Goal: Check status: Check status

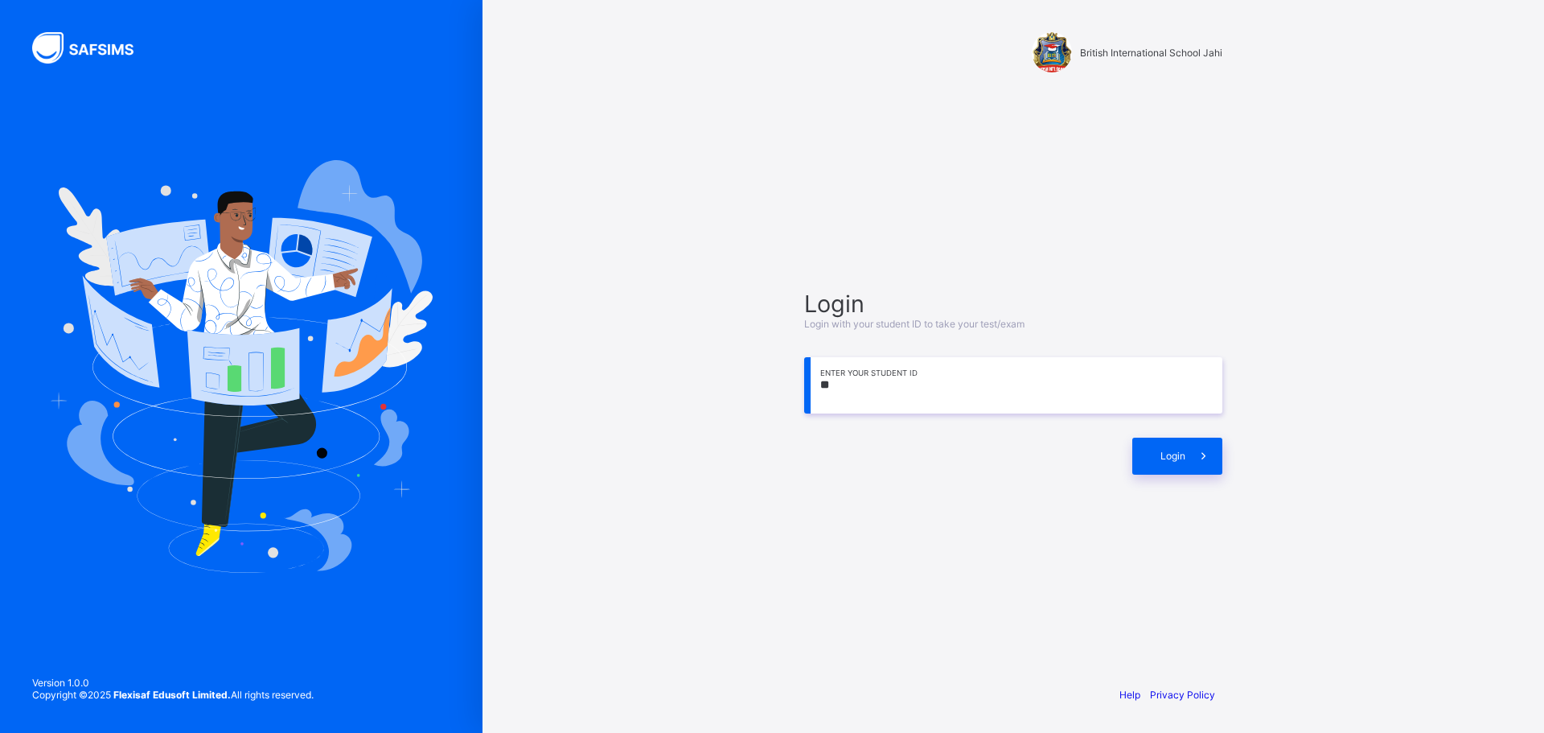
type input "*"
type input "**********"
click at [1180, 466] on div "Login" at bounding box center [1177, 455] width 90 height 37
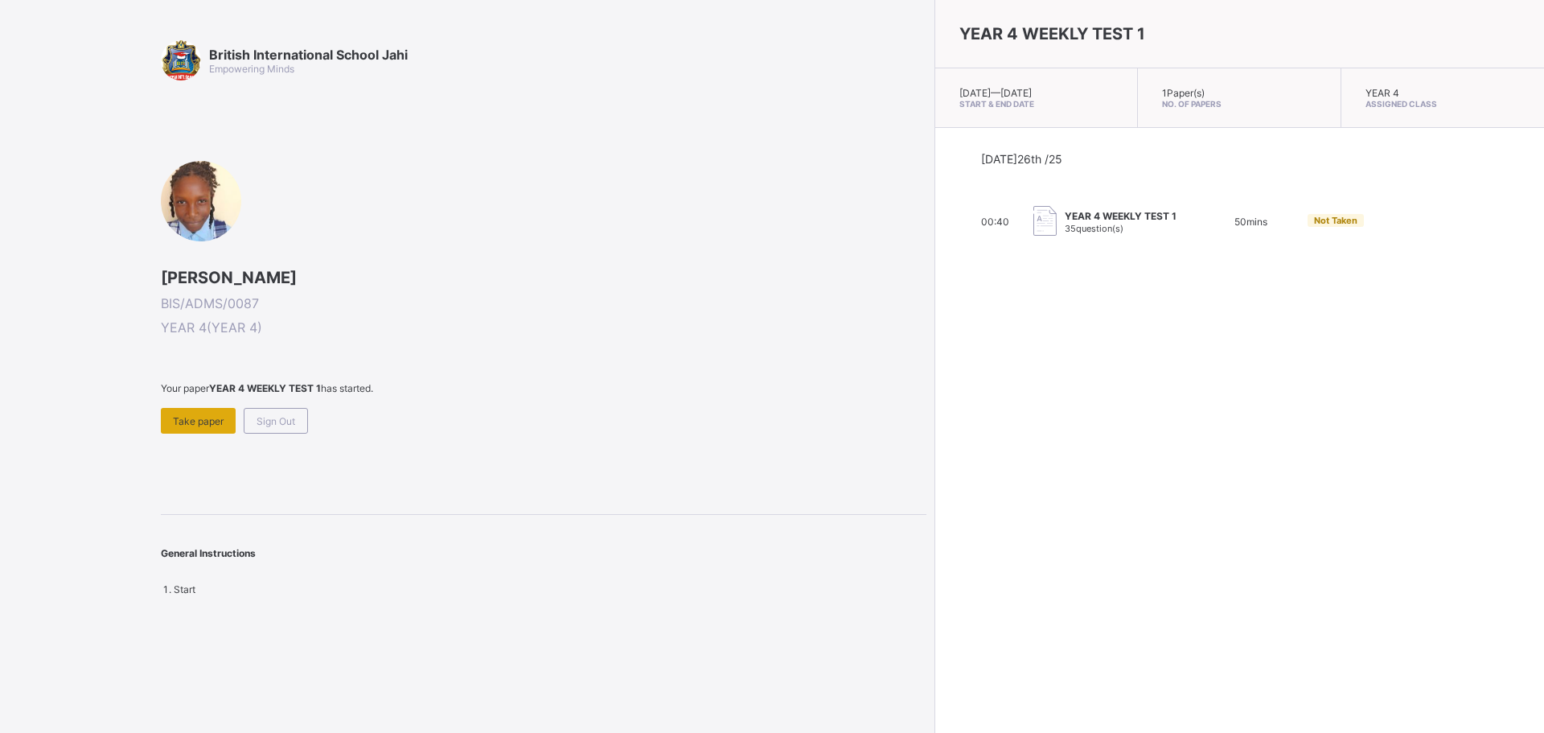
click at [202, 412] on div "Take paper" at bounding box center [198, 421] width 75 height 26
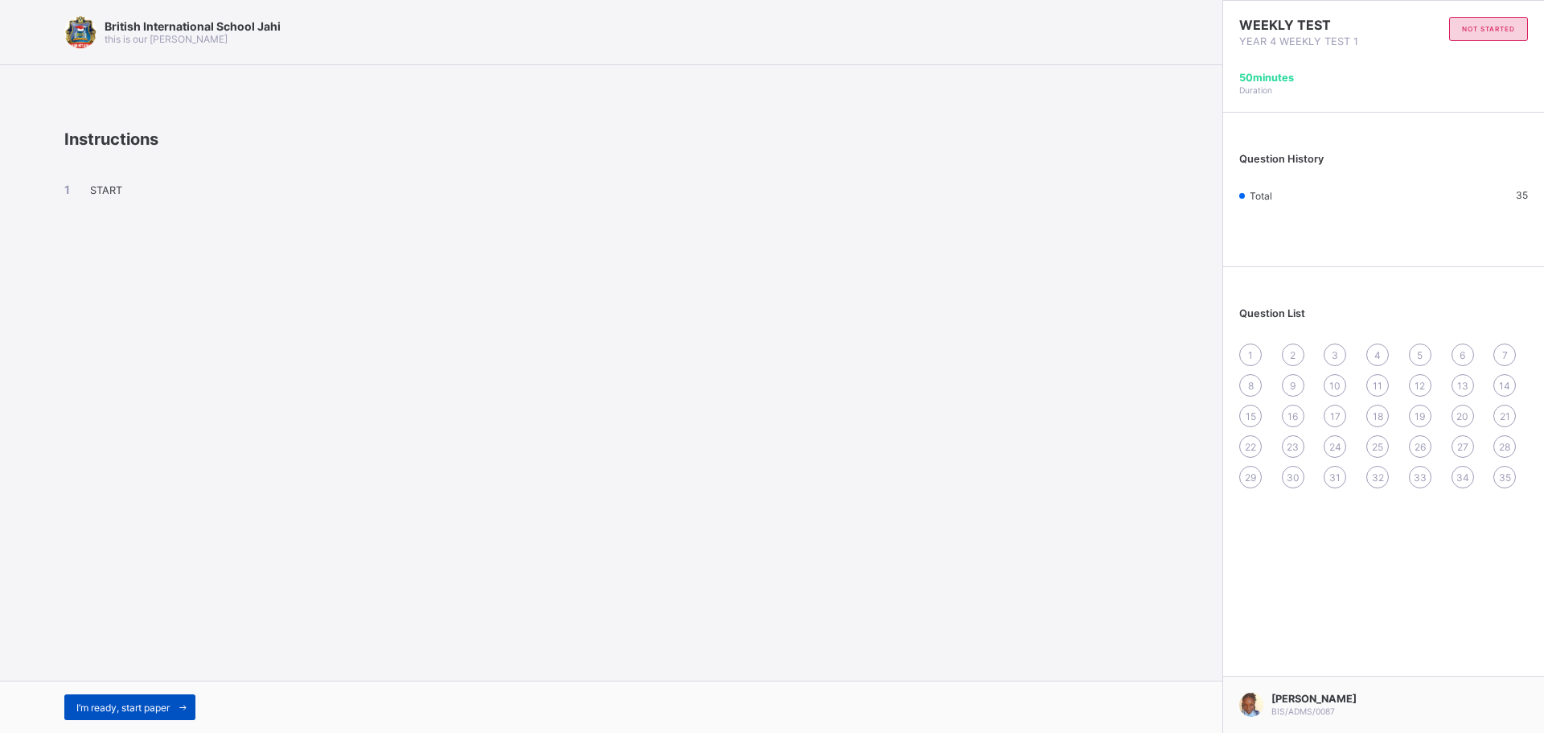
click at [148, 709] on span "I’m ready, start paper" at bounding box center [122, 707] width 93 height 12
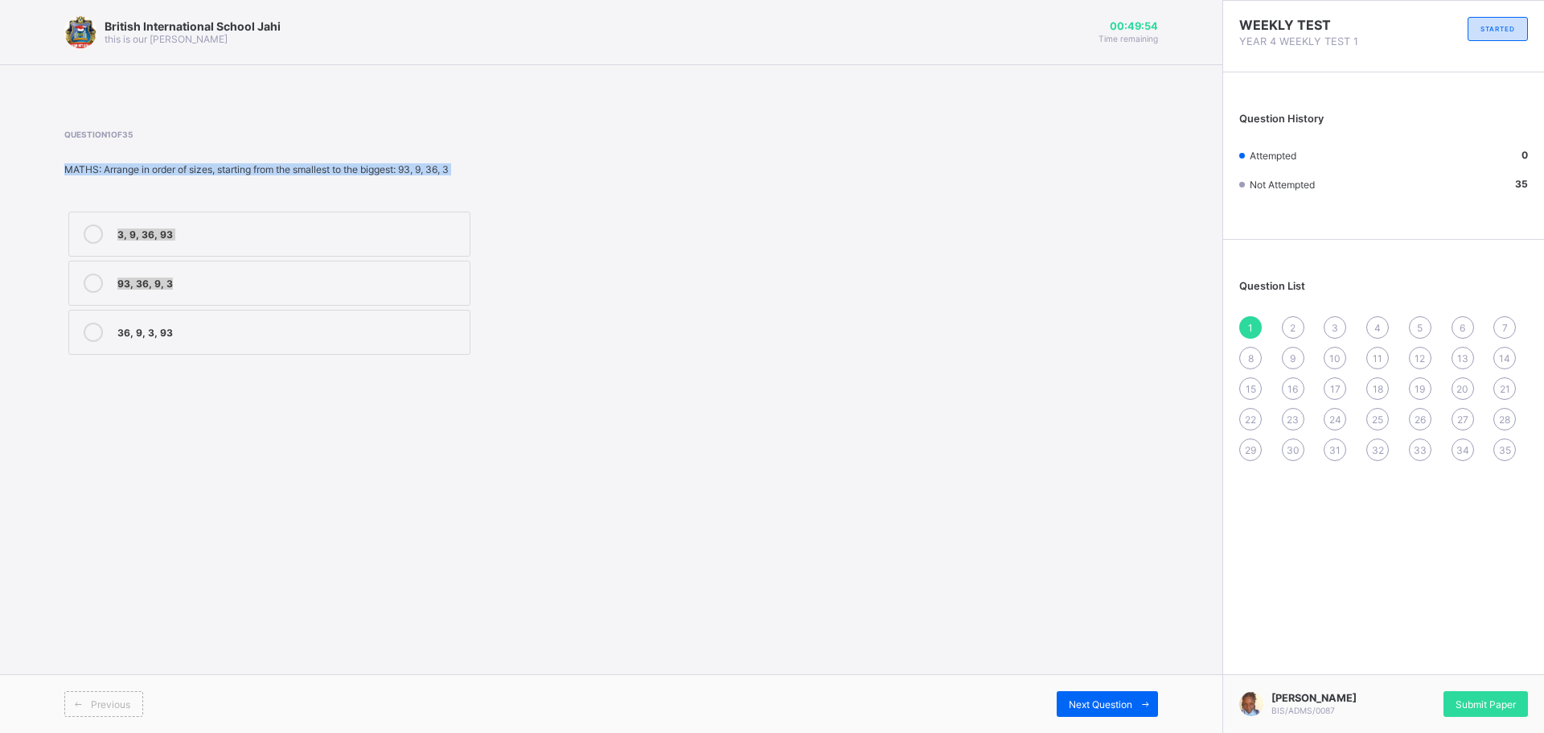
drag, startPoint x: 126, startPoint y: 160, endPoint x: 275, endPoint y: 273, distance: 187.0
click at [275, 273] on div "Question 1 of 35 MATHS: Arrange in order of sizes, starting from the smallest t…" at bounding box center [405, 243] width 683 height 229
click at [310, 413] on div "British International School Jahi this is our motton 00:49:53 Time remaining Qu…" at bounding box center [611, 366] width 1222 height 733
click at [310, 243] on div "3, 9, 36, 93" at bounding box center [289, 233] width 344 height 19
click at [1102, 700] on span "Next Question" at bounding box center [1101, 704] width 64 height 12
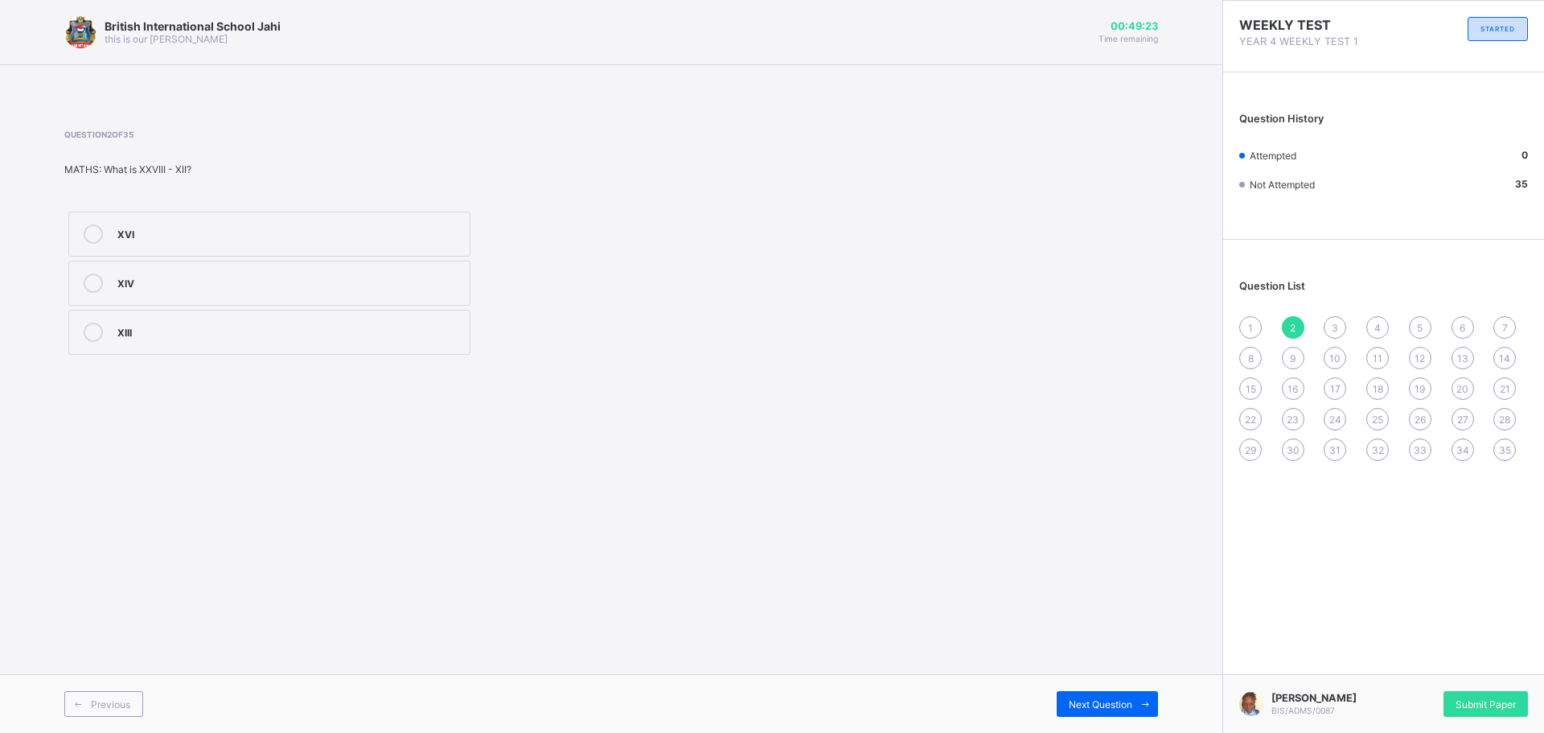
click at [1241, 323] on div "1" at bounding box center [1250, 327] width 23 height 23
click at [170, 239] on div "3, 9, 36, 93" at bounding box center [289, 232] width 344 height 16
click at [1085, 696] on div "Next Question" at bounding box center [1107, 704] width 101 height 26
drag, startPoint x: 0, startPoint y: 31, endPoint x: 27, endPoint y: 34, distance: 26.7
drag, startPoint x: 27, startPoint y: 31, endPoint x: 248, endPoint y: 442, distance: 466.2
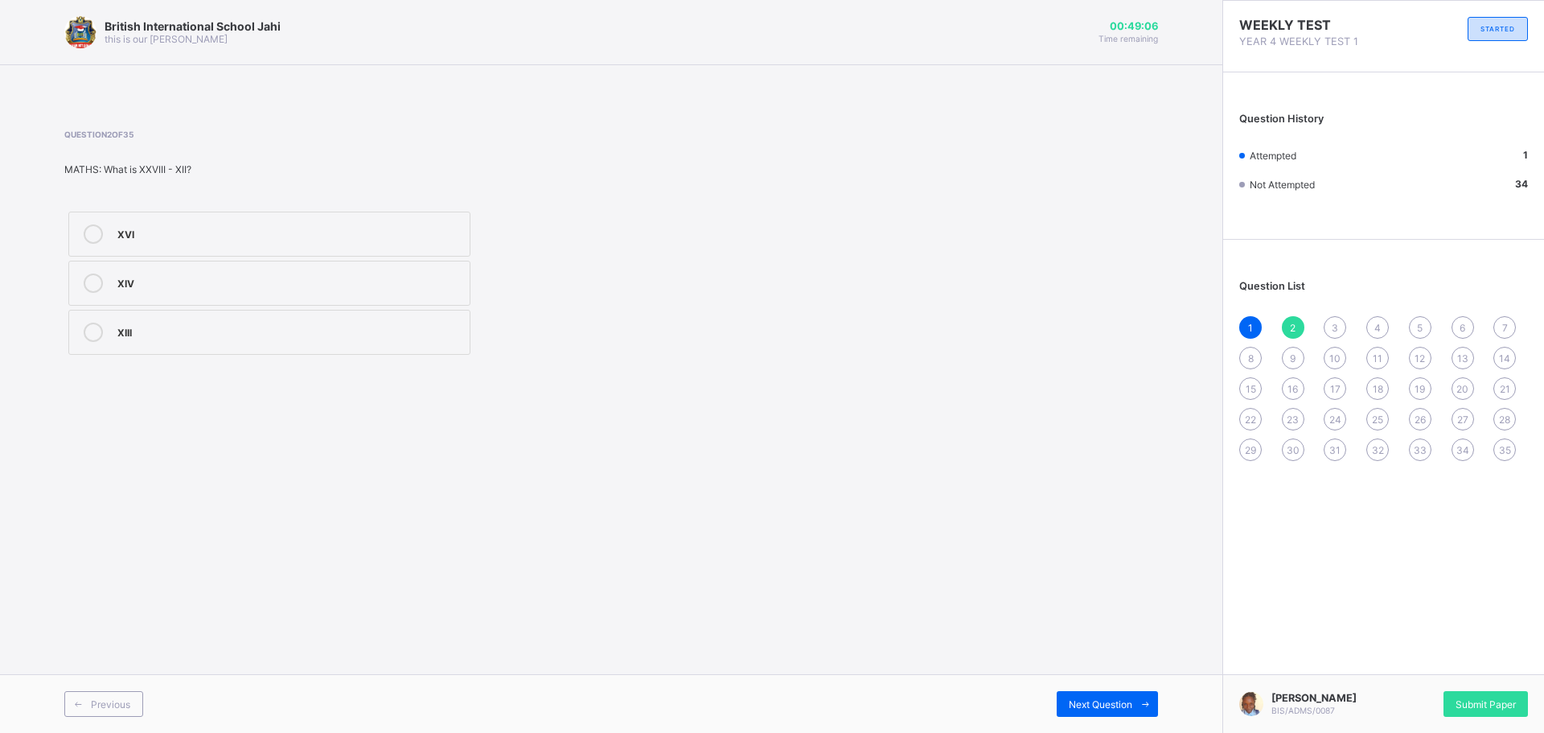
click at [246, 442] on div "British International School Jahi this is our motton 00:49:06 Time remaining Qu…" at bounding box center [611, 366] width 1222 height 733
click at [171, 236] on div "XVI" at bounding box center [289, 232] width 344 height 16
click at [1127, 712] on div "Next Question" at bounding box center [1107, 704] width 101 height 26
click at [113, 225] on label "X" at bounding box center [269, 233] width 402 height 45
click at [90, 224] on icon at bounding box center [93, 233] width 19 height 19
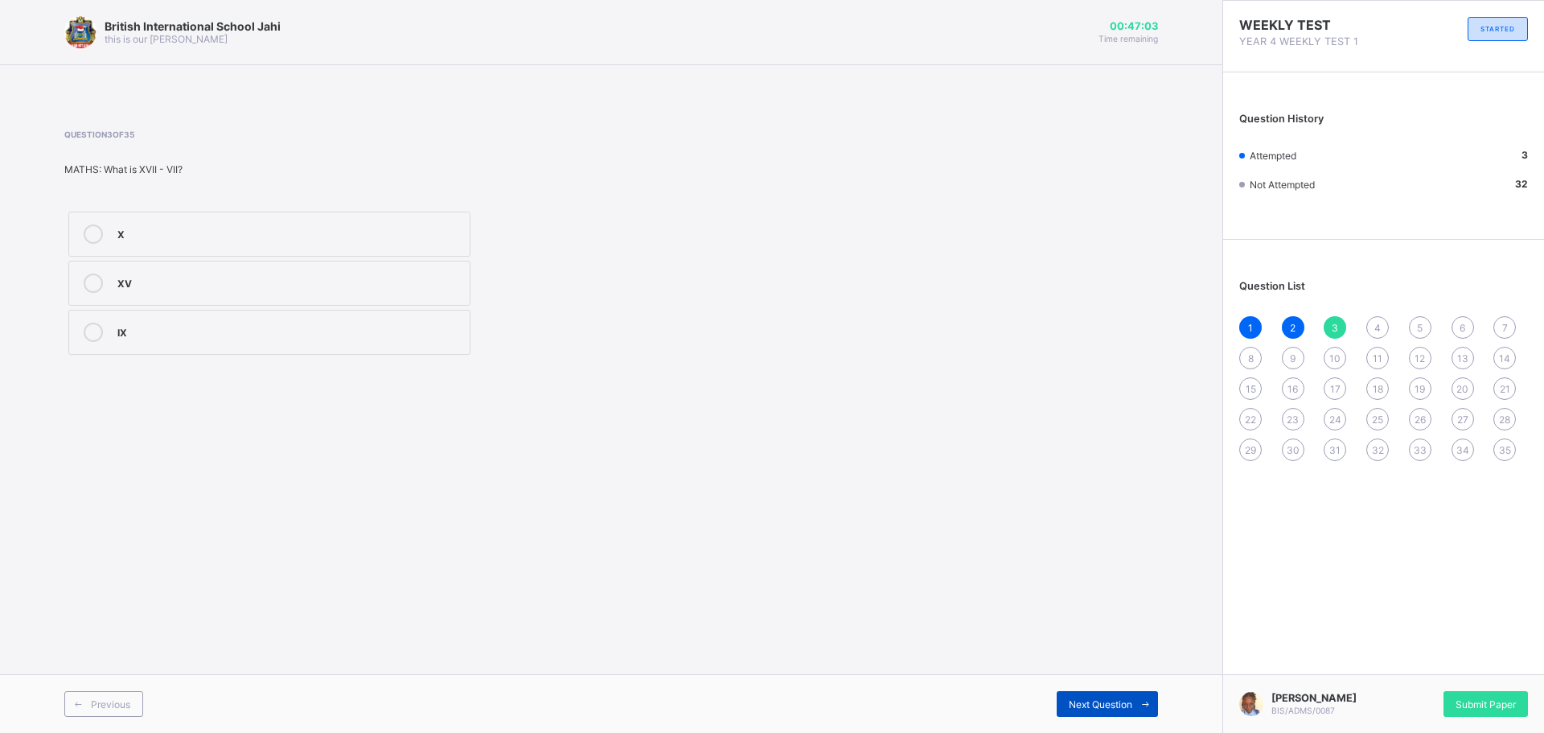
click at [1114, 708] on span "Next Question" at bounding box center [1101, 704] width 64 height 12
click at [187, 218] on label "2, 4, 7, 36" at bounding box center [269, 233] width 402 height 45
click at [1083, 692] on div "Next Question" at bounding box center [1107, 704] width 101 height 26
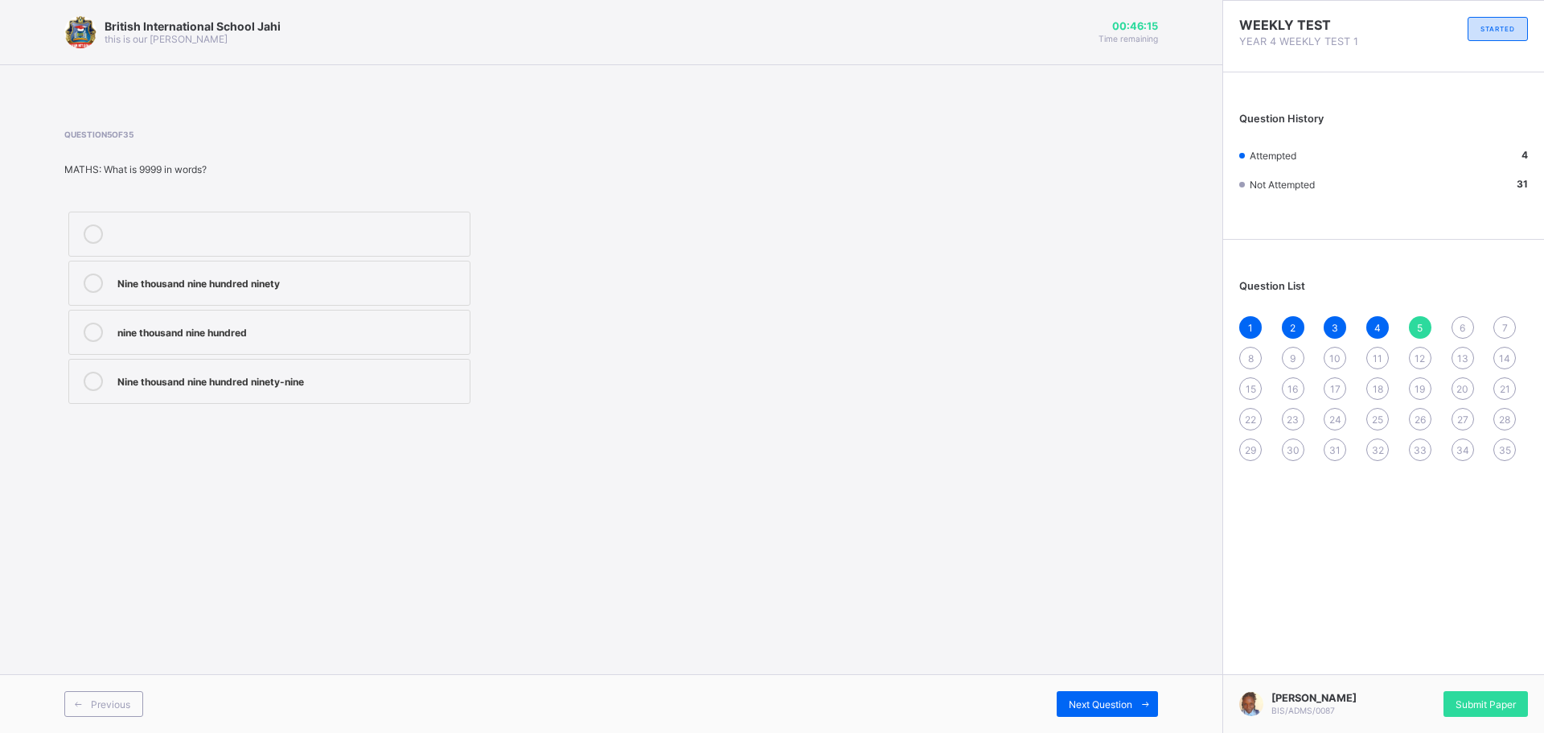
click at [203, 387] on div "Nine thousand nine hundred ninety-nine" at bounding box center [289, 379] width 344 height 16
drag, startPoint x: 766, startPoint y: 3, endPoint x: 775, endPoint y: 495, distance: 491.4
click at [775, 495] on div "British International School Jahi this is our motton 00:46:09 Time remaining Qu…" at bounding box center [611, 366] width 1222 height 733
click at [1104, 693] on div "Next Question" at bounding box center [1107, 704] width 101 height 26
click at [1076, 696] on div "Next Question" at bounding box center [1107, 704] width 101 height 26
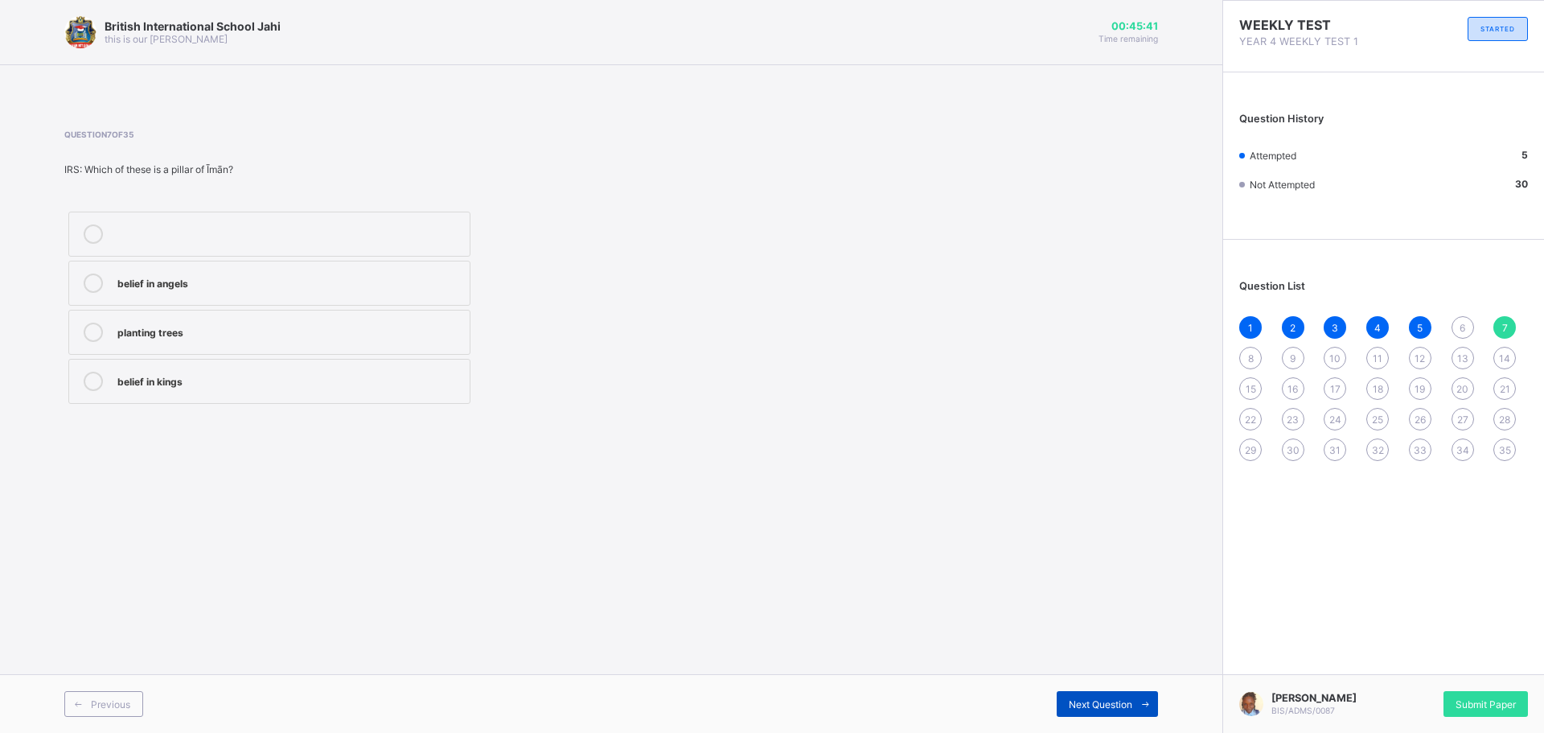
click at [1061, 695] on div "Next Question" at bounding box center [1107, 704] width 101 height 26
click at [247, 221] on label "True" at bounding box center [269, 233] width 402 height 45
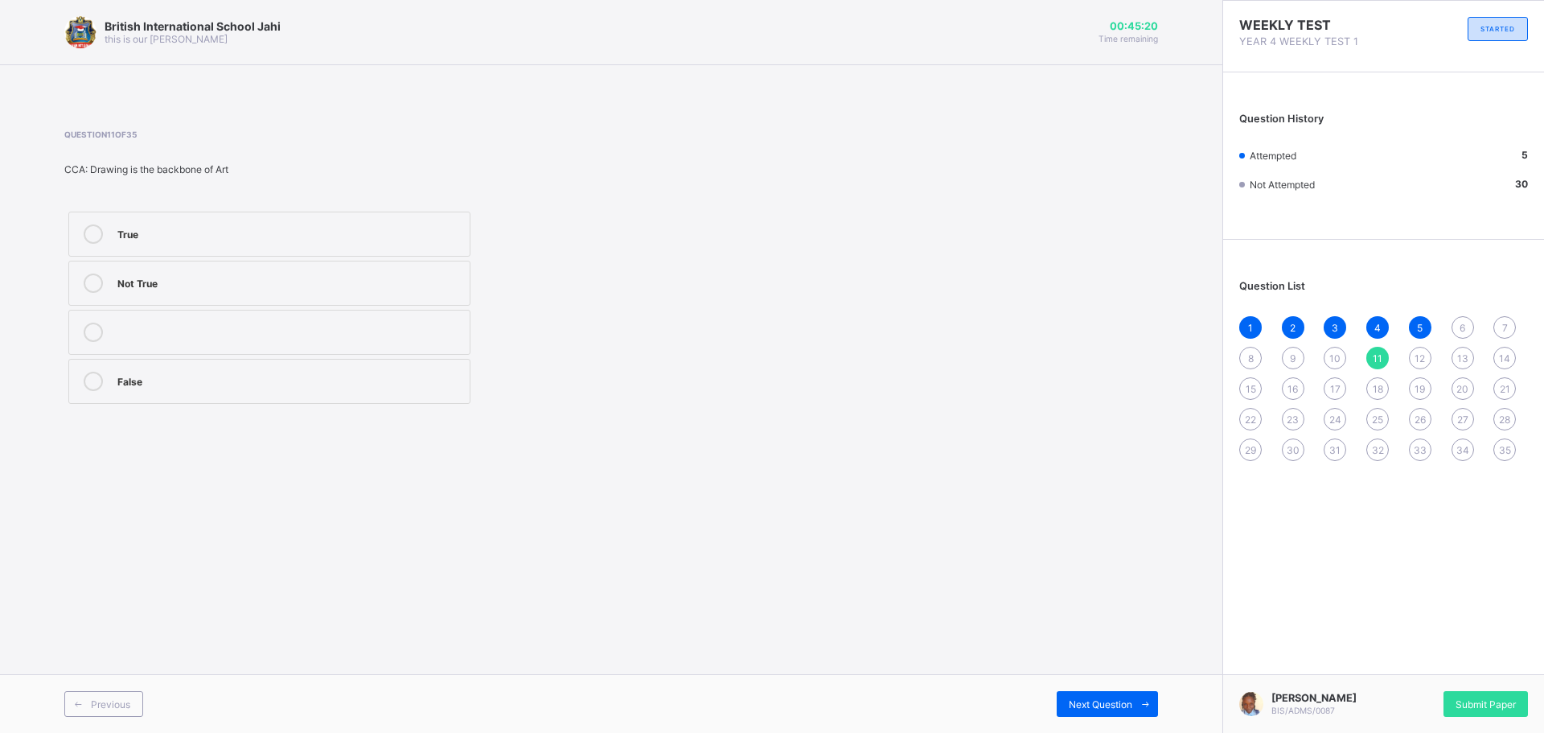
click at [323, 266] on label "Not True" at bounding box center [269, 283] width 402 height 45
click at [263, 366] on label "False" at bounding box center [269, 381] width 402 height 45
click at [1073, 689] on div "Previous Next Question" at bounding box center [611, 703] width 1222 height 59
click at [1083, 693] on div "Next Question" at bounding box center [1107, 704] width 101 height 26
click at [194, 285] on div "Music" at bounding box center [289, 281] width 344 height 16
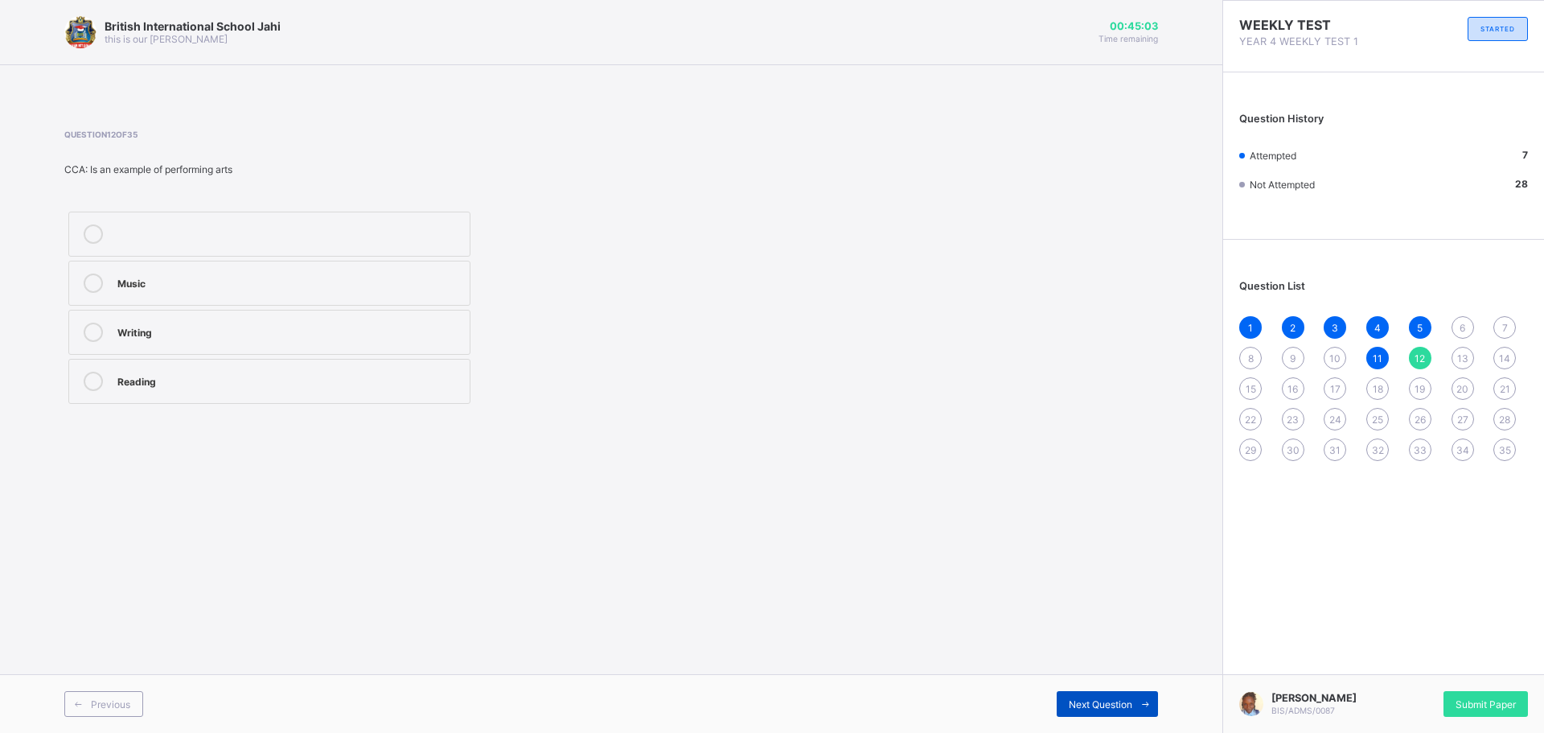
click at [1086, 706] on span "Next Question" at bounding box center [1101, 704] width 64 height 12
click at [287, 326] on div "Nylon" at bounding box center [289, 330] width 344 height 16
click at [1118, 693] on div "Next Question" at bounding box center [1107, 704] width 101 height 26
click at [240, 341] on div "Fighting" at bounding box center [289, 331] width 344 height 19
click at [1158, 695] on div "Previous Next Question" at bounding box center [611, 703] width 1222 height 59
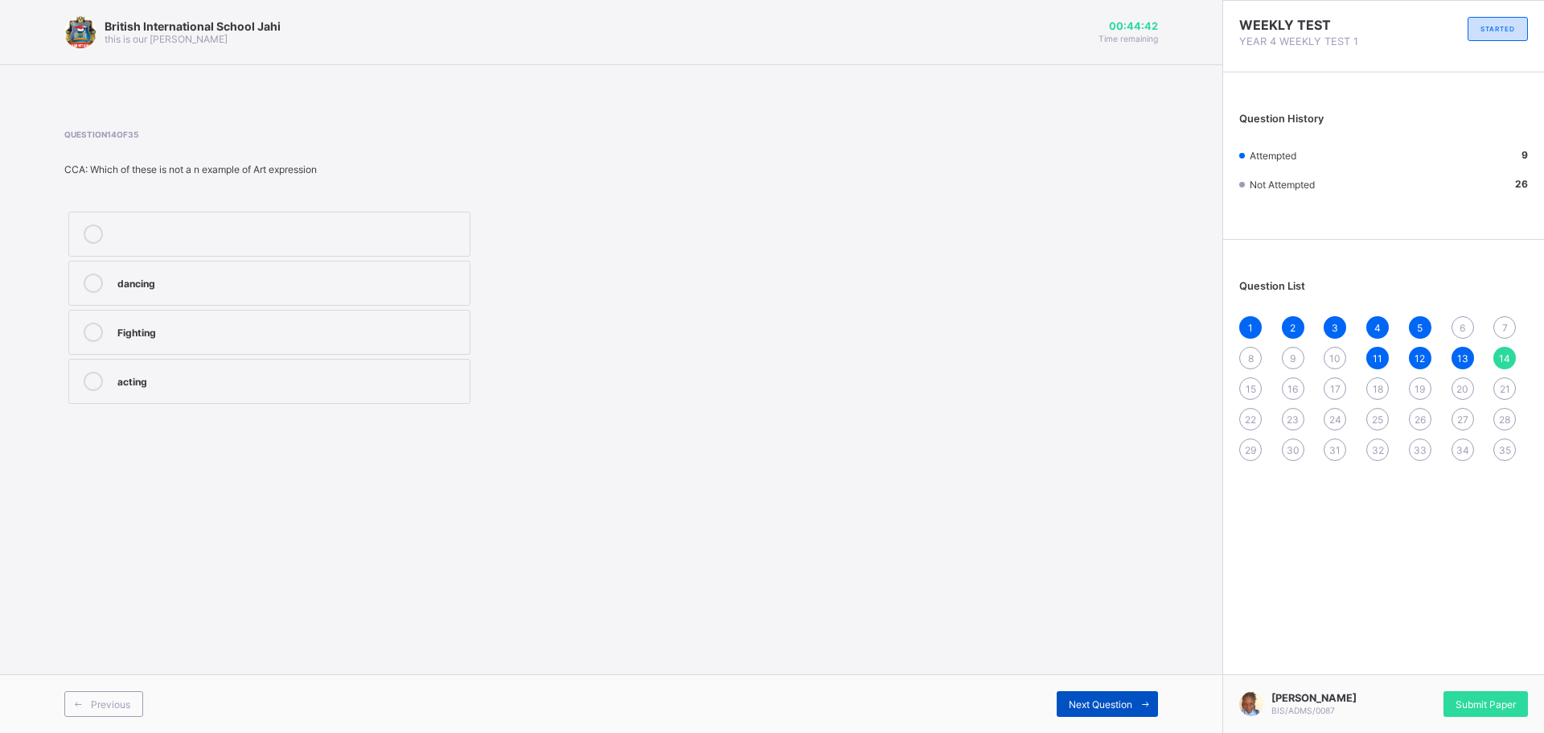
click at [1114, 698] on span "Next Question" at bounding box center [1101, 704] width 64 height 12
click at [261, 236] on div "Art" at bounding box center [289, 232] width 344 height 16
click at [1127, 696] on div "Next Question" at bounding box center [1107, 704] width 101 height 26
drag, startPoint x: 176, startPoint y: 272, endPoint x: 163, endPoint y: 275, distance: 13.3
click at [170, 274] on label "Hard disk" at bounding box center [269, 283] width 402 height 45
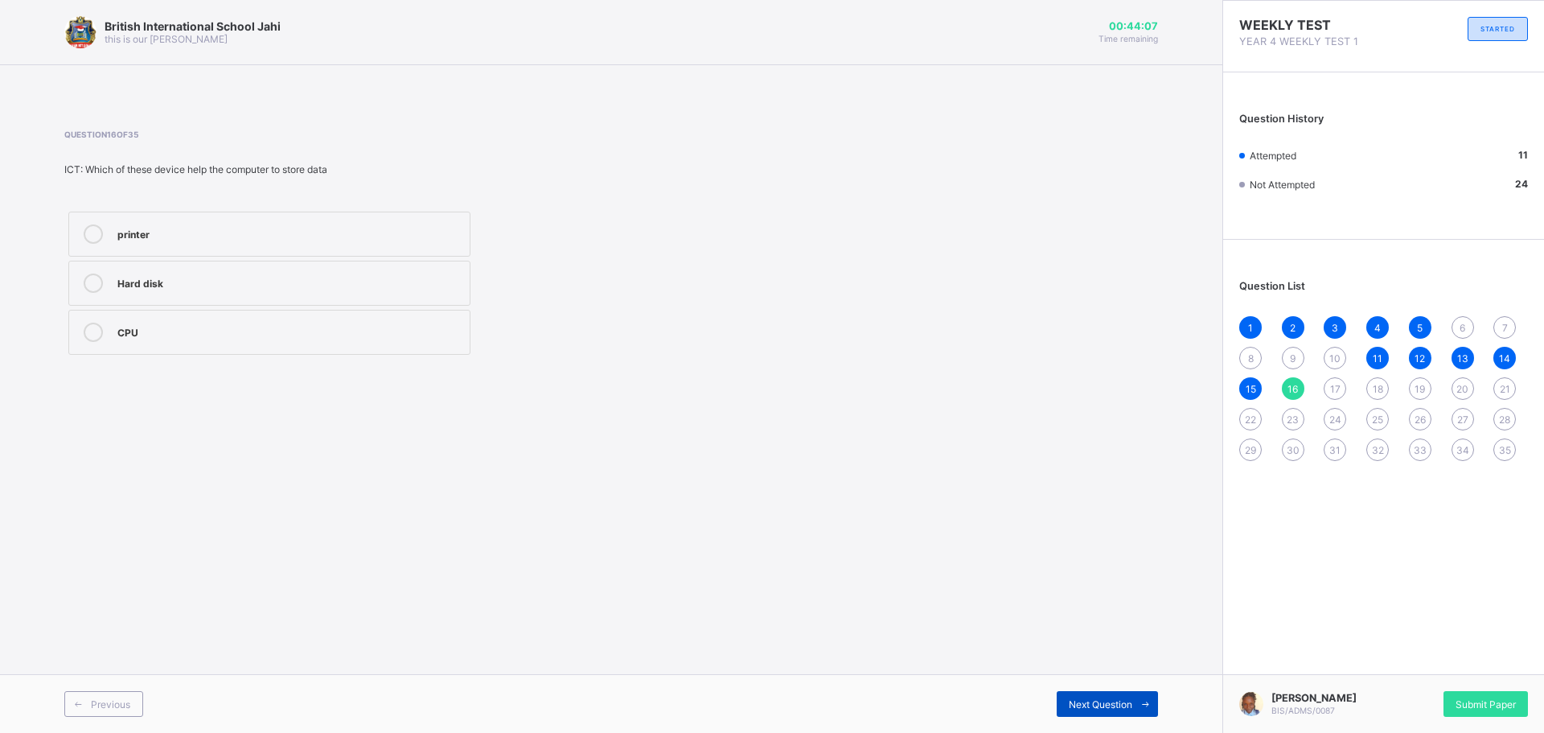
click at [1124, 700] on span "Next Question" at bounding box center [1101, 704] width 64 height 12
click at [191, 340] on div "Monitor" at bounding box center [289, 331] width 344 height 19
click at [1108, 708] on span "Next Question" at bounding box center [1101, 704] width 64 height 12
click at [365, 281] on div "marvis beacon" at bounding box center [289, 281] width 344 height 16
click at [1131, 705] on span "Next Question" at bounding box center [1101, 704] width 64 height 12
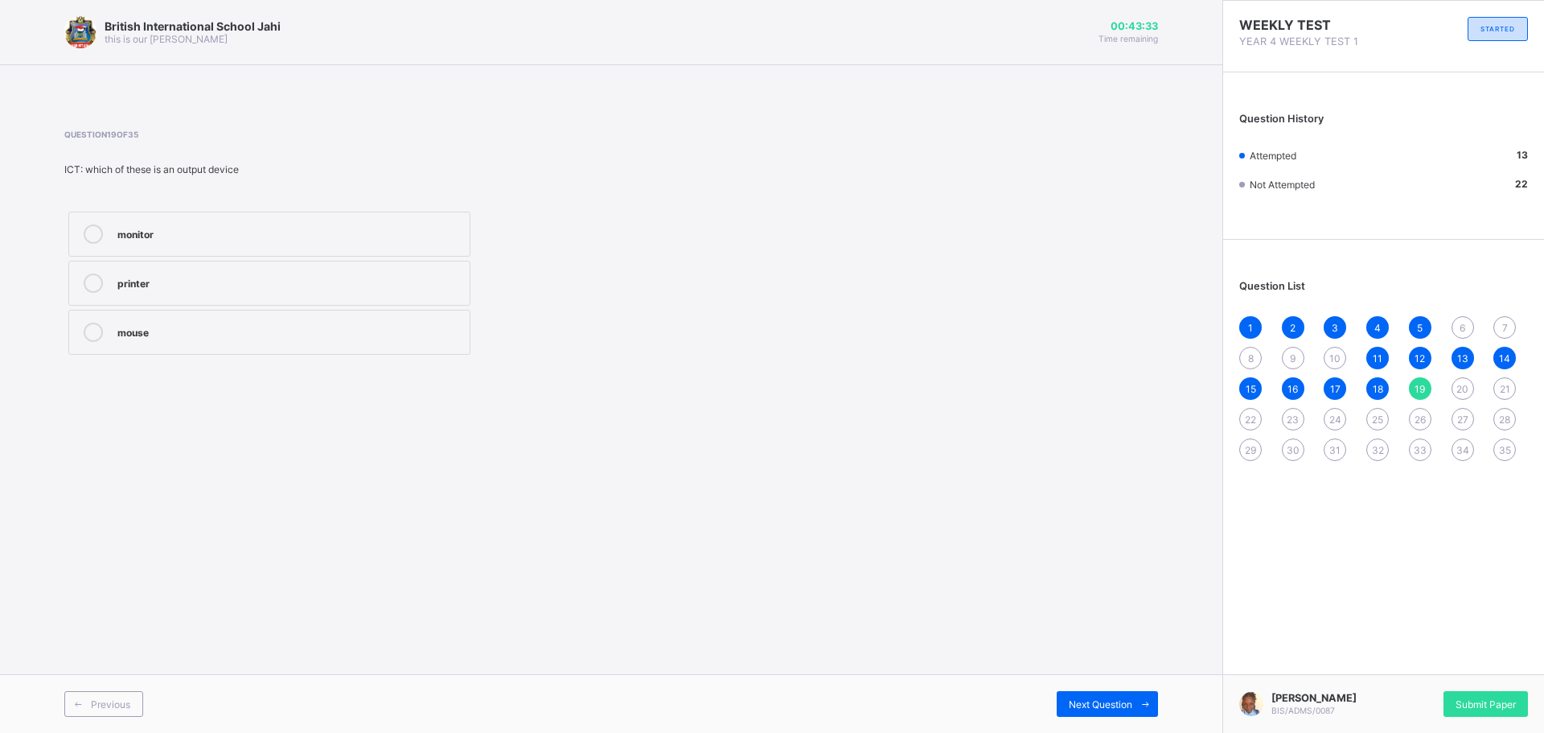
click at [271, 271] on label "printer" at bounding box center [269, 283] width 402 height 45
click at [1132, 698] on span at bounding box center [1145, 704] width 26 height 26
click at [399, 268] on label "4" at bounding box center [269, 283] width 402 height 45
click at [1130, 708] on span "Next Question" at bounding box center [1101, 704] width 64 height 12
click at [298, 289] on div "true" at bounding box center [289, 282] width 344 height 19
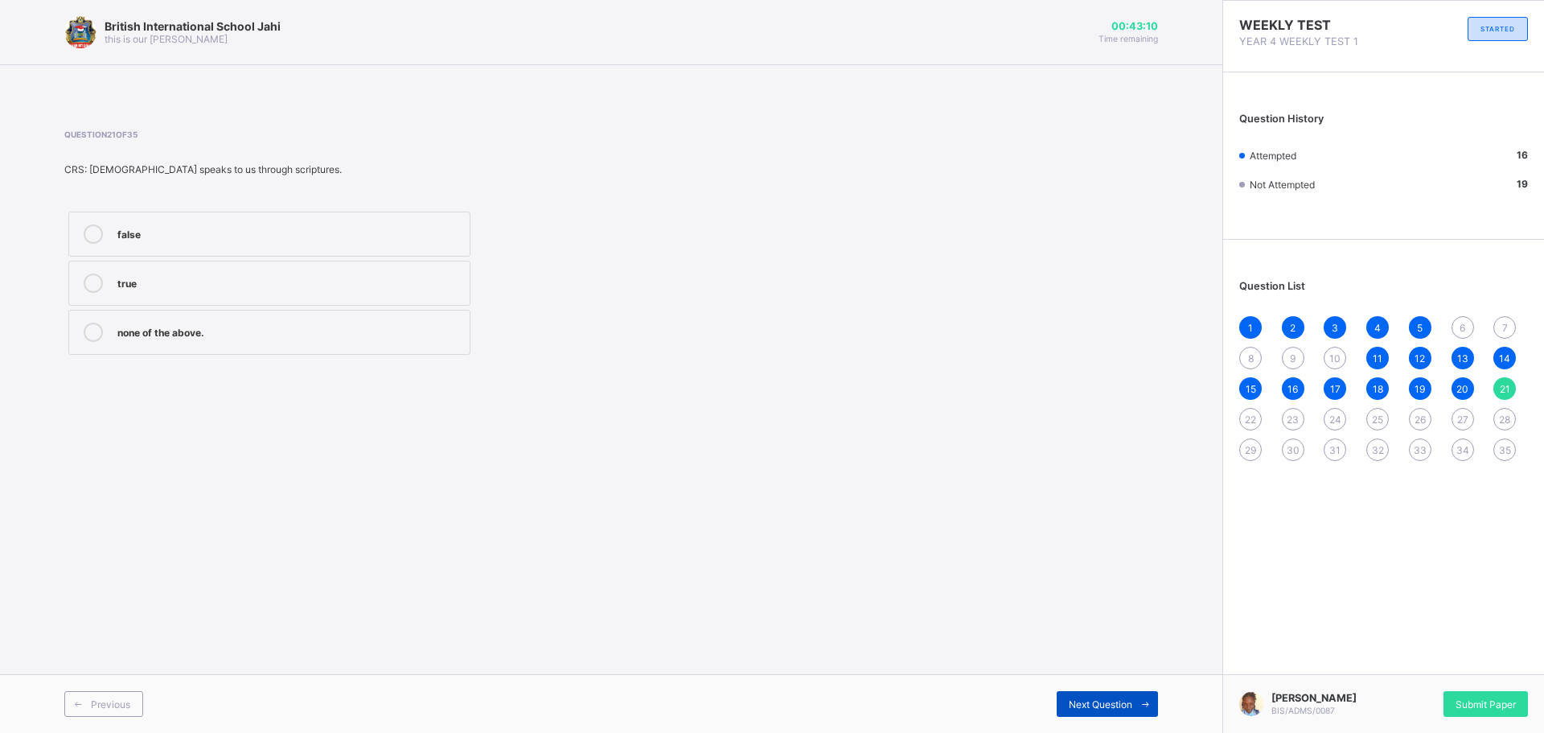
click at [1127, 708] on span "Next Question" at bounding box center [1101, 704] width 64 height 12
click at [277, 229] on div "beliefs" at bounding box center [289, 232] width 344 height 16
click at [1126, 696] on div "Next Question" at bounding box center [1107, 704] width 101 height 26
click at [440, 333] on div "to deceive them" at bounding box center [289, 330] width 344 height 16
click at [1109, 701] on span "Next Question" at bounding box center [1101, 704] width 64 height 12
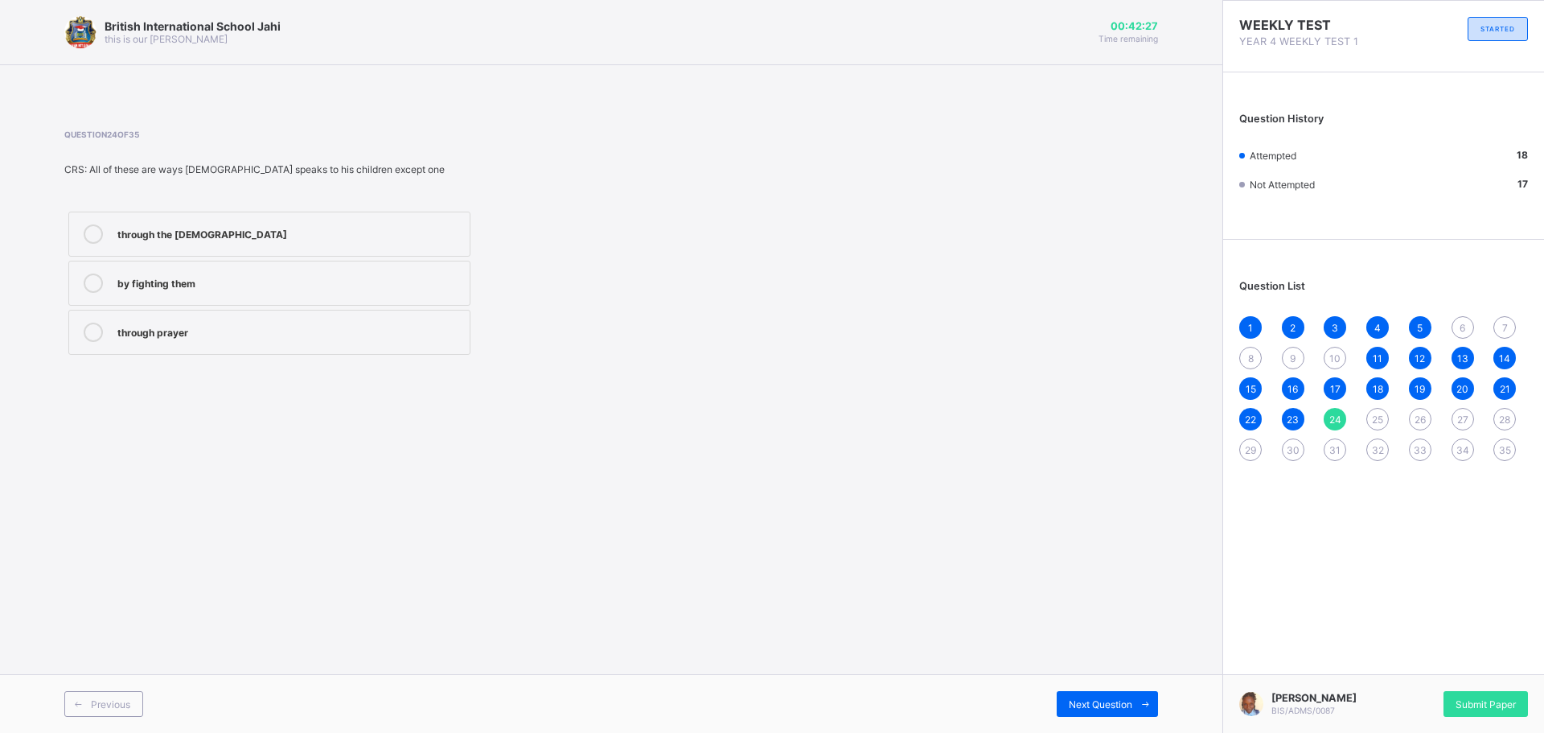
click at [330, 302] on label "by fighting them" at bounding box center [269, 283] width 402 height 45
click at [1094, 711] on div "Next Question" at bounding box center [1107, 704] width 101 height 26
click at [255, 240] on div "we must receive Christ" at bounding box center [289, 233] width 344 height 19
click at [277, 284] on div "we must pray everyday" at bounding box center [289, 281] width 344 height 16
click at [285, 330] on div "all of the ootions" at bounding box center [289, 330] width 344 height 16
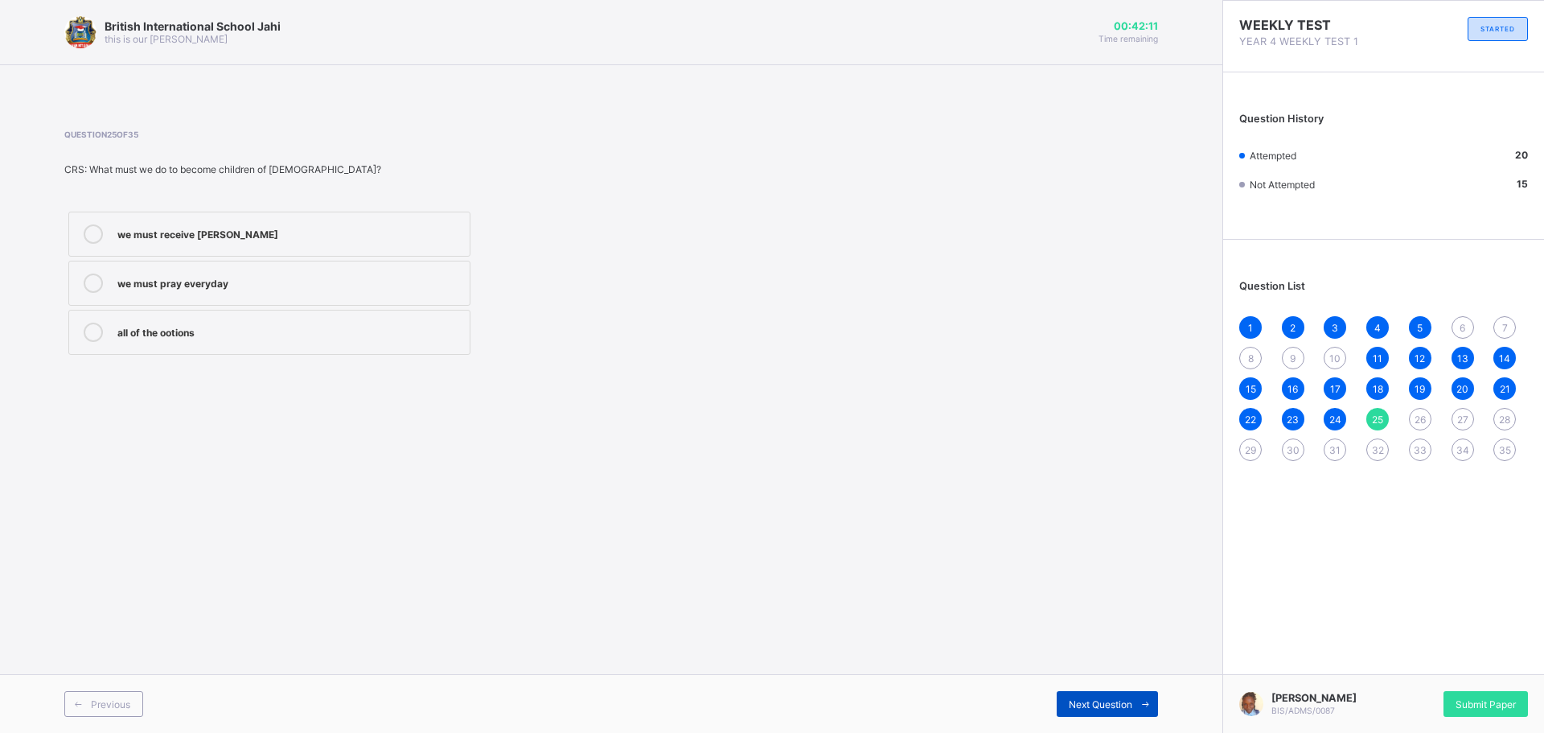
click at [1126, 705] on span "Next Question" at bounding box center [1101, 704] width 64 height 12
click at [168, 236] on div "shouted" at bounding box center [289, 232] width 344 height 16
click at [1146, 707] on icon at bounding box center [1145, 704] width 12 height 10
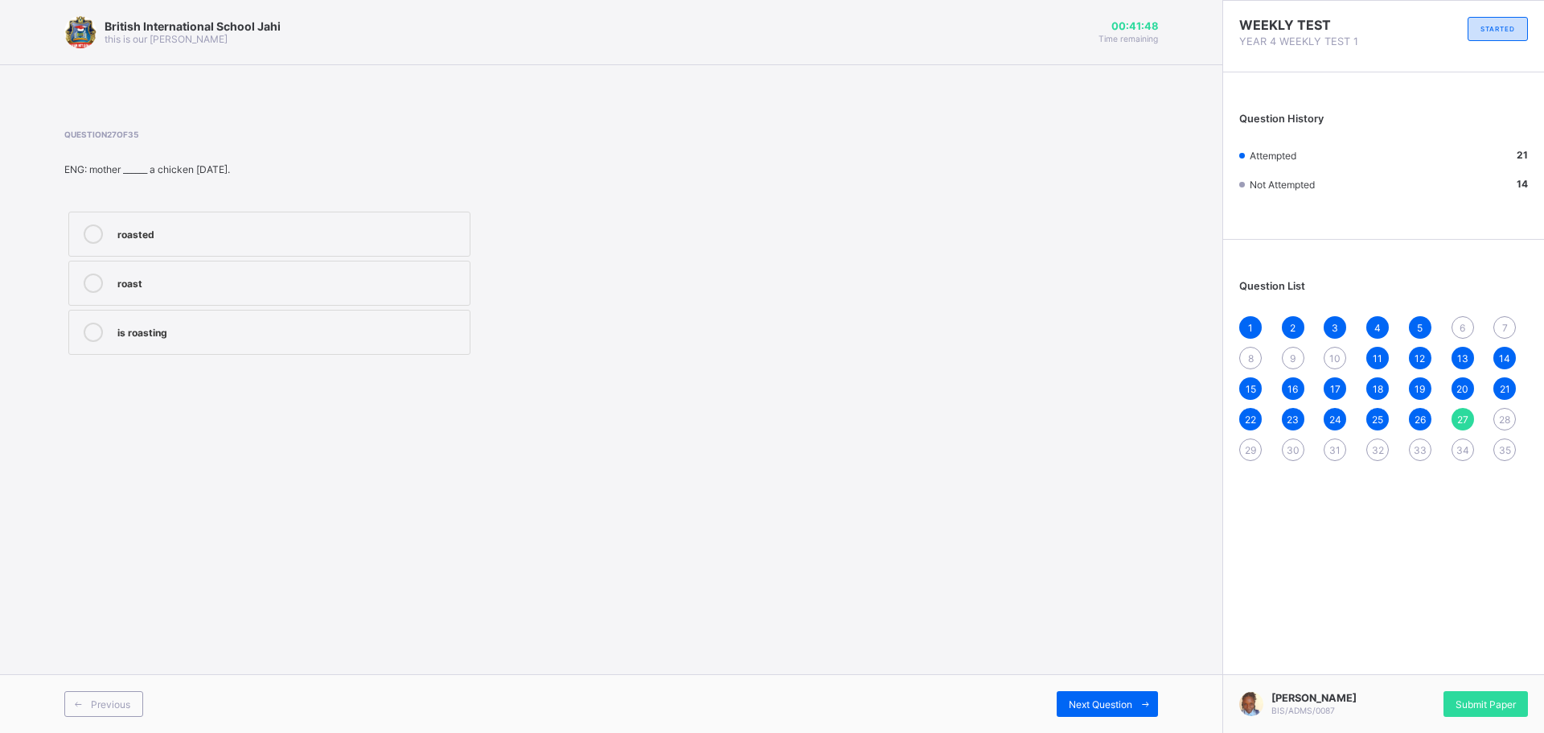
click at [231, 240] on div "roasted" at bounding box center [289, 233] width 344 height 19
click at [1101, 699] on span "Next Question" at bounding box center [1101, 704] width 64 height 12
click at [225, 288] on div "know" at bounding box center [289, 281] width 344 height 16
click at [1080, 696] on div "Next Question" at bounding box center [1107, 704] width 101 height 26
click at [174, 241] on div "leave" at bounding box center [289, 233] width 344 height 19
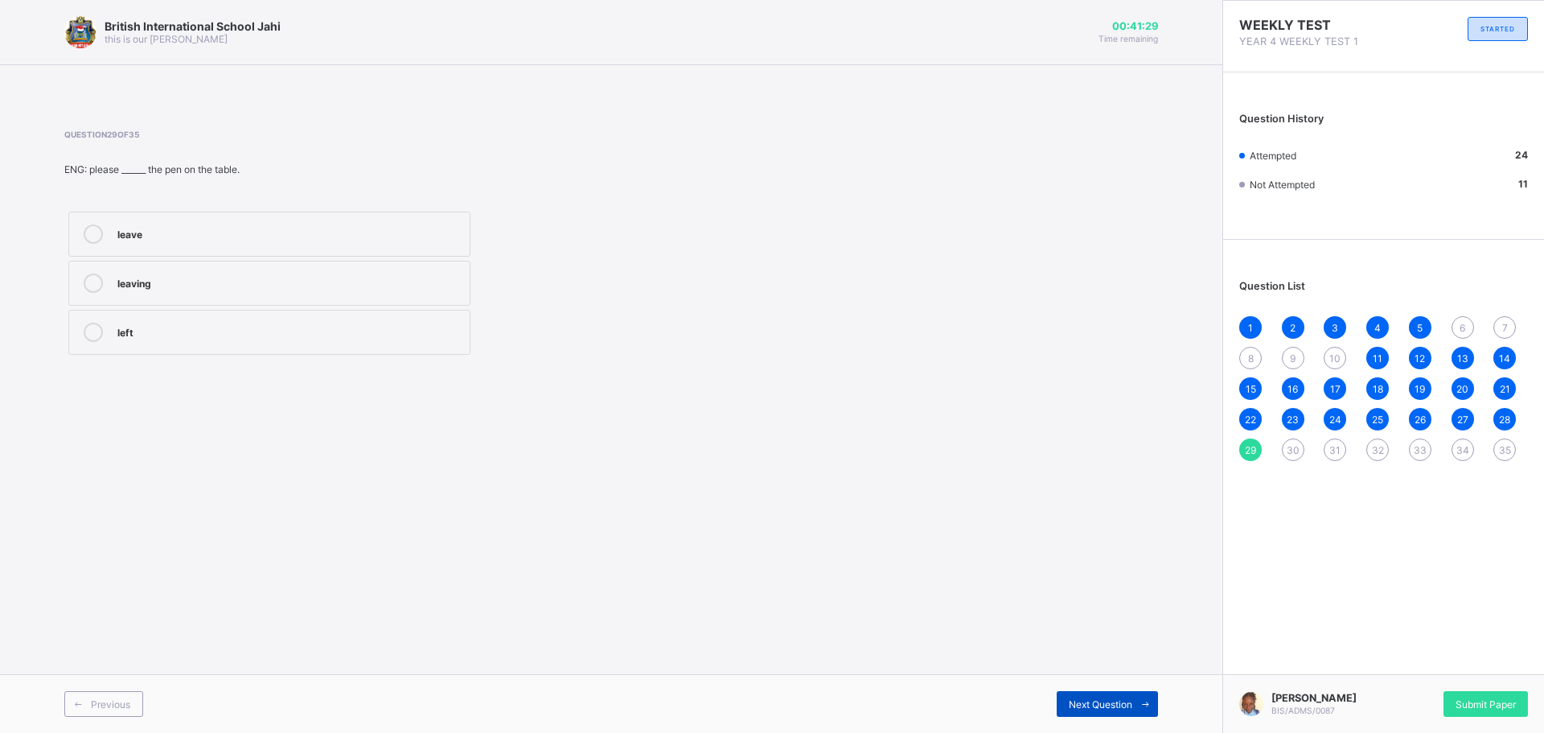
click at [1126, 700] on span "Next Question" at bounding box center [1101, 704] width 64 height 12
click at [240, 219] on label "is" at bounding box center [269, 233] width 402 height 45
click at [1140, 690] on div "Previous Next Question" at bounding box center [611, 703] width 1222 height 59
click at [1141, 696] on span at bounding box center [1145, 704] width 26 height 26
click at [252, 272] on label "Running" at bounding box center [269, 283] width 402 height 45
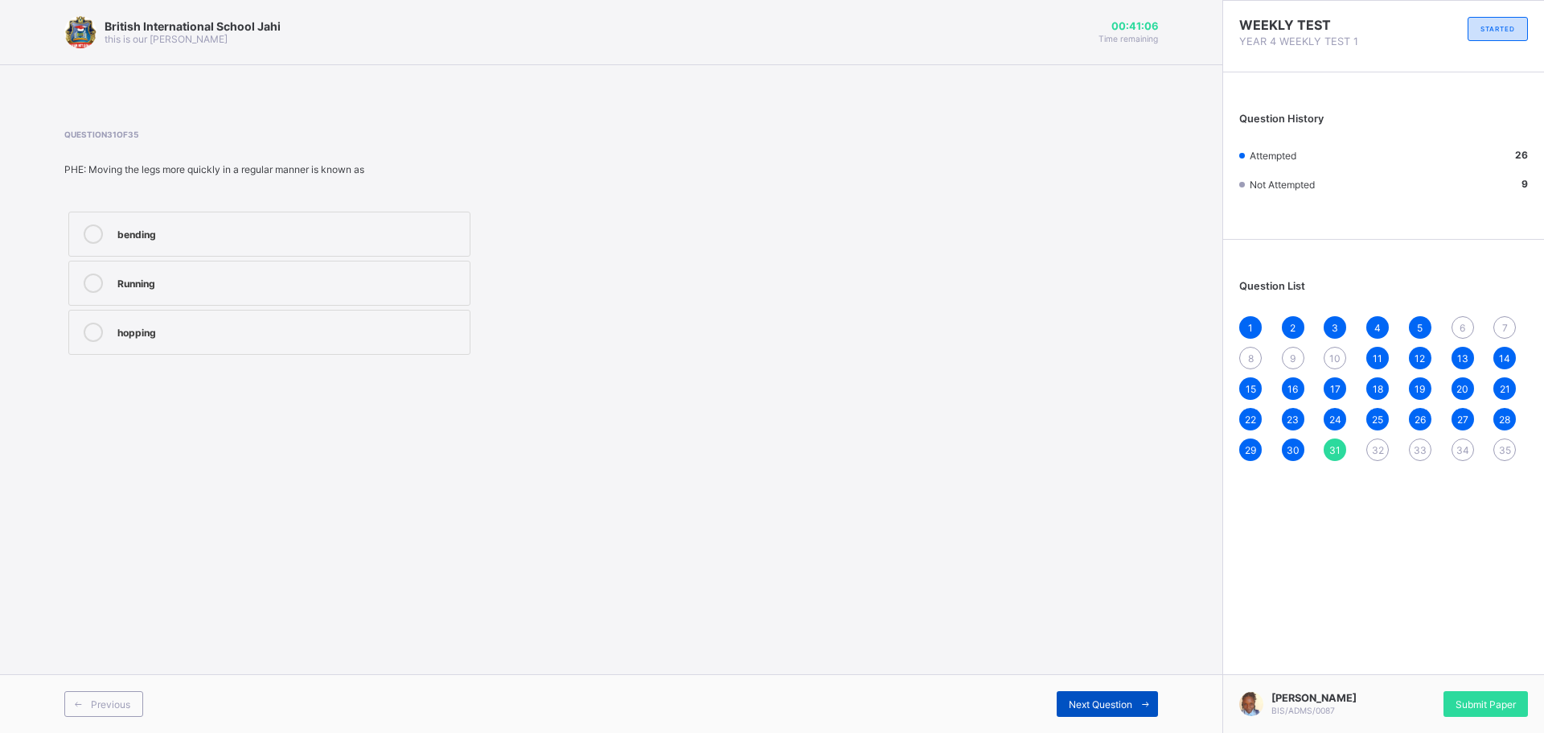
click at [1143, 700] on icon at bounding box center [1145, 704] width 12 height 10
click at [186, 291] on div "stretching" at bounding box center [289, 282] width 344 height 19
click at [290, 240] on div "bending" at bounding box center [289, 232] width 344 height 16
click at [422, 342] on label "running" at bounding box center [269, 332] width 402 height 45
click at [1101, 692] on div "Next Question" at bounding box center [1107, 704] width 101 height 26
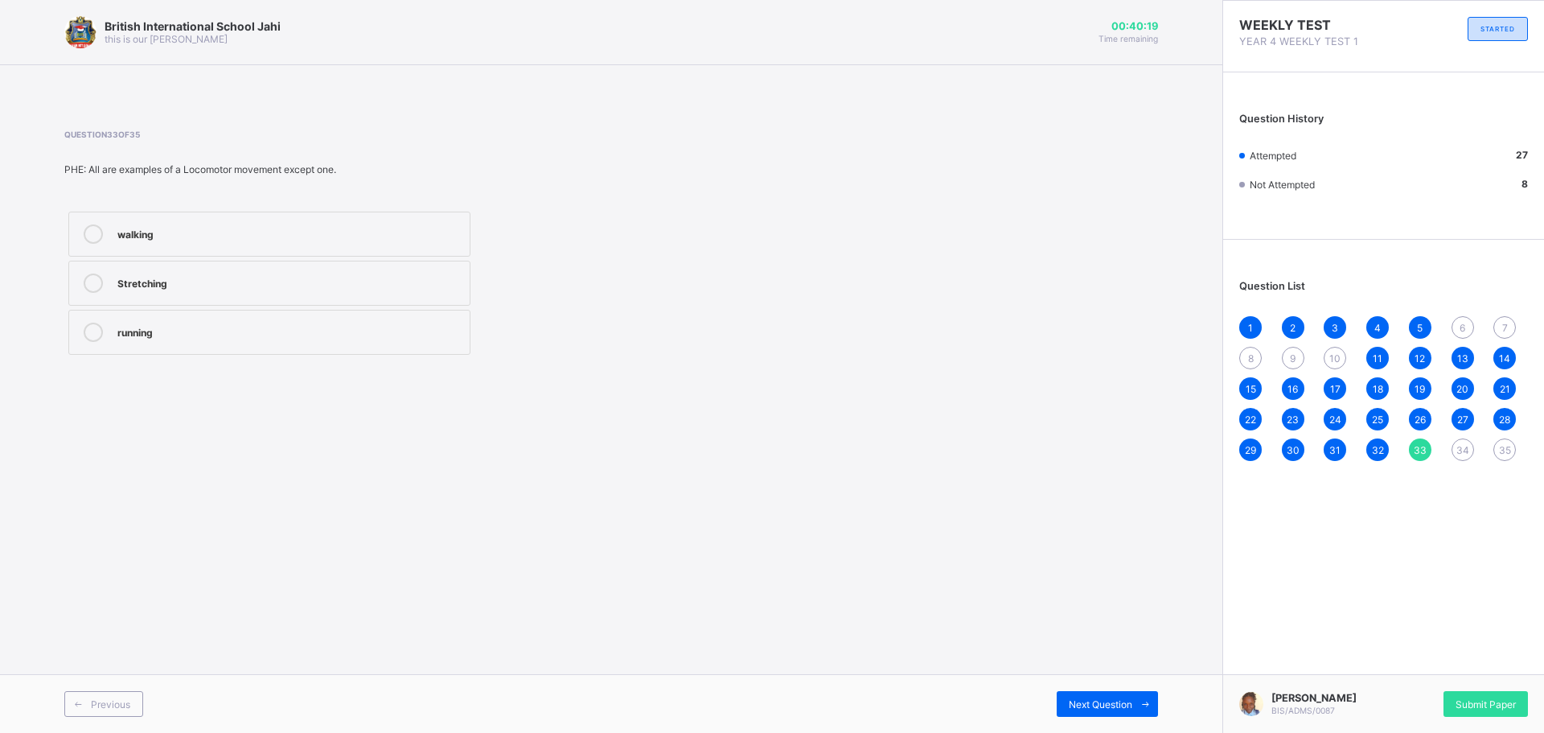
click at [1380, 441] on div "32" at bounding box center [1377, 449] width 23 height 23
click at [1424, 451] on span "33" at bounding box center [1420, 450] width 13 height 12
click at [384, 285] on div "Stretching" at bounding box center [289, 281] width 344 height 16
click at [1096, 695] on div "Next Question" at bounding box center [1107, 704] width 101 height 26
click at [430, 230] on label "Non_ Locomotor movement" at bounding box center [269, 233] width 402 height 45
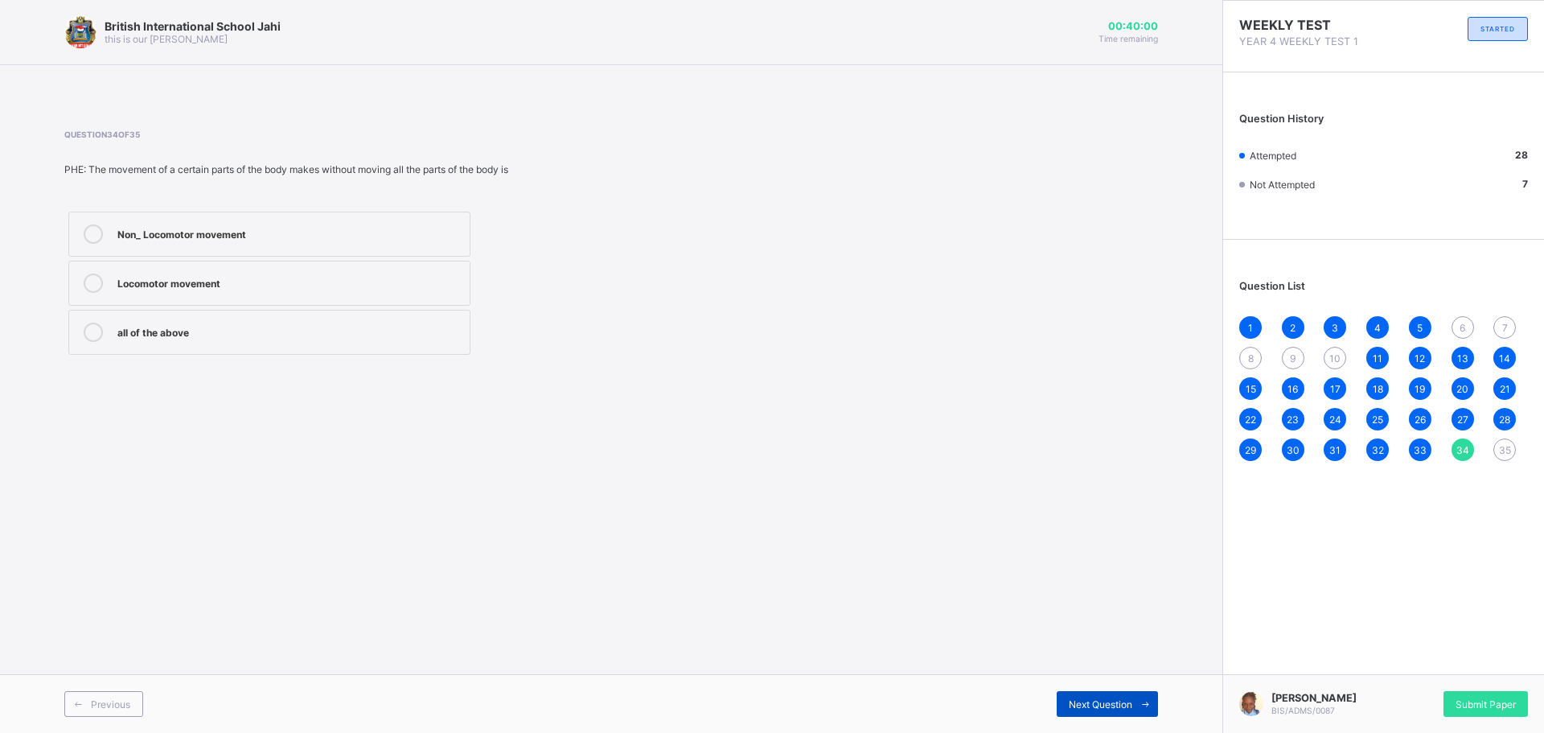
click at [1150, 707] on icon at bounding box center [1145, 704] width 12 height 10
drag, startPoint x: 146, startPoint y: 324, endPoint x: 177, endPoint y: 315, distance: 32.6
click at [169, 319] on label "Locomotor movement" at bounding box center [269, 332] width 402 height 45
drag, startPoint x: 322, startPoint y: 318, endPoint x: 334, endPoint y: 318, distance: 11.3
click at [334, 318] on label "Locomotor movement" at bounding box center [269, 332] width 402 height 45
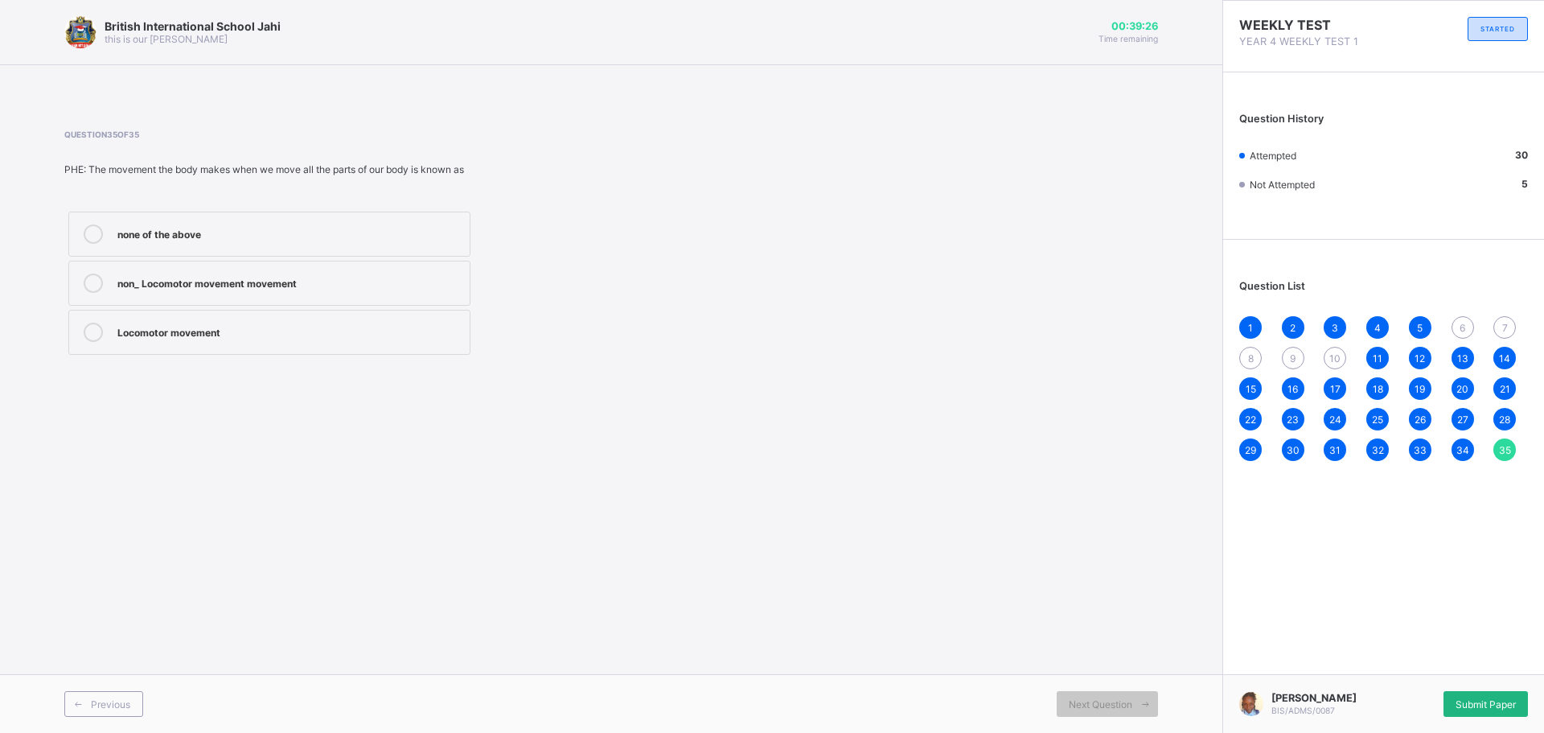
click at [1479, 704] on span "Submit Paper" at bounding box center [1485, 704] width 60 height 12
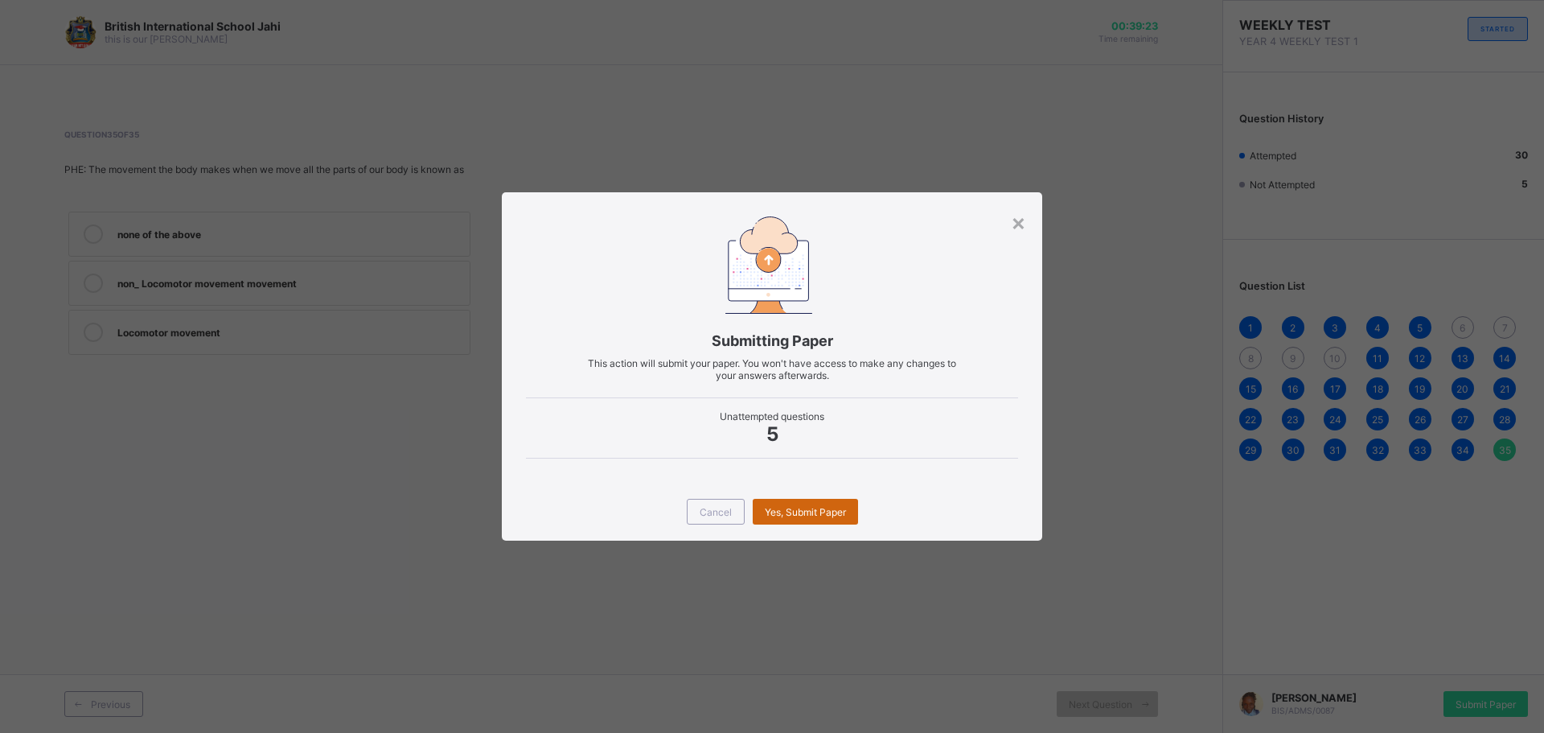
click at [786, 511] on span "Yes, Submit Paper" at bounding box center [805, 512] width 81 height 12
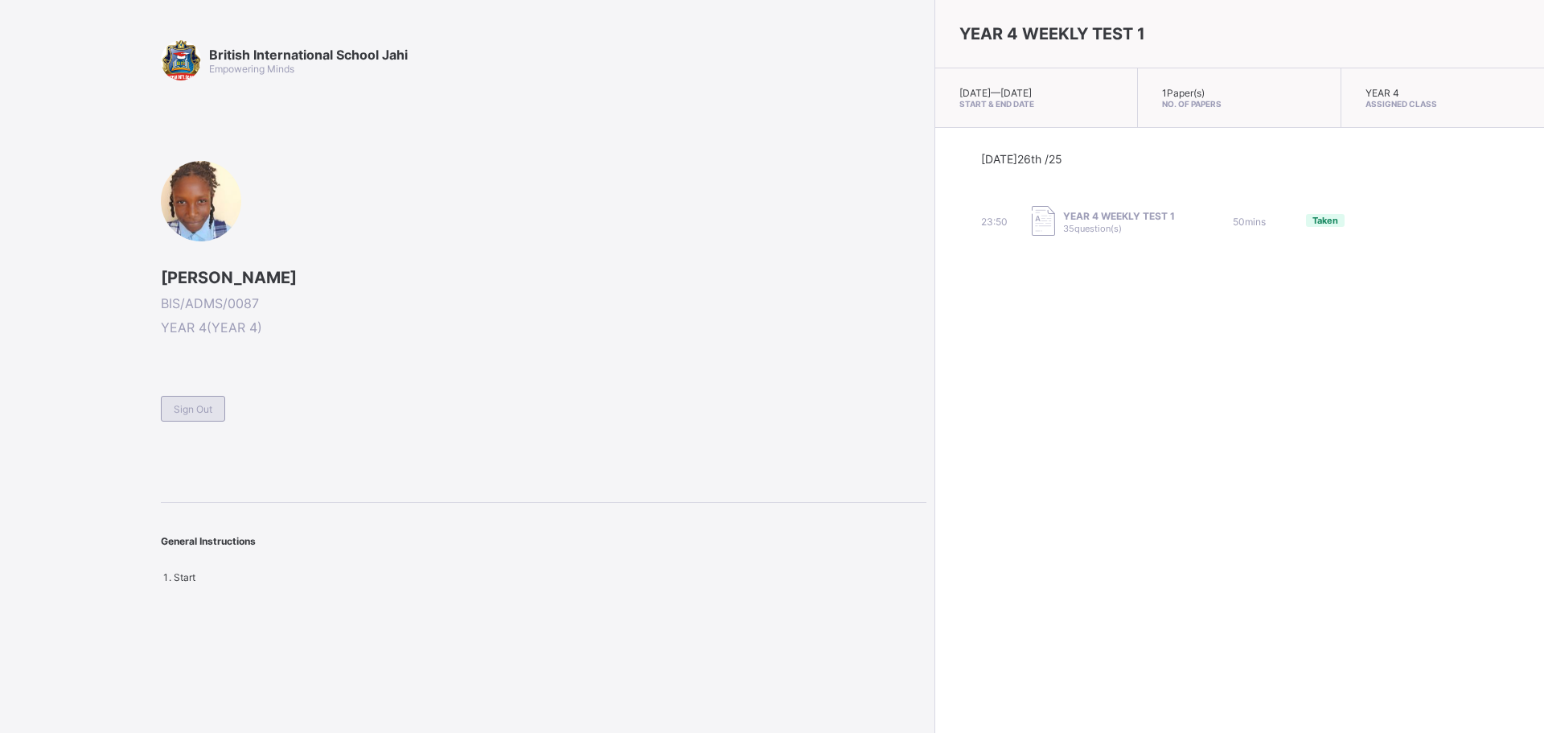
click at [175, 408] on span "Sign Out" at bounding box center [193, 409] width 39 height 12
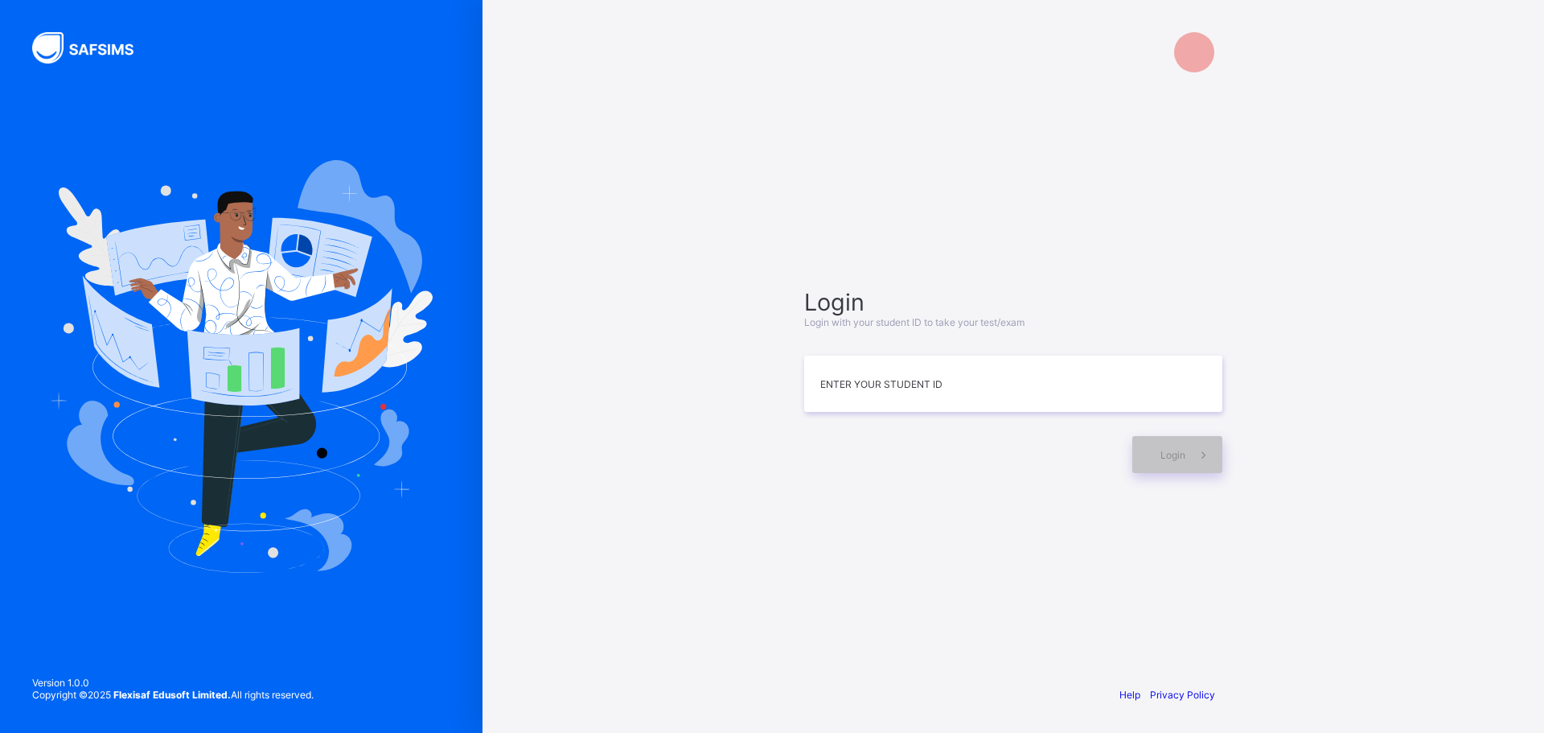
click at [175, 408] on img at bounding box center [241, 366] width 383 height 412
click at [1011, 404] on input at bounding box center [1013, 385] width 418 height 56
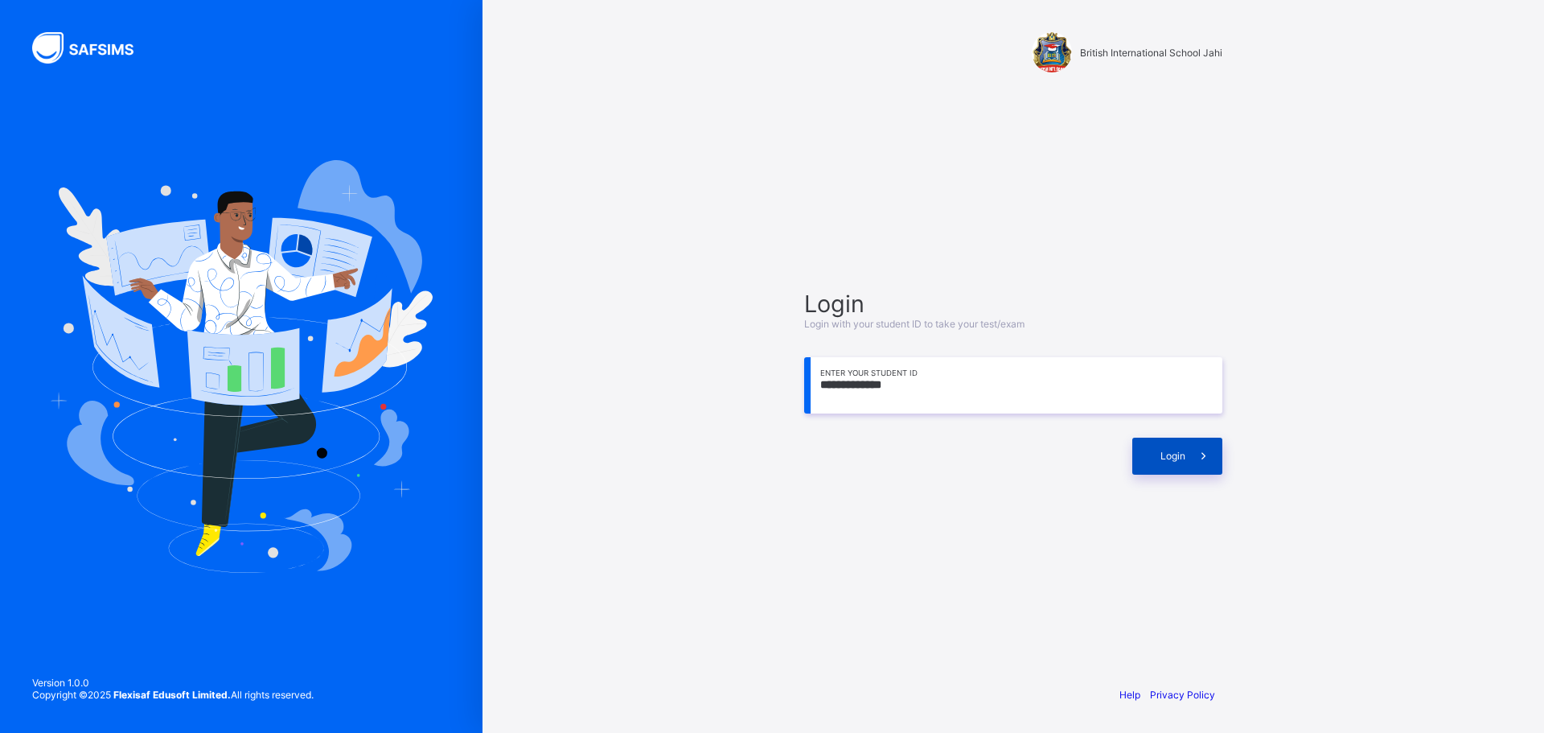
type input "**********"
click at [1209, 463] on span at bounding box center [1203, 455] width 37 height 37
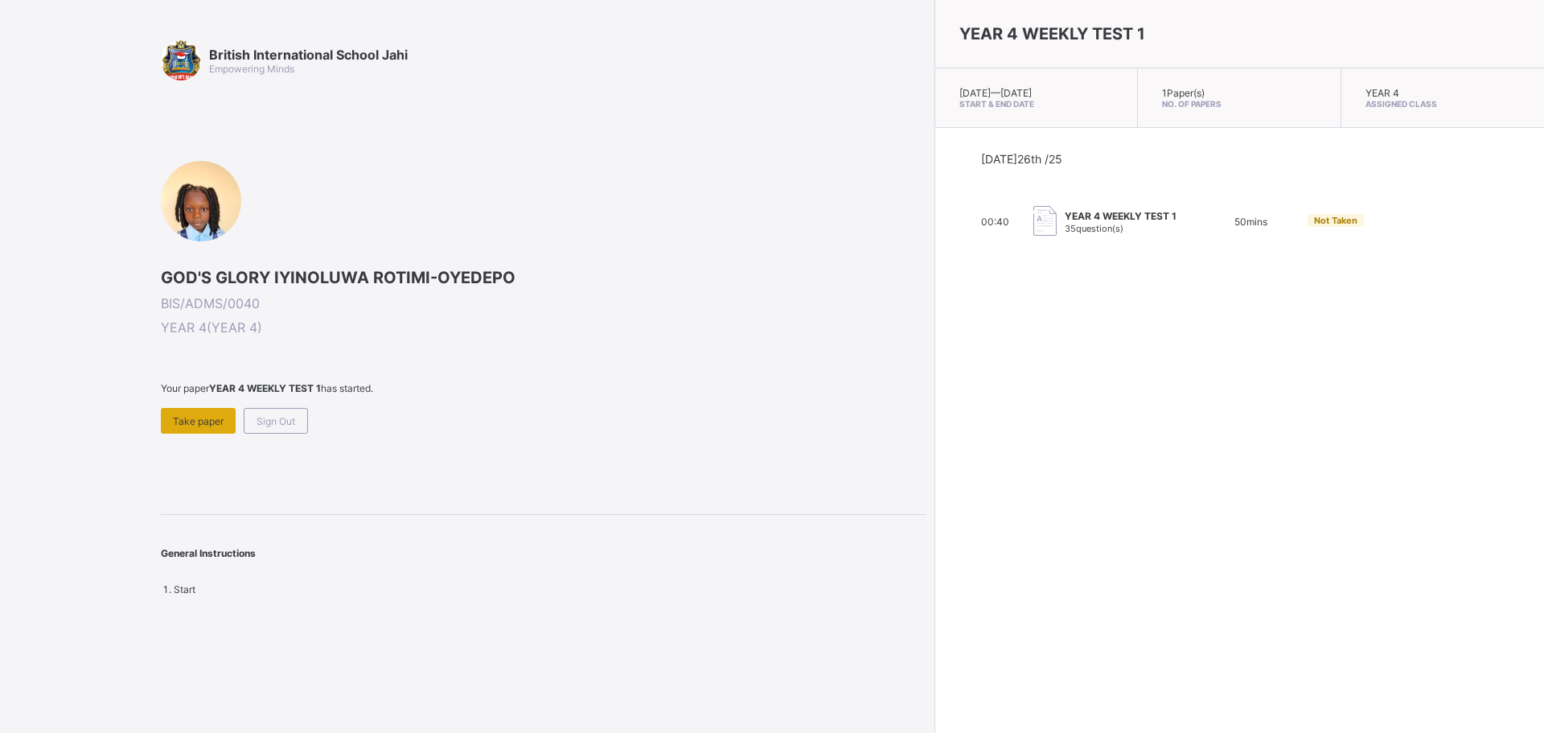
click at [196, 432] on div "Take paper" at bounding box center [198, 421] width 75 height 26
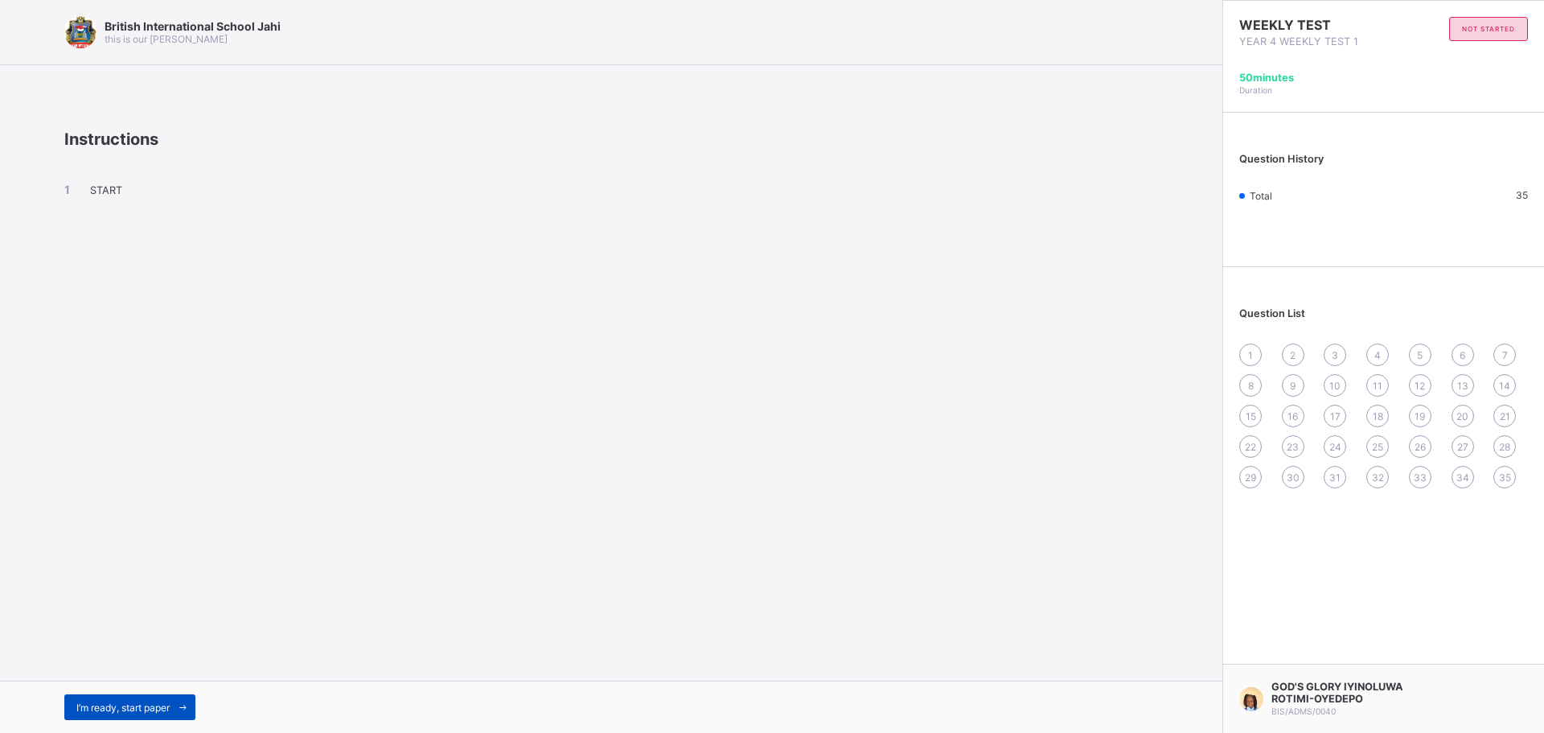
click at [142, 695] on div "I’m ready, start paper" at bounding box center [129, 707] width 131 height 26
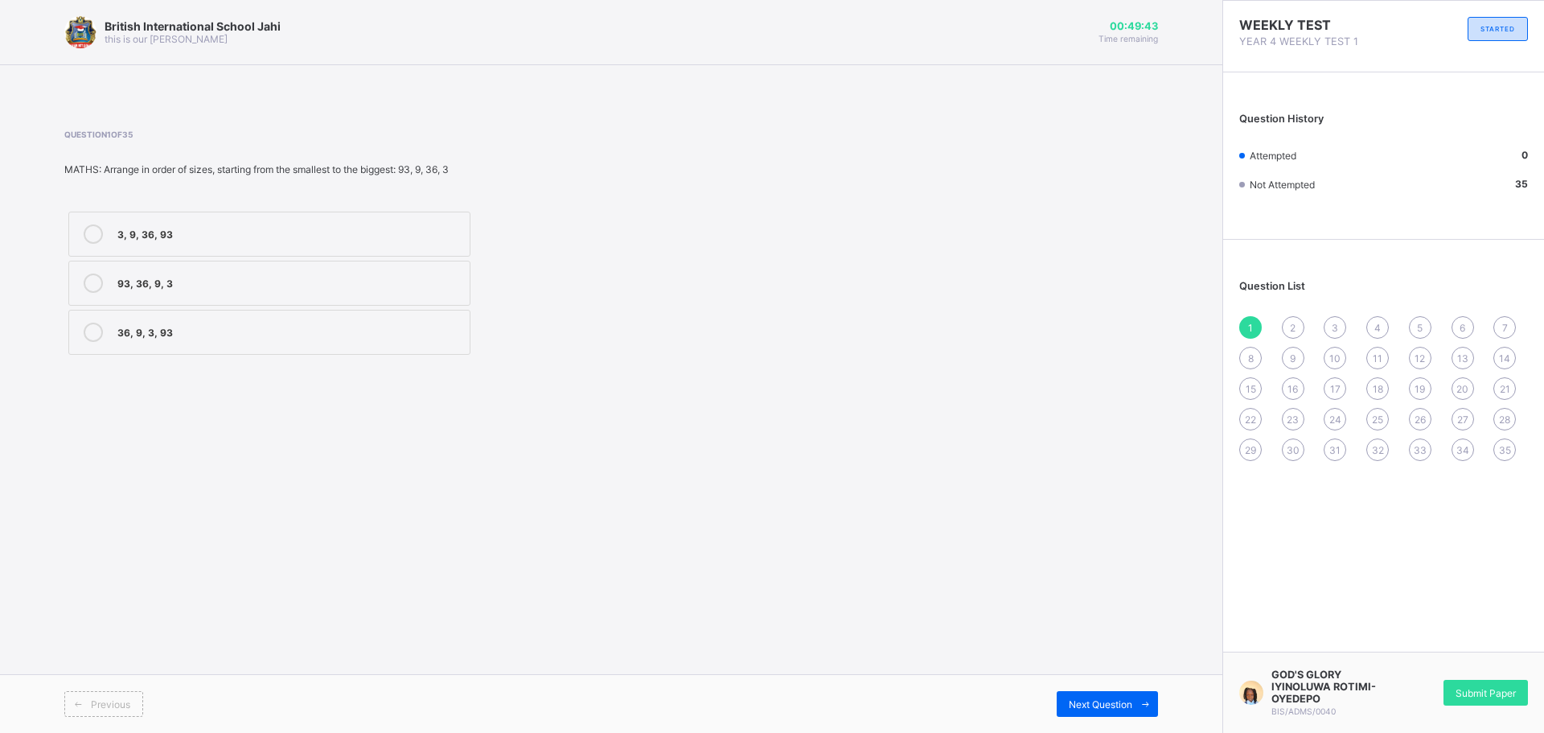
click at [199, 232] on div "3, 9, 36, 93" at bounding box center [289, 232] width 344 height 16
click at [1300, 334] on div "2" at bounding box center [1293, 327] width 23 height 23
click at [197, 330] on div "XIII" at bounding box center [289, 330] width 344 height 16
click at [1089, 692] on div "Next Question" at bounding box center [1107, 704] width 101 height 26
click at [213, 277] on div "XV" at bounding box center [289, 281] width 344 height 16
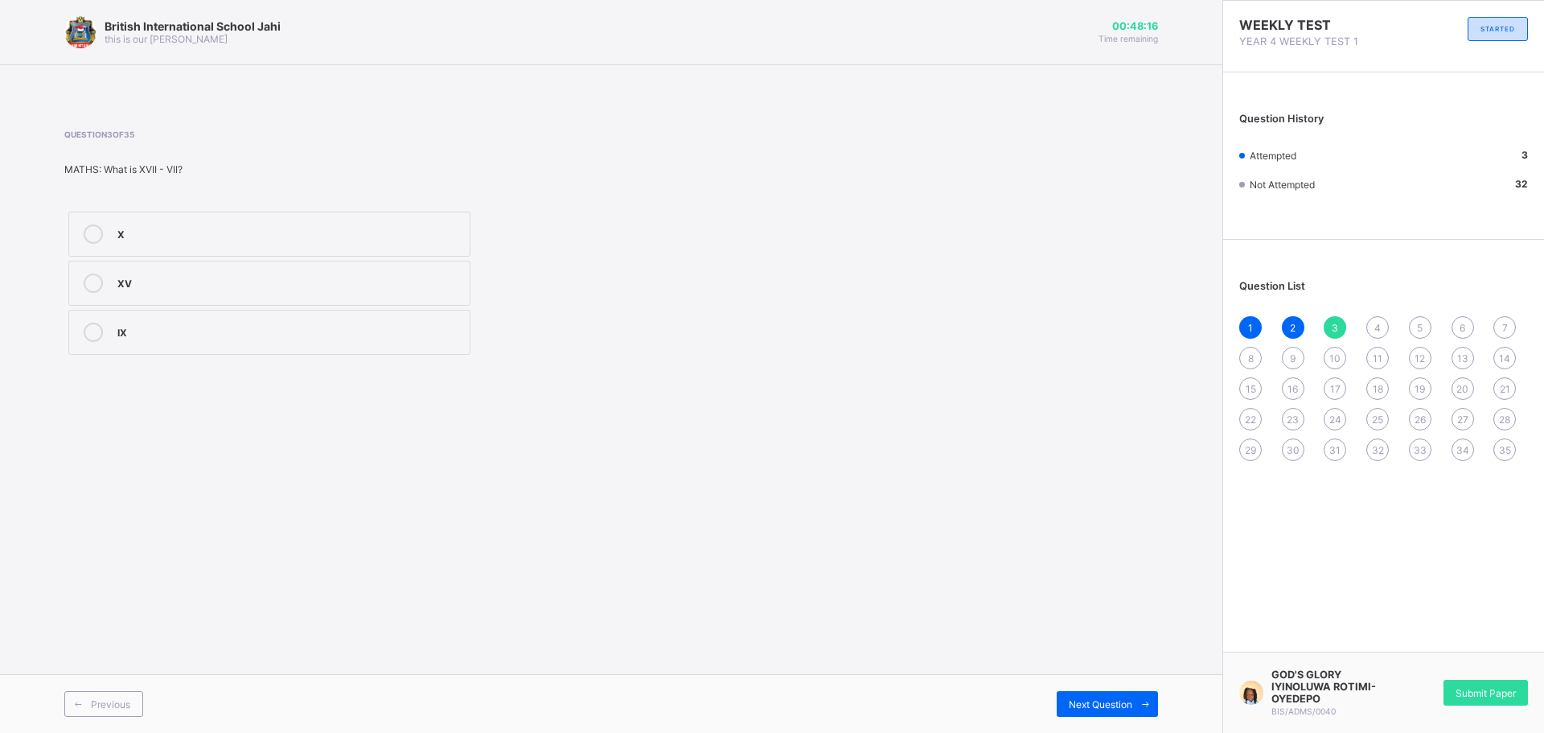
click at [310, 317] on label "IX" at bounding box center [269, 332] width 402 height 45
click at [1128, 700] on span "Next Question" at bounding box center [1101, 704] width 64 height 12
click at [240, 236] on div "2, 4, 7, 36" at bounding box center [289, 232] width 344 height 16
drag, startPoint x: 1097, startPoint y: 704, endPoint x: 1097, endPoint y: 720, distance: 16.1
click at [1097, 720] on div "Previous Next Question" at bounding box center [611, 703] width 1222 height 59
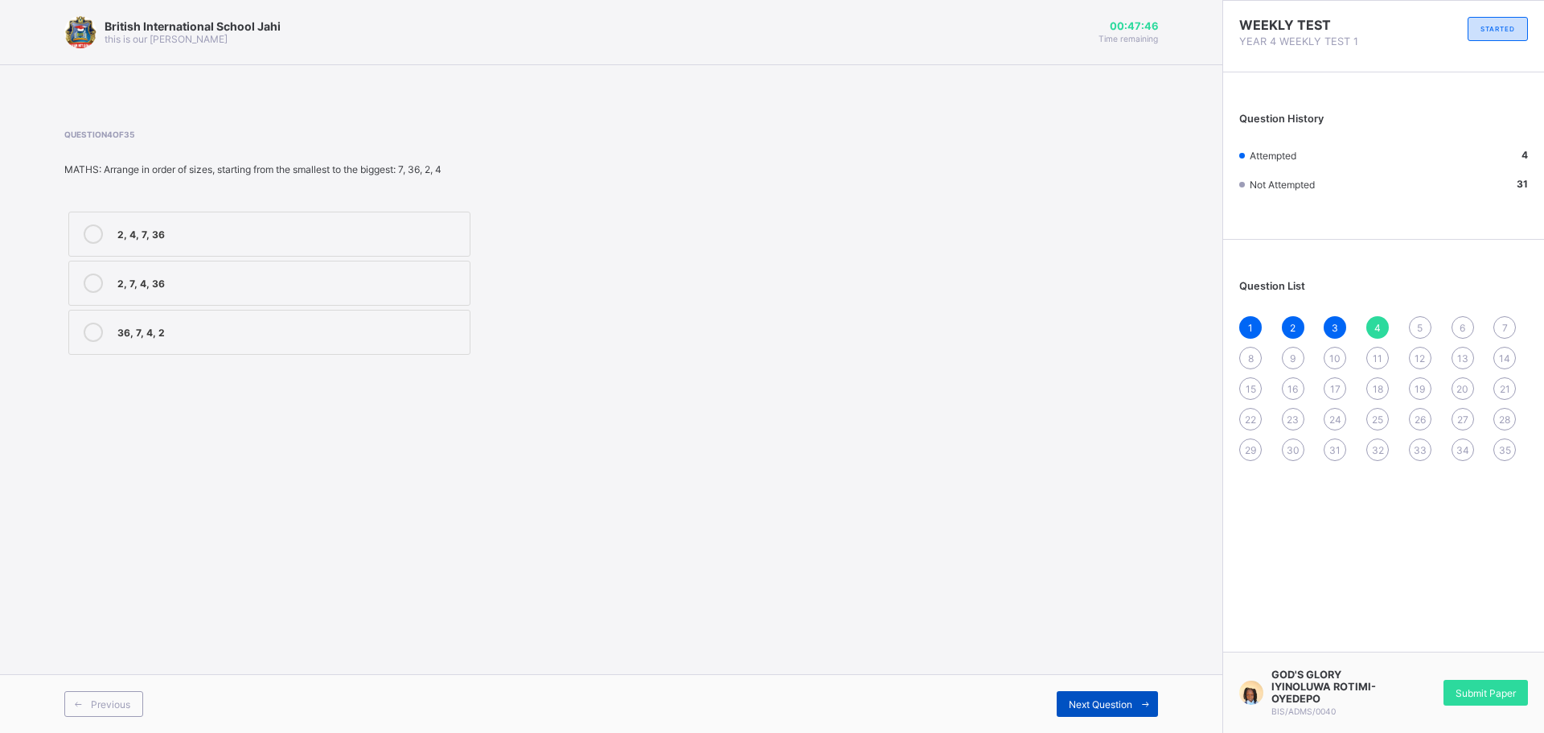
click at [1065, 708] on div "Next Question" at bounding box center [1107, 704] width 101 height 26
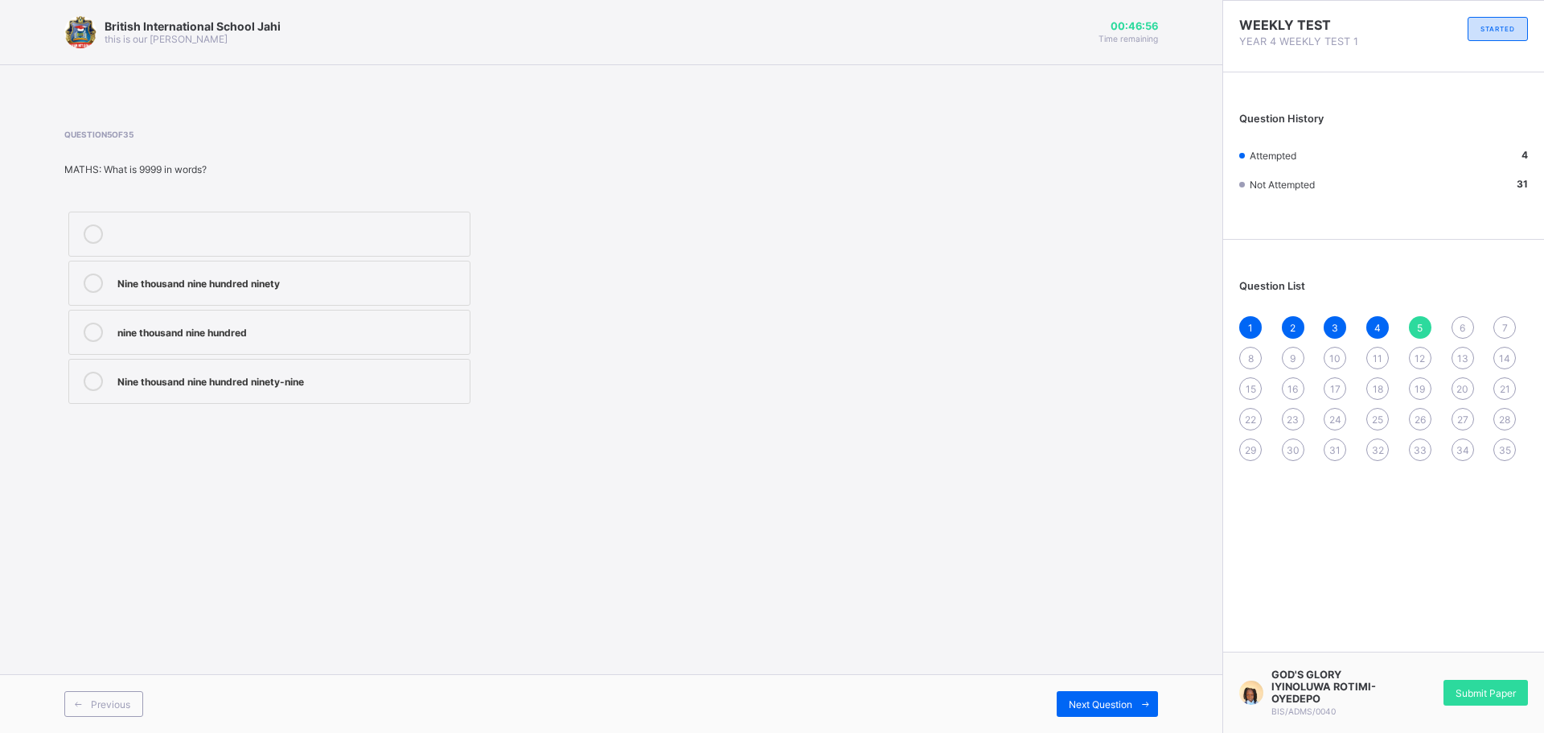
click at [366, 303] on label "Nine thousand nine hundred ninety" at bounding box center [269, 283] width 402 height 45
click at [1116, 710] on div "Next Question" at bounding box center [1107, 704] width 101 height 26
click at [1152, 701] on span at bounding box center [1145, 704] width 26 height 26
click at [1088, 698] on span "Next Question" at bounding box center [1101, 704] width 64 height 12
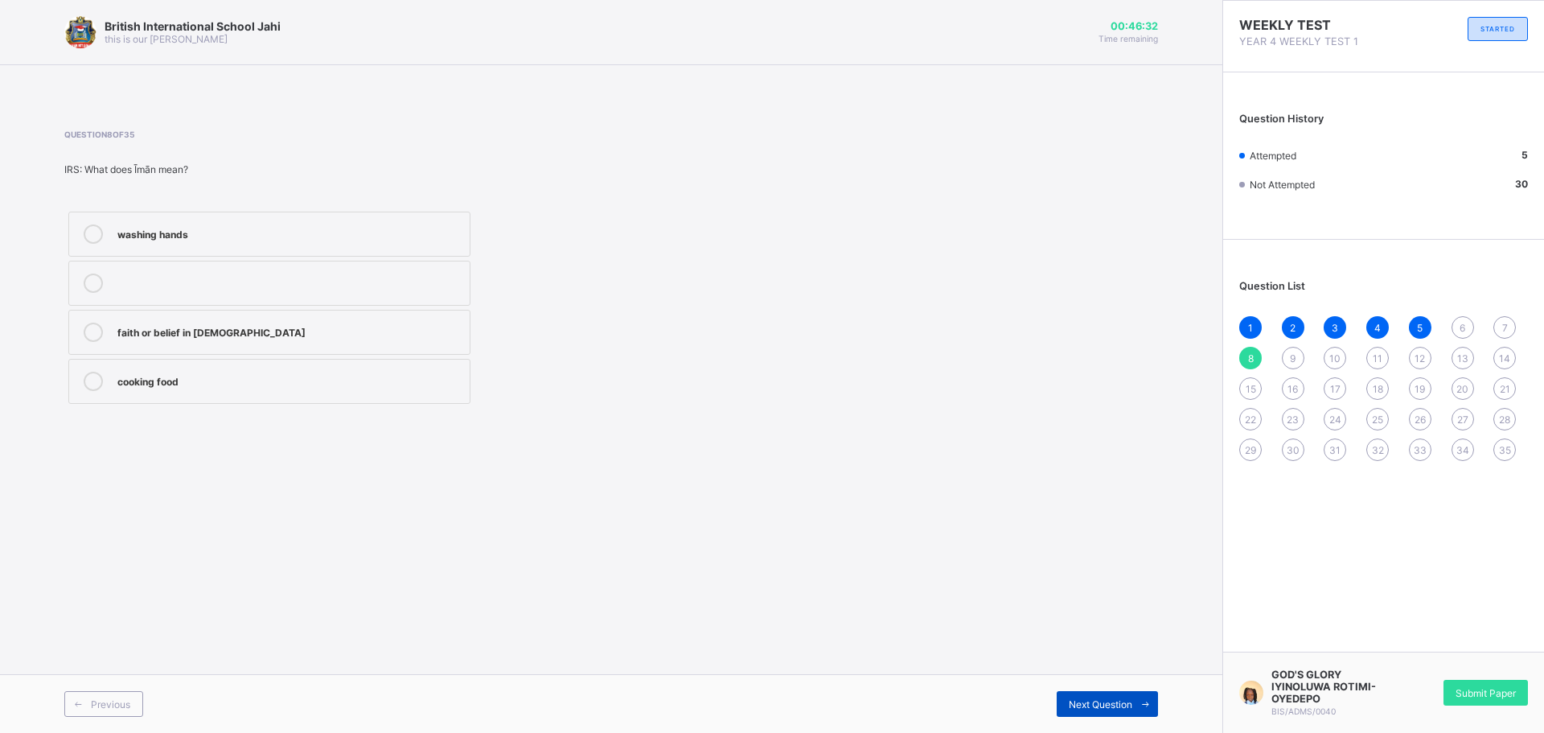
click at [1078, 699] on span "Next Question" at bounding box center [1101, 704] width 64 height 12
click at [1077, 699] on span "Next Question" at bounding box center [1101, 704] width 64 height 12
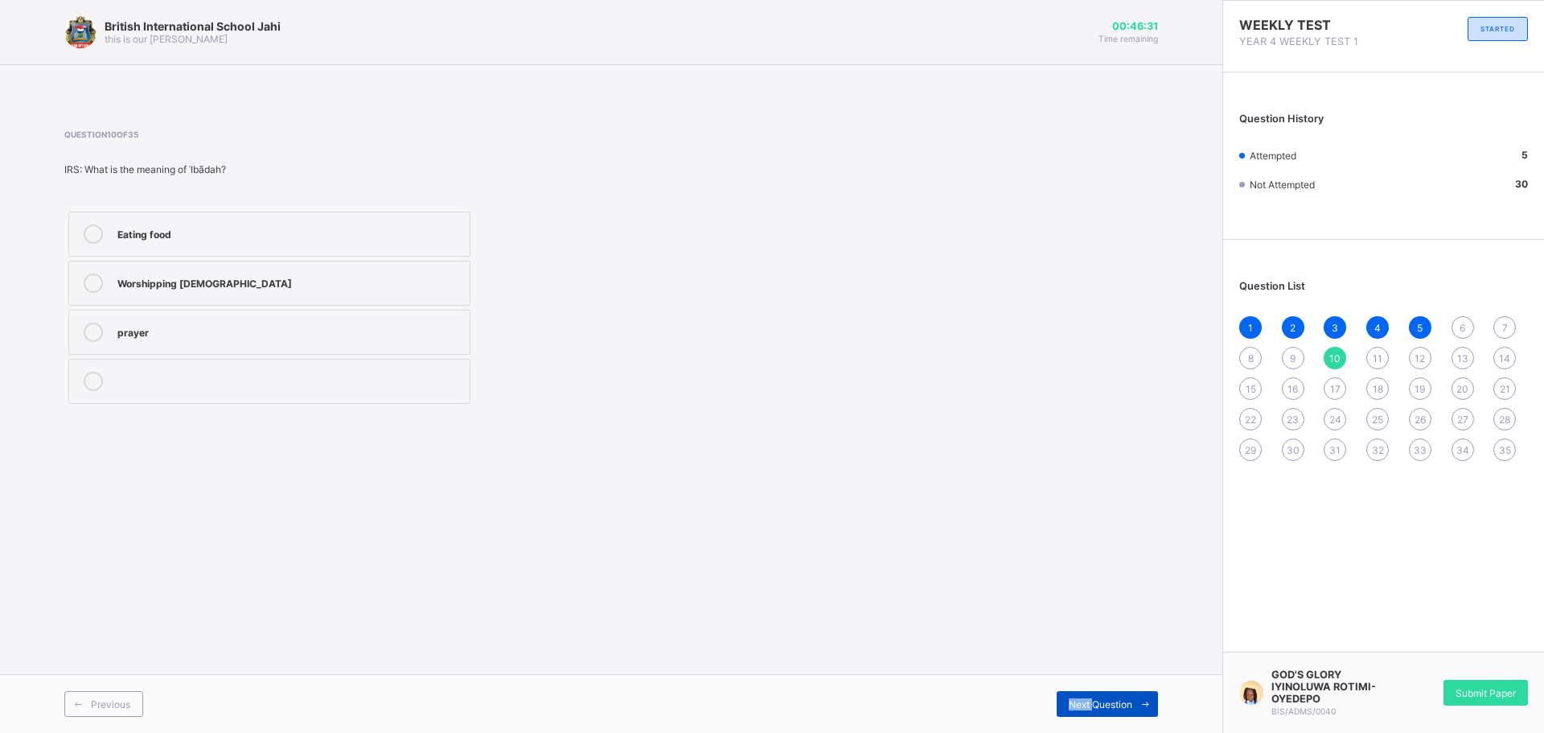
click at [1077, 699] on span "Next Question" at bounding box center [1101, 704] width 64 height 12
click at [1371, 355] on div "11" at bounding box center [1377, 358] width 23 height 23
drag, startPoint x: 168, startPoint y: 287, endPoint x: 257, endPoint y: 277, distance: 89.9
click at [168, 286] on div "Not True" at bounding box center [289, 282] width 344 height 19
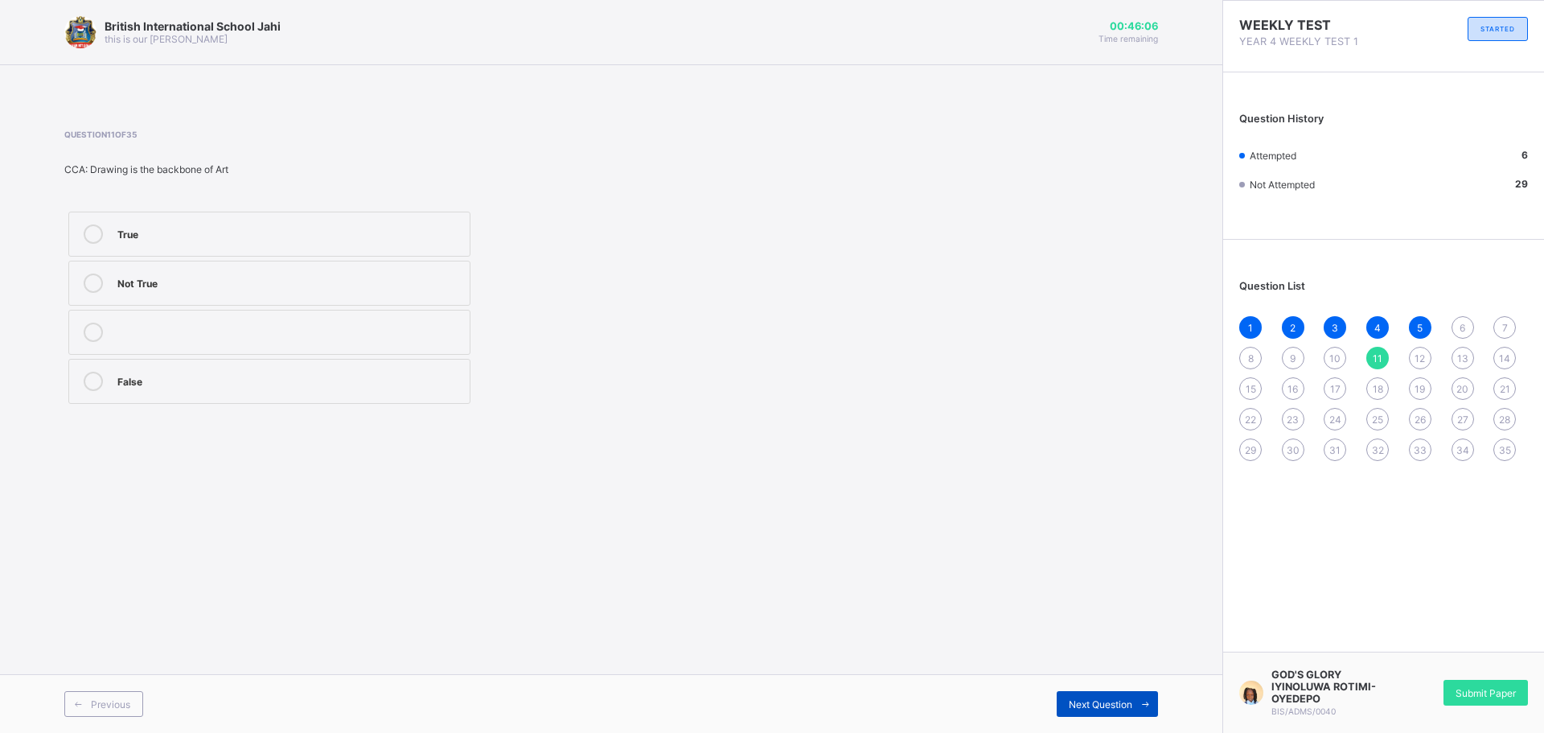
click at [1085, 703] on span "Next Question" at bounding box center [1101, 704] width 64 height 12
click at [170, 293] on label "Music" at bounding box center [269, 283] width 402 height 45
click at [1081, 695] on div "Next Question" at bounding box center [1107, 704] width 101 height 26
click at [383, 318] on label "Nylon" at bounding box center [269, 332] width 402 height 45
click at [1143, 702] on icon at bounding box center [1145, 704] width 12 height 10
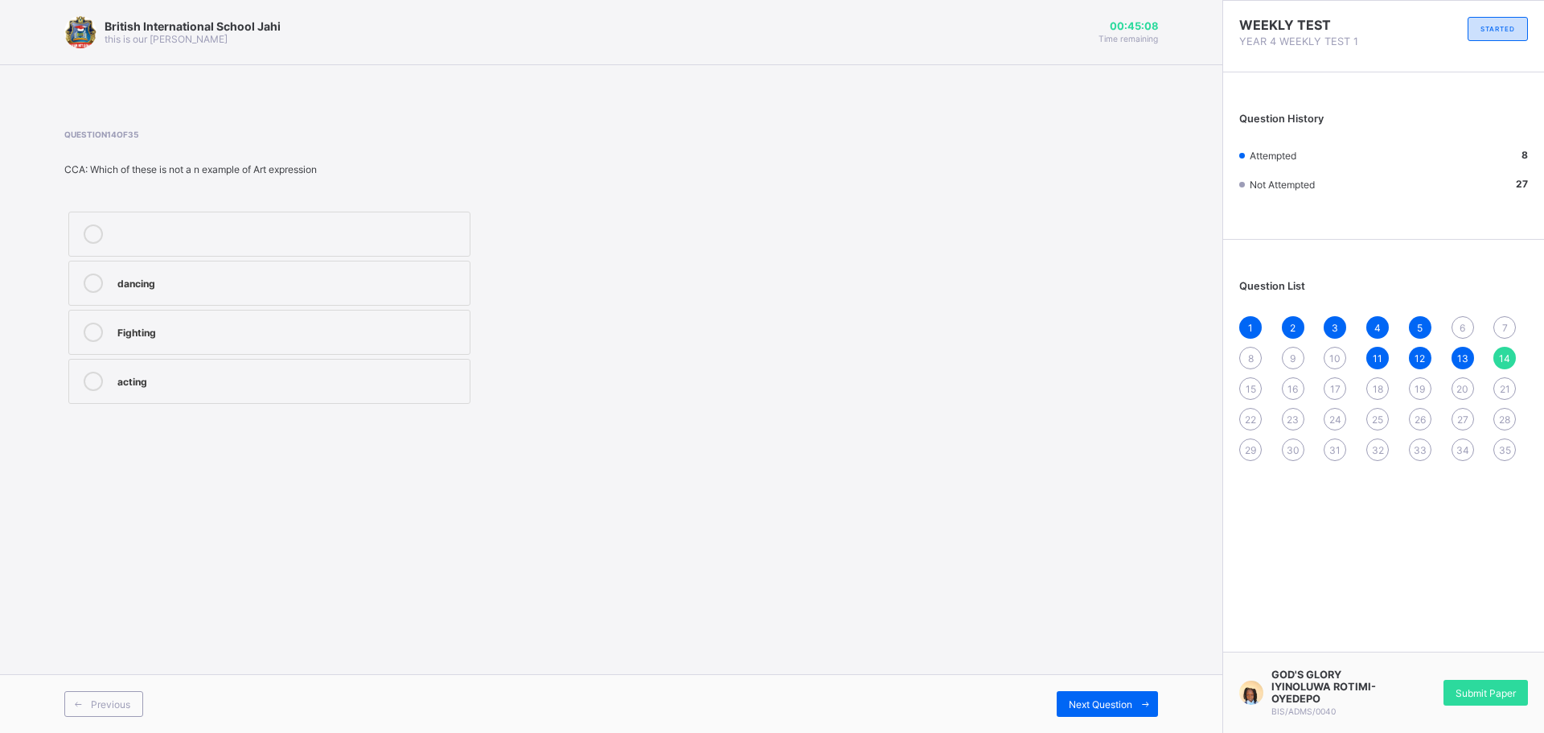
click at [265, 342] on label "Fighting" at bounding box center [269, 332] width 402 height 45
click at [1108, 704] on span "Next Question" at bounding box center [1101, 704] width 64 height 12
click at [207, 242] on div "Art" at bounding box center [289, 233] width 344 height 19
click at [1143, 709] on span at bounding box center [1145, 704] width 26 height 26
click at [188, 285] on div "Hard disk" at bounding box center [289, 281] width 344 height 16
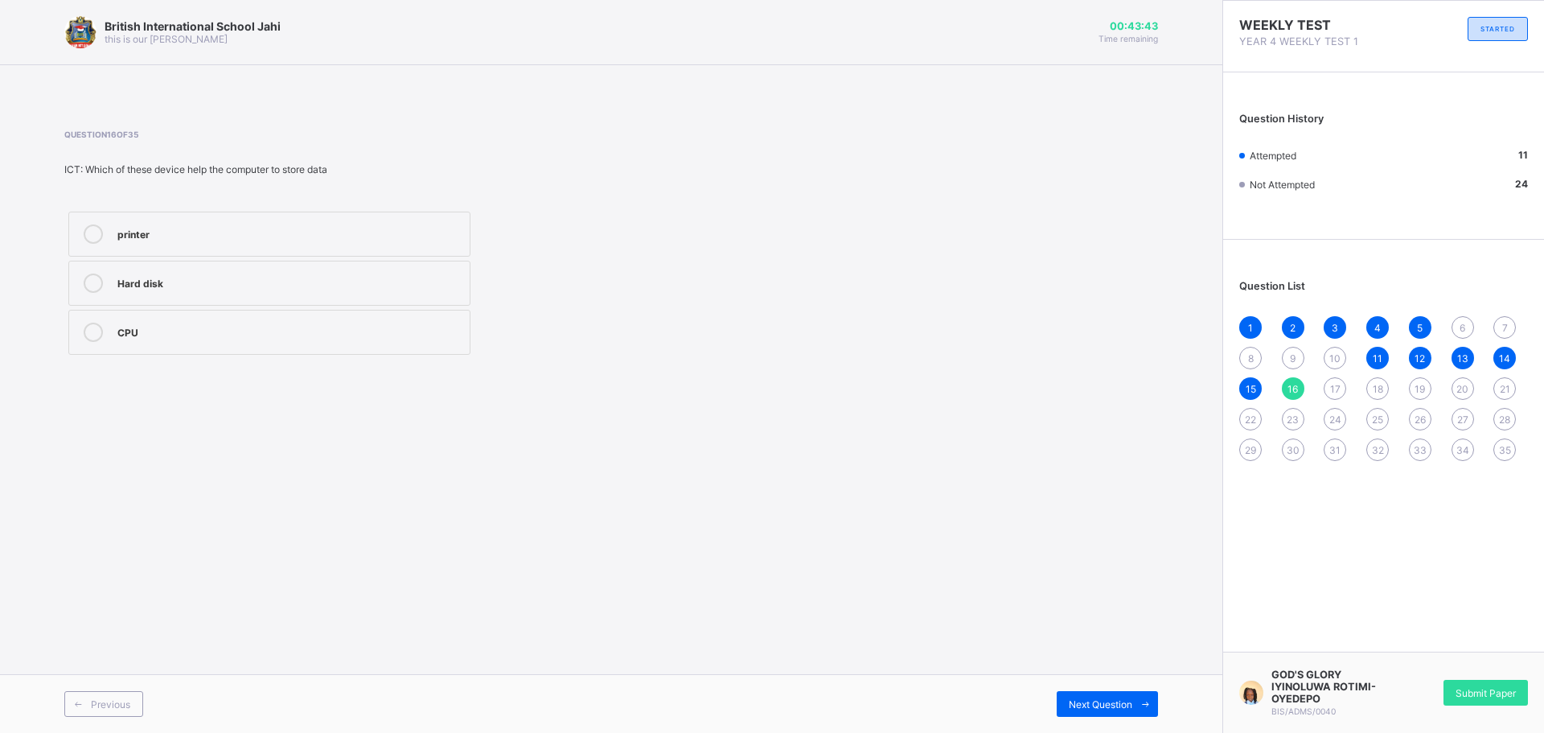
click at [1144, 690] on div "Previous Next Question" at bounding box center [611, 703] width 1222 height 59
click at [1506, 446] on span "35" at bounding box center [1505, 450] width 12 height 12
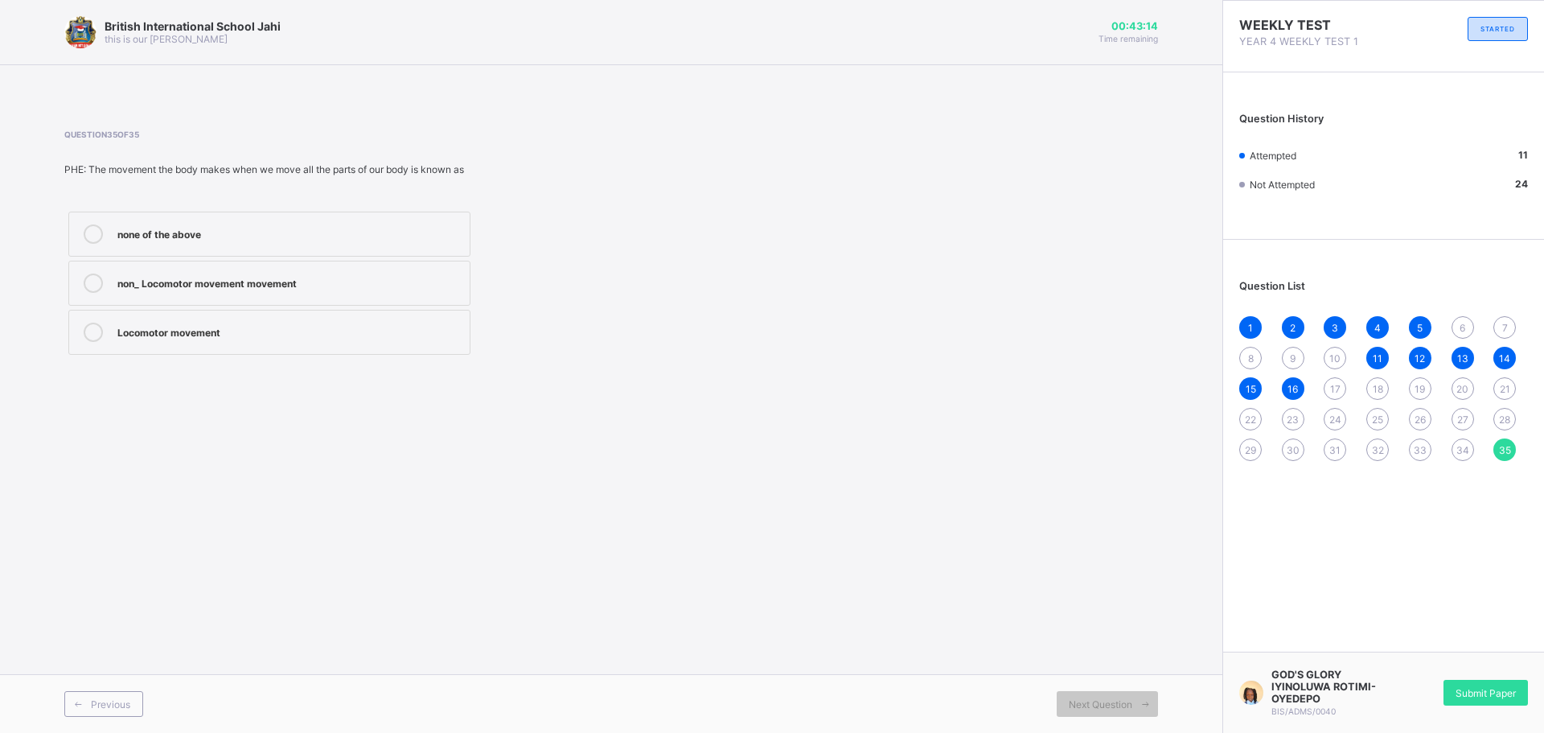
click at [365, 314] on label "Locomotor movement" at bounding box center [269, 332] width 402 height 45
click at [1342, 382] on div "17" at bounding box center [1335, 388] width 23 height 23
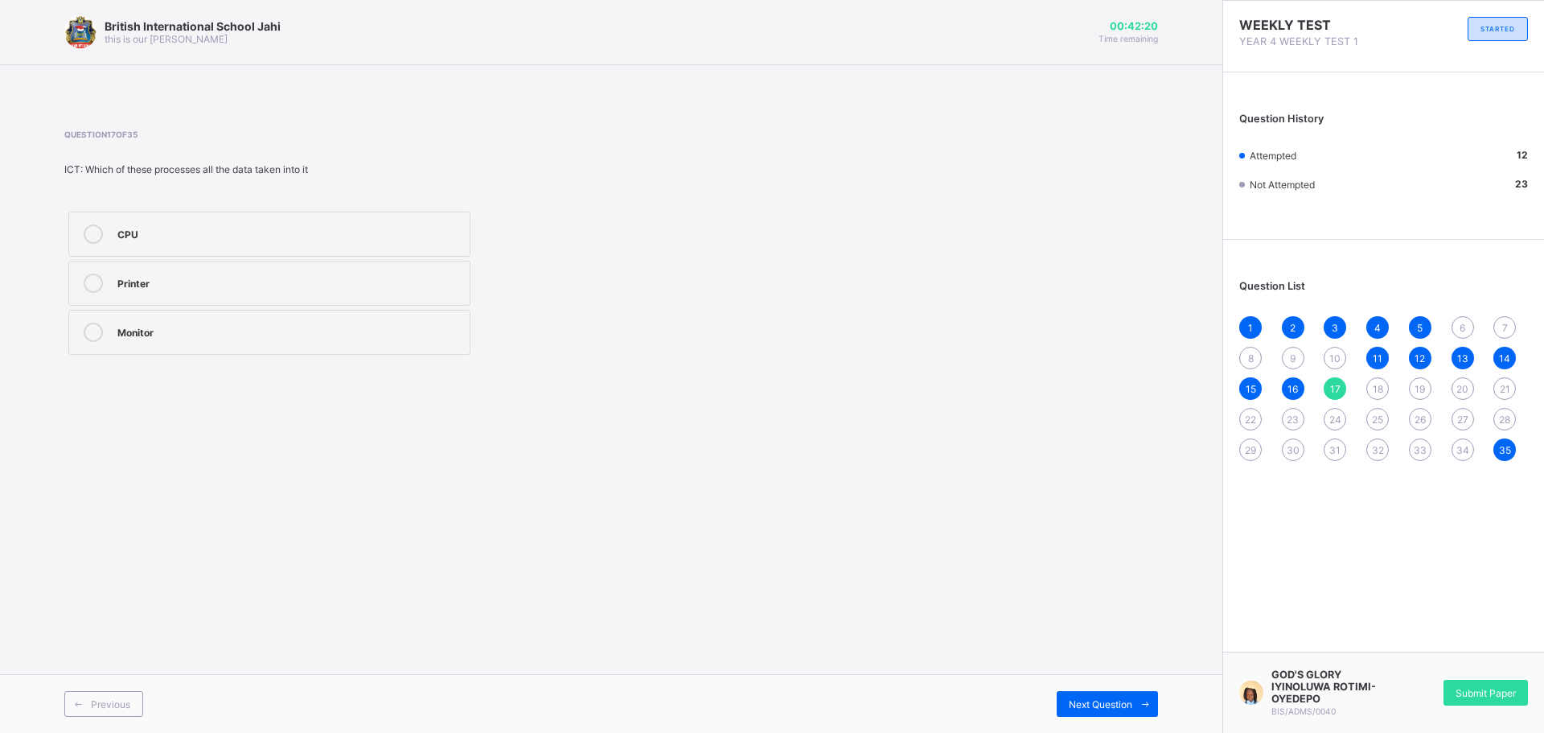
click at [383, 237] on div "CPU" at bounding box center [289, 232] width 344 height 16
click at [449, 328] on div "Monitor" at bounding box center [289, 330] width 344 height 16
drag, startPoint x: 1114, startPoint y: 706, endPoint x: 1117, endPoint y: 693, distance: 13.3
click at [1114, 703] on span "Next Question" at bounding box center [1101, 704] width 64 height 12
click at [331, 288] on div "marvis beacon" at bounding box center [289, 281] width 344 height 16
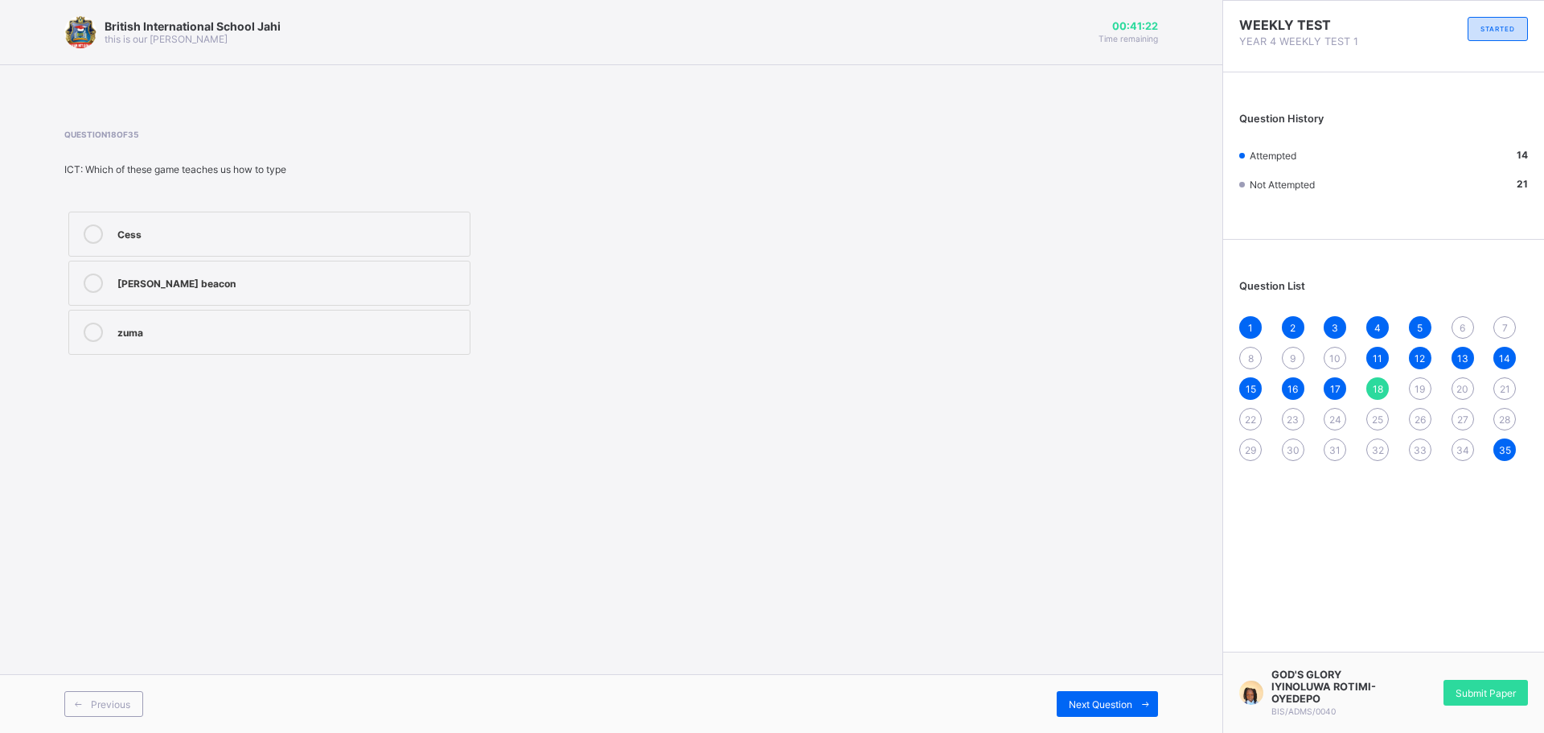
click at [1064, 684] on div "Previous Next Question" at bounding box center [611, 703] width 1222 height 59
click at [1422, 388] on span "19" at bounding box center [1419, 389] width 10 height 12
click at [370, 269] on label "printer" at bounding box center [269, 283] width 402 height 45
click at [1106, 705] on span "Next Question" at bounding box center [1101, 704] width 64 height 12
click at [464, 274] on label "4" at bounding box center [269, 283] width 402 height 45
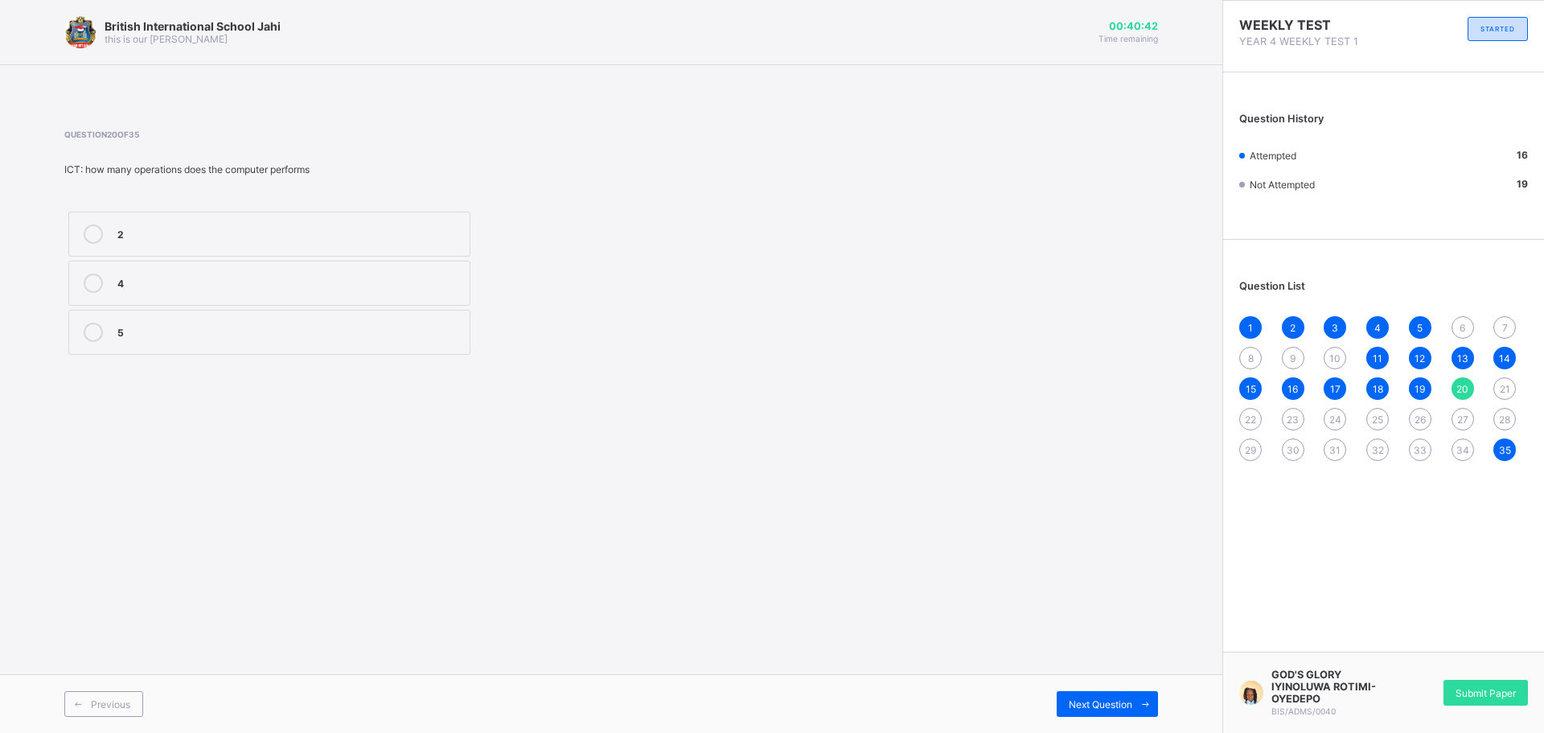
click at [1502, 377] on div "21" at bounding box center [1504, 388] width 23 height 23
click at [174, 283] on div "true" at bounding box center [289, 281] width 344 height 16
click at [1077, 704] on span "Next Question" at bounding box center [1101, 704] width 64 height 12
click at [275, 317] on label "attitude" at bounding box center [269, 332] width 402 height 45
click at [1098, 711] on div "Next Question" at bounding box center [1107, 704] width 101 height 26
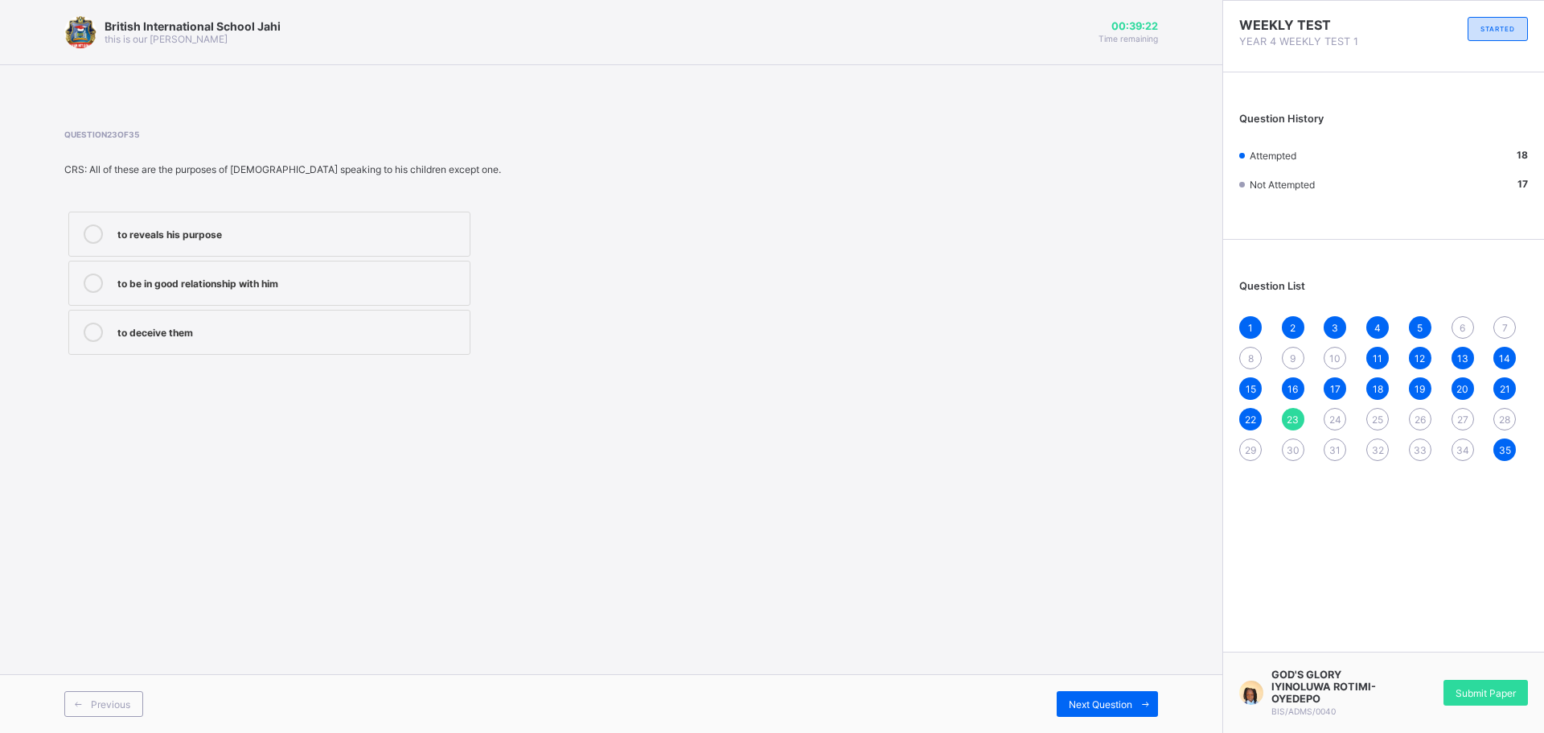
click at [359, 343] on label "to deceive them" at bounding box center [269, 332] width 402 height 45
click at [1090, 705] on span "Next Question" at bounding box center [1101, 704] width 64 height 12
click at [414, 288] on div "by fighting them" at bounding box center [289, 281] width 344 height 16
click at [1369, 409] on div "1 2 3 4 5 6 7 8 9 10 11 12 13 14 15 16 17 18 19 20 21 22 23 24 25 26 27 28 29 3…" at bounding box center [1383, 388] width 289 height 145
click at [1377, 413] on span "25" at bounding box center [1377, 419] width 11 height 12
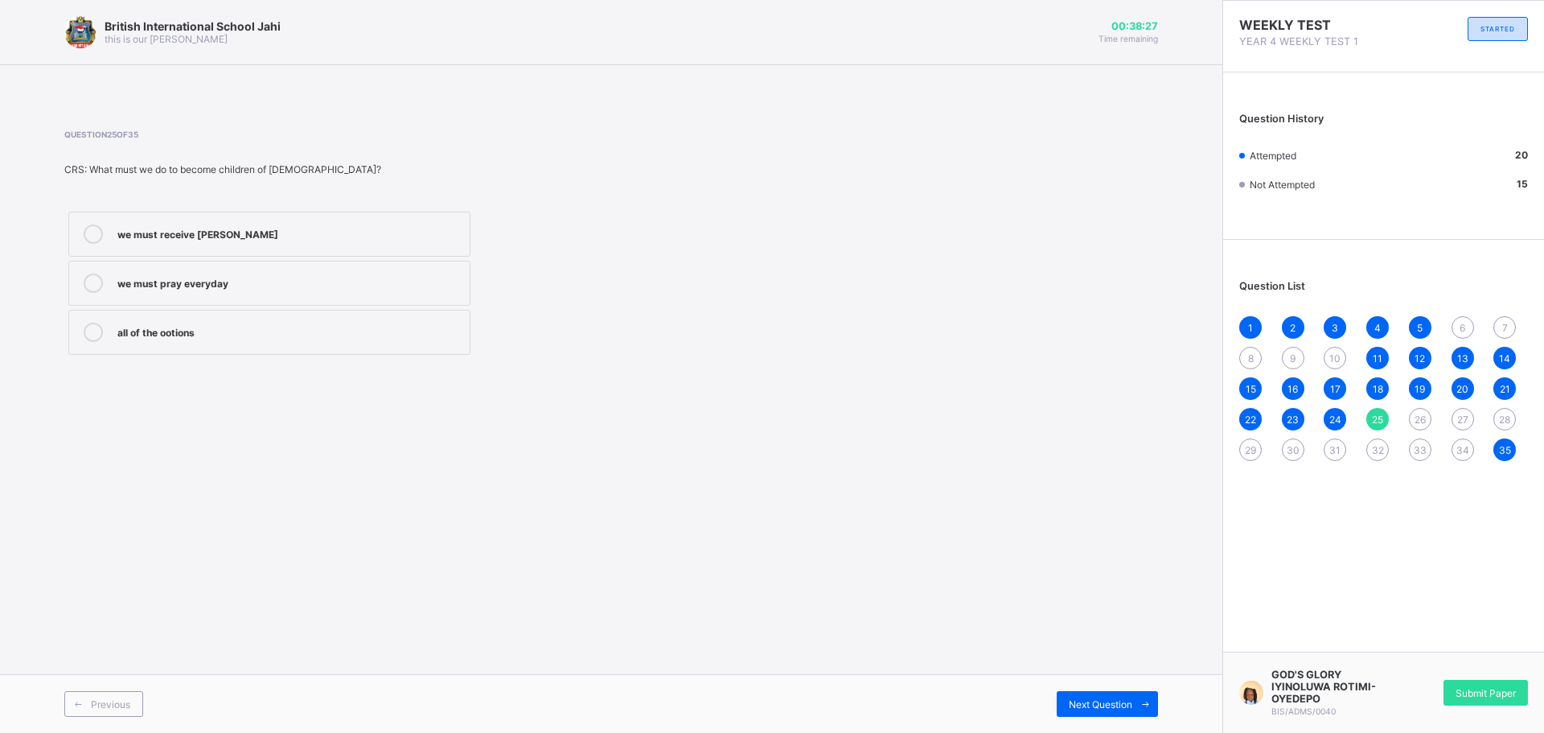
click at [268, 335] on div "all of the ootions" at bounding box center [289, 330] width 344 height 16
click at [1097, 712] on div "Next Question" at bounding box center [1107, 704] width 101 height 26
click at [226, 223] on label "shouted" at bounding box center [269, 233] width 402 height 45
click at [1103, 699] on span "Next Question" at bounding box center [1101, 704] width 64 height 12
click at [230, 220] on label "roasted" at bounding box center [269, 233] width 402 height 45
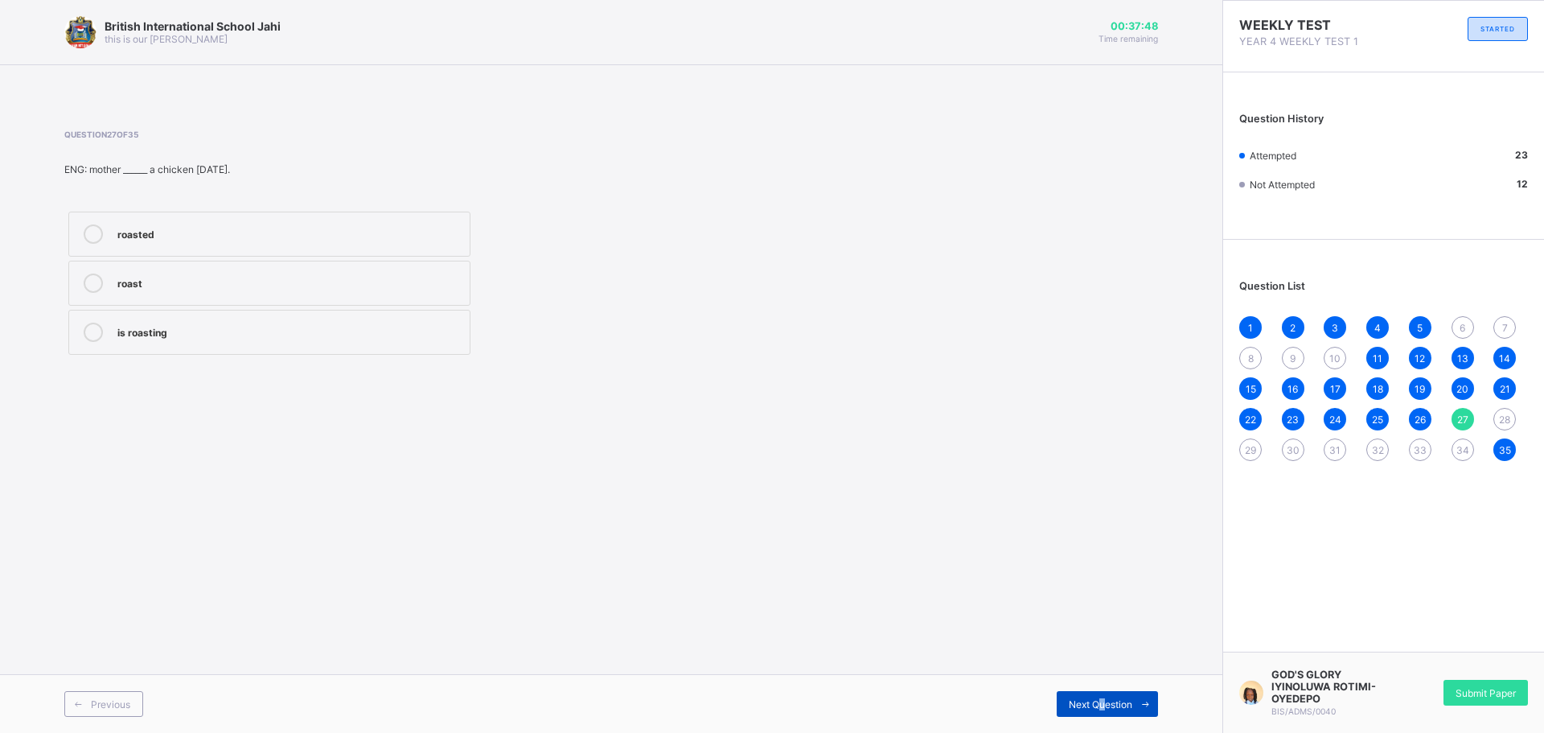
click at [1098, 704] on span "Next Question" at bounding box center [1101, 704] width 64 height 12
click at [159, 280] on div "know" at bounding box center [289, 281] width 344 height 16
click at [1118, 727] on div "Previous Next Question" at bounding box center [611, 703] width 1222 height 59
click at [1113, 694] on div "Next Question" at bounding box center [1107, 704] width 101 height 26
click at [237, 234] on div "leave" at bounding box center [289, 232] width 344 height 16
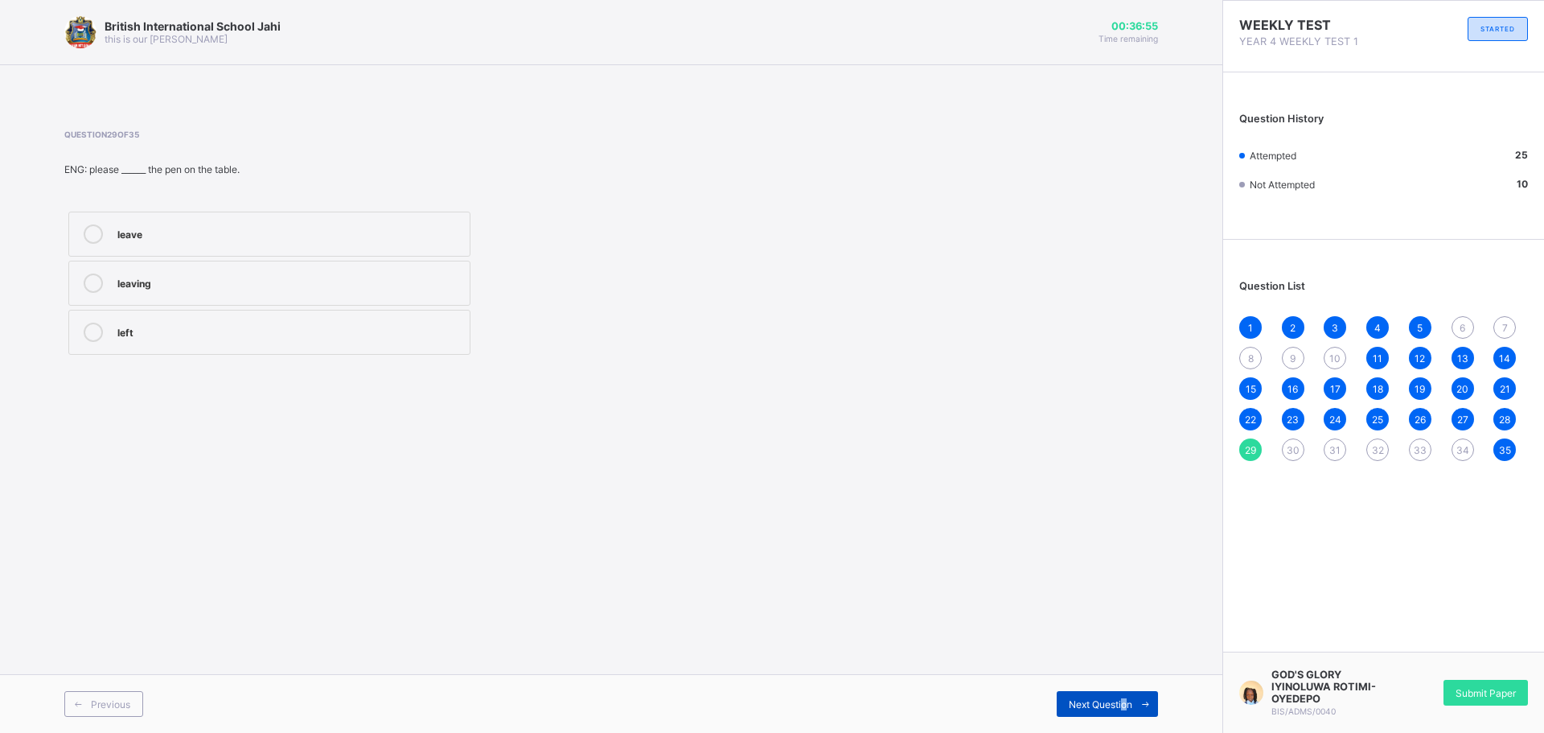
click at [1122, 703] on span "Next Question" at bounding box center [1101, 704] width 64 height 12
click at [210, 242] on div "is" at bounding box center [289, 233] width 344 height 19
click at [1138, 696] on span at bounding box center [1145, 704] width 26 height 26
click at [244, 302] on label "Running" at bounding box center [269, 283] width 402 height 45
click at [1128, 700] on span "Next Question" at bounding box center [1101, 704] width 64 height 12
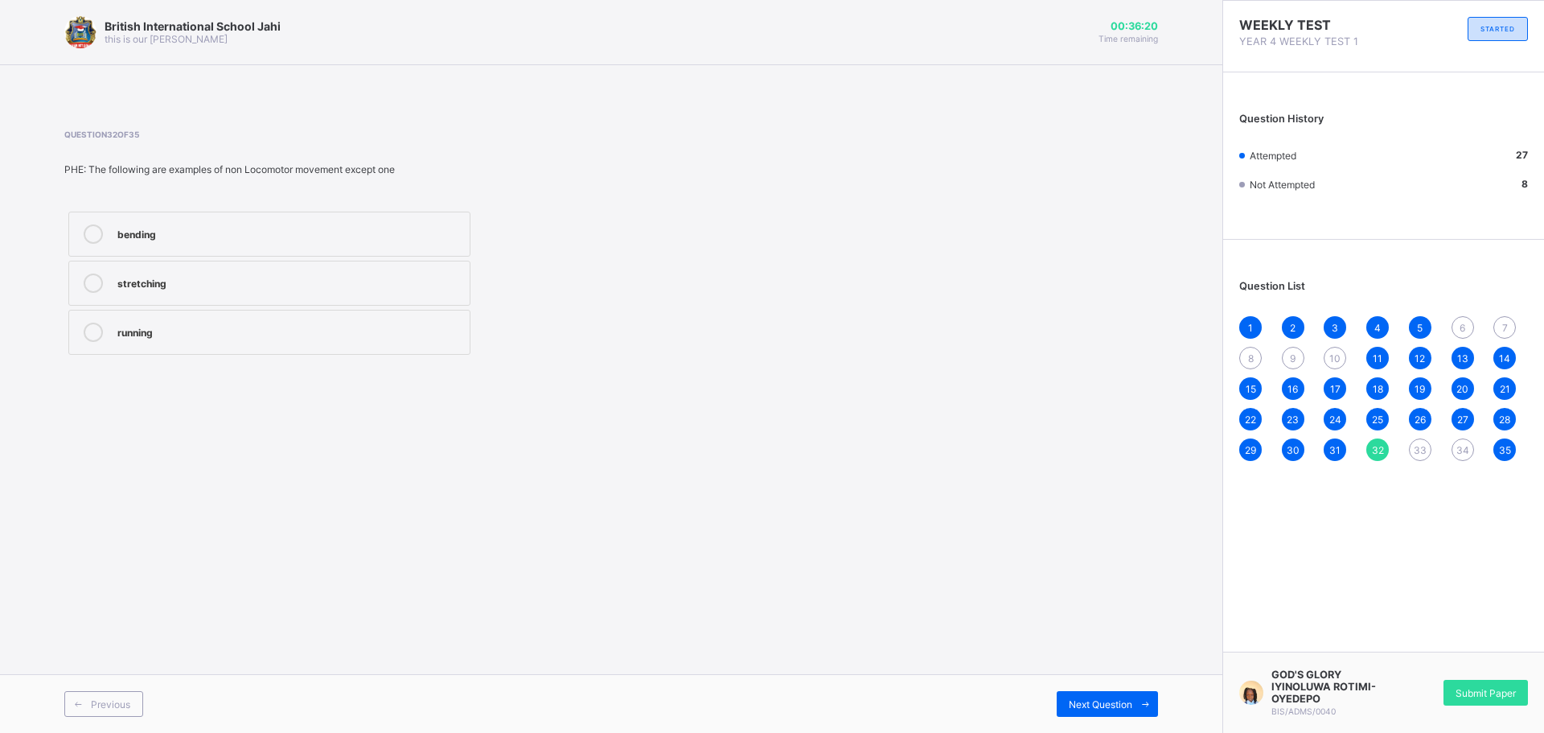
click at [343, 278] on div "stretching" at bounding box center [289, 281] width 344 height 16
click at [1145, 701] on icon at bounding box center [1145, 704] width 12 height 10
click at [298, 288] on div "Stretching" at bounding box center [289, 281] width 344 height 16
click at [1127, 699] on span "Next Question" at bounding box center [1101, 704] width 64 height 12
click at [386, 239] on div "Non_ Locomotor movement" at bounding box center [289, 232] width 344 height 16
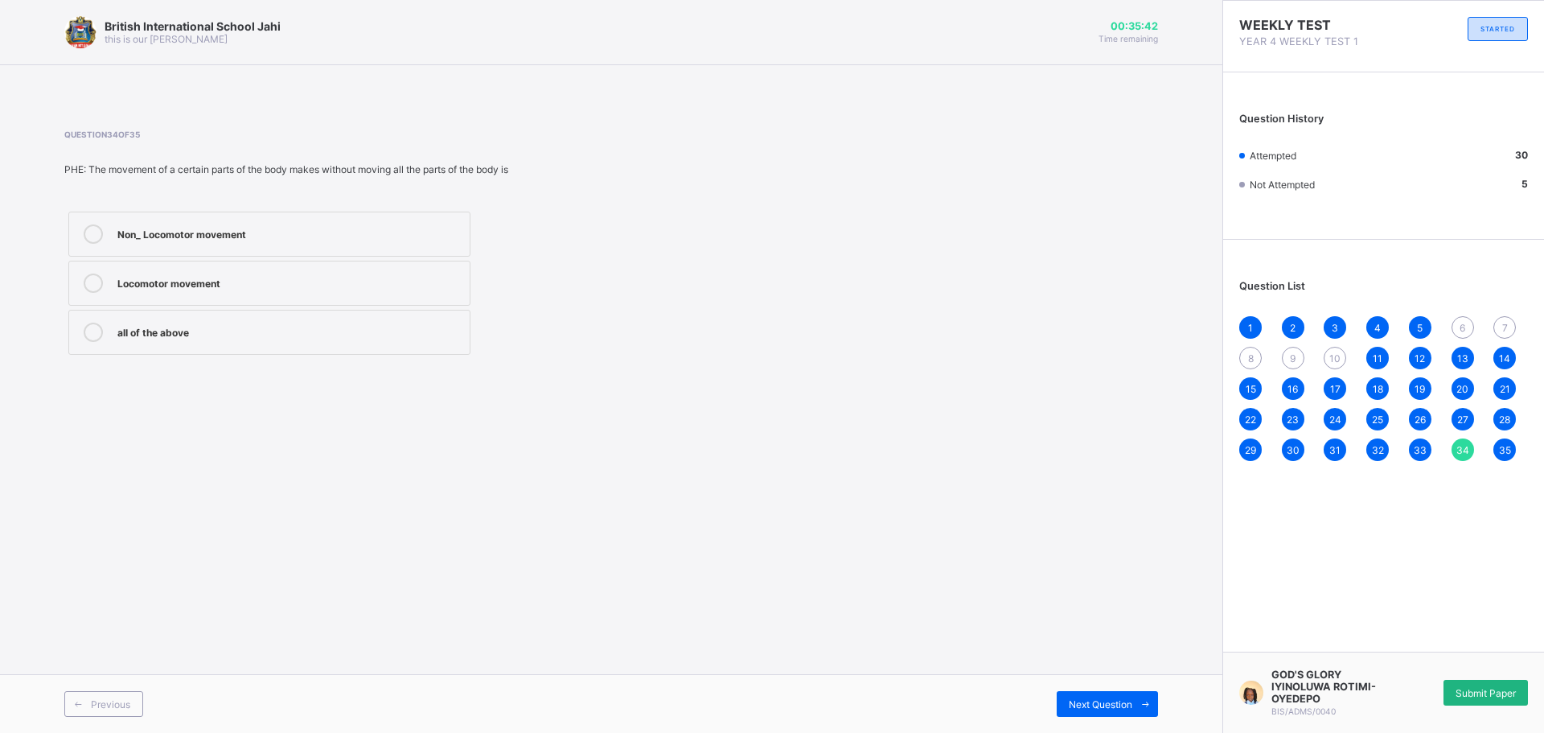
click at [1496, 698] on span "Submit Paper" at bounding box center [1485, 693] width 60 height 12
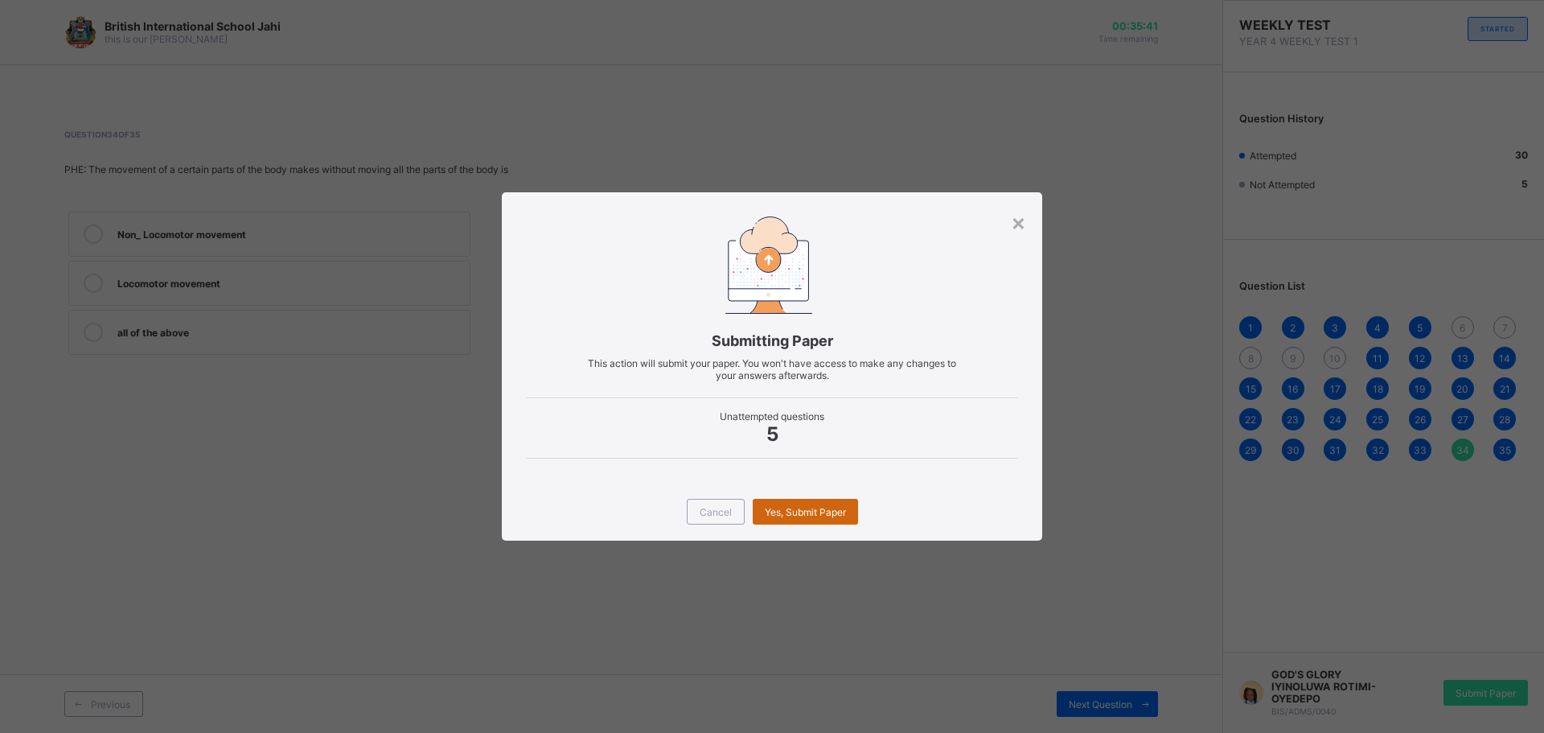
click at [784, 507] on span "Yes, Submit Paper" at bounding box center [805, 512] width 81 height 12
click at [784, 506] on div "Yes, Submit Paper" at bounding box center [805, 512] width 105 height 26
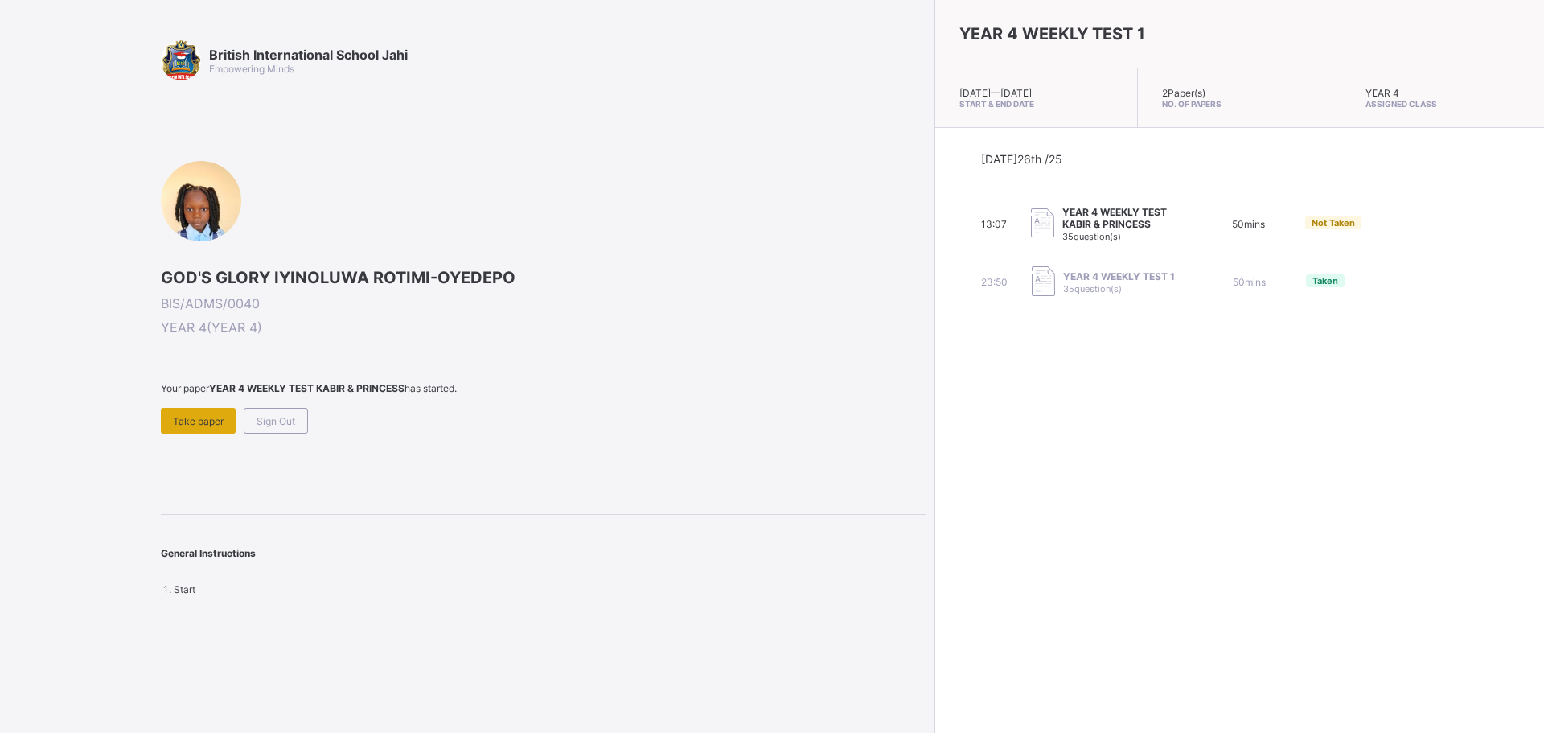
click at [212, 411] on div "Take paper" at bounding box center [198, 421] width 75 height 26
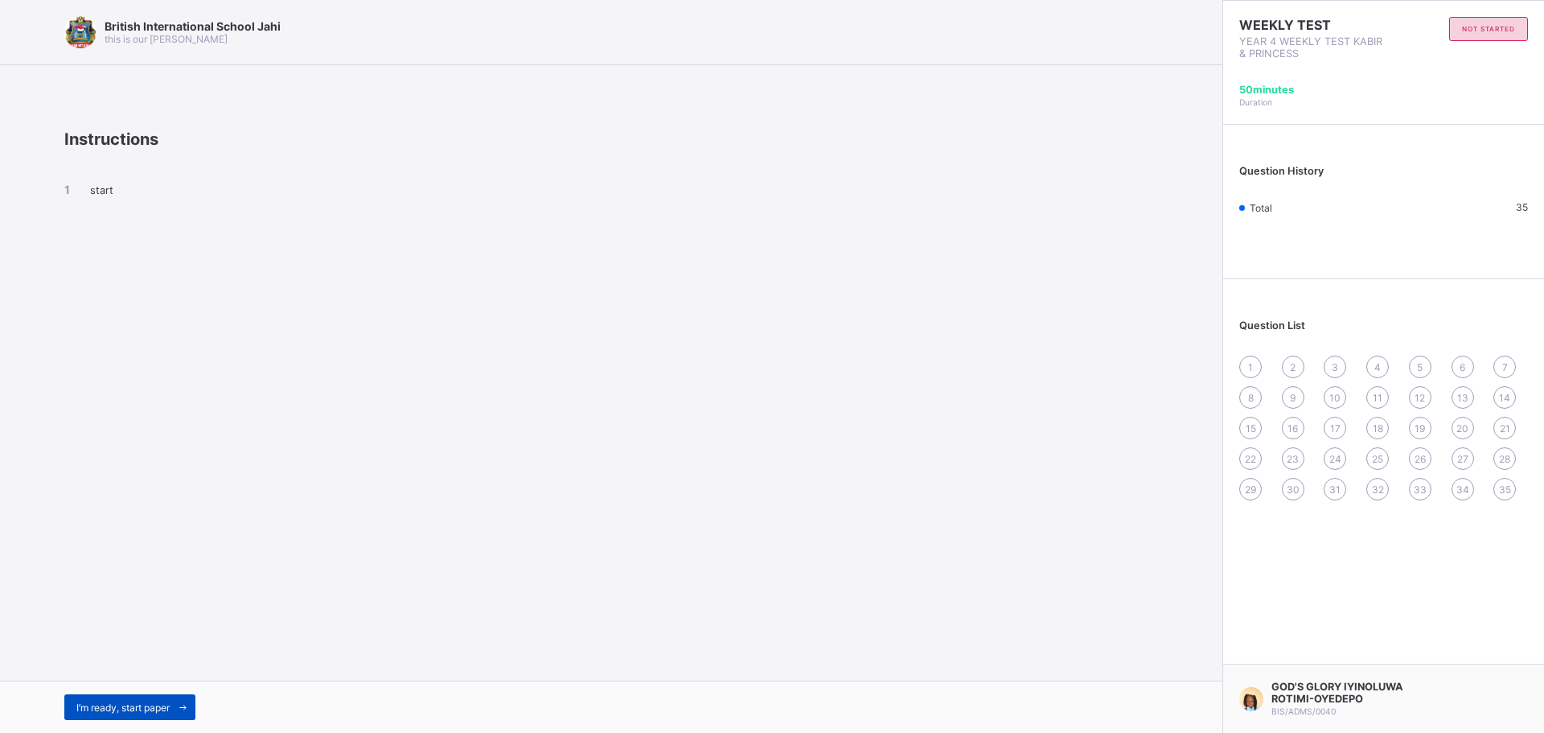
click at [181, 703] on icon at bounding box center [183, 707] width 12 height 10
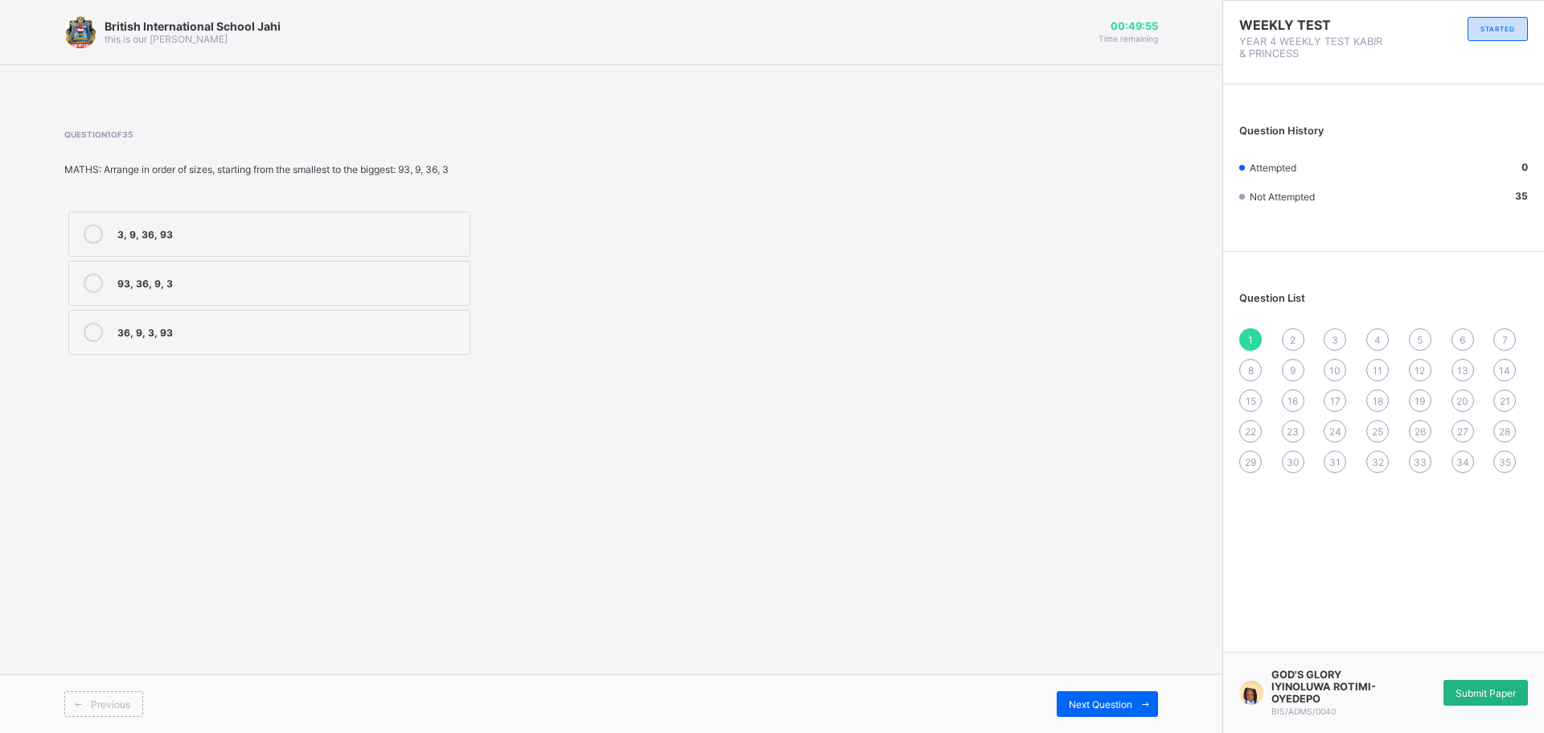
click at [1507, 701] on div "Submit Paper" at bounding box center [1485, 692] width 84 height 26
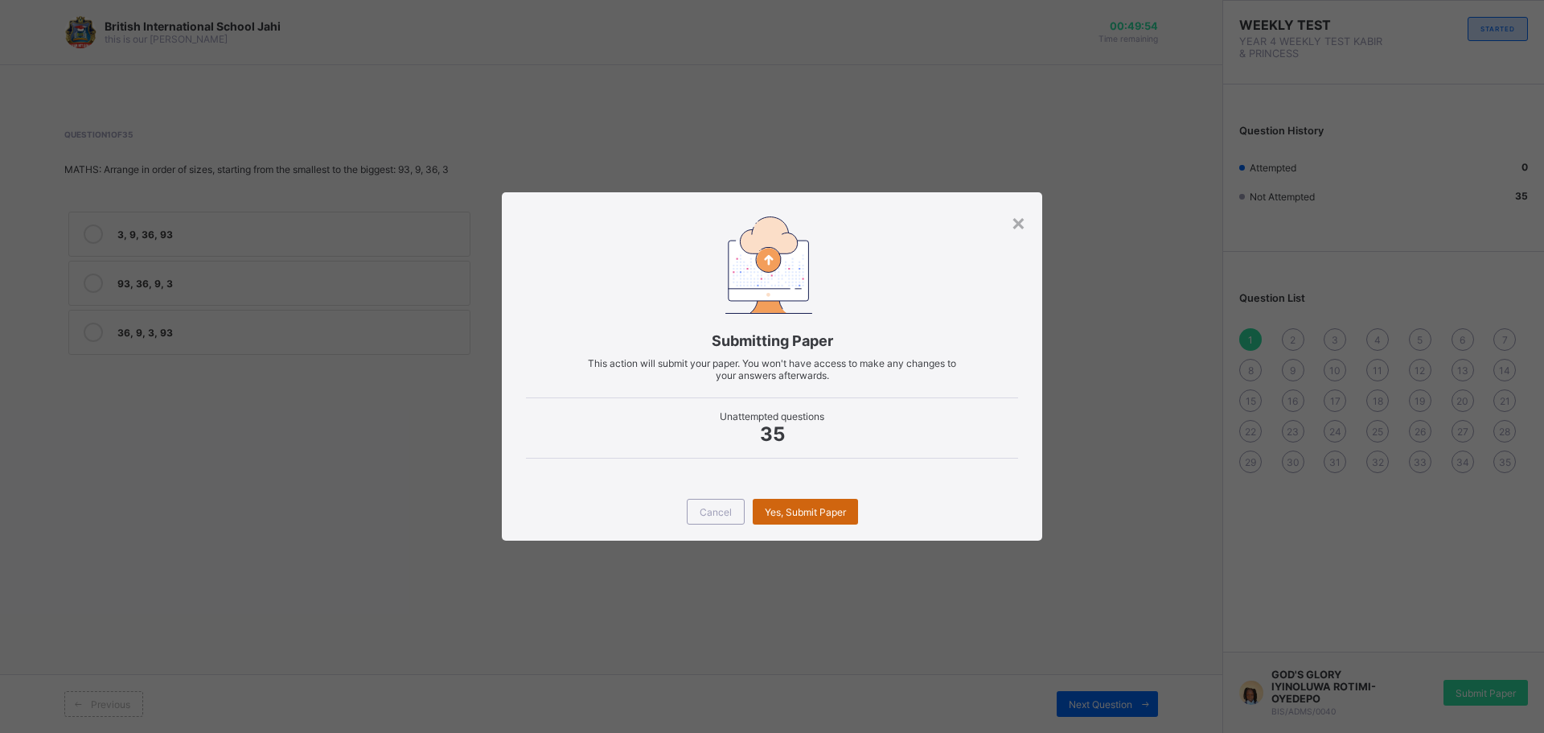
click at [810, 499] on div "Yes, Submit Paper" at bounding box center [805, 512] width 105 height 26
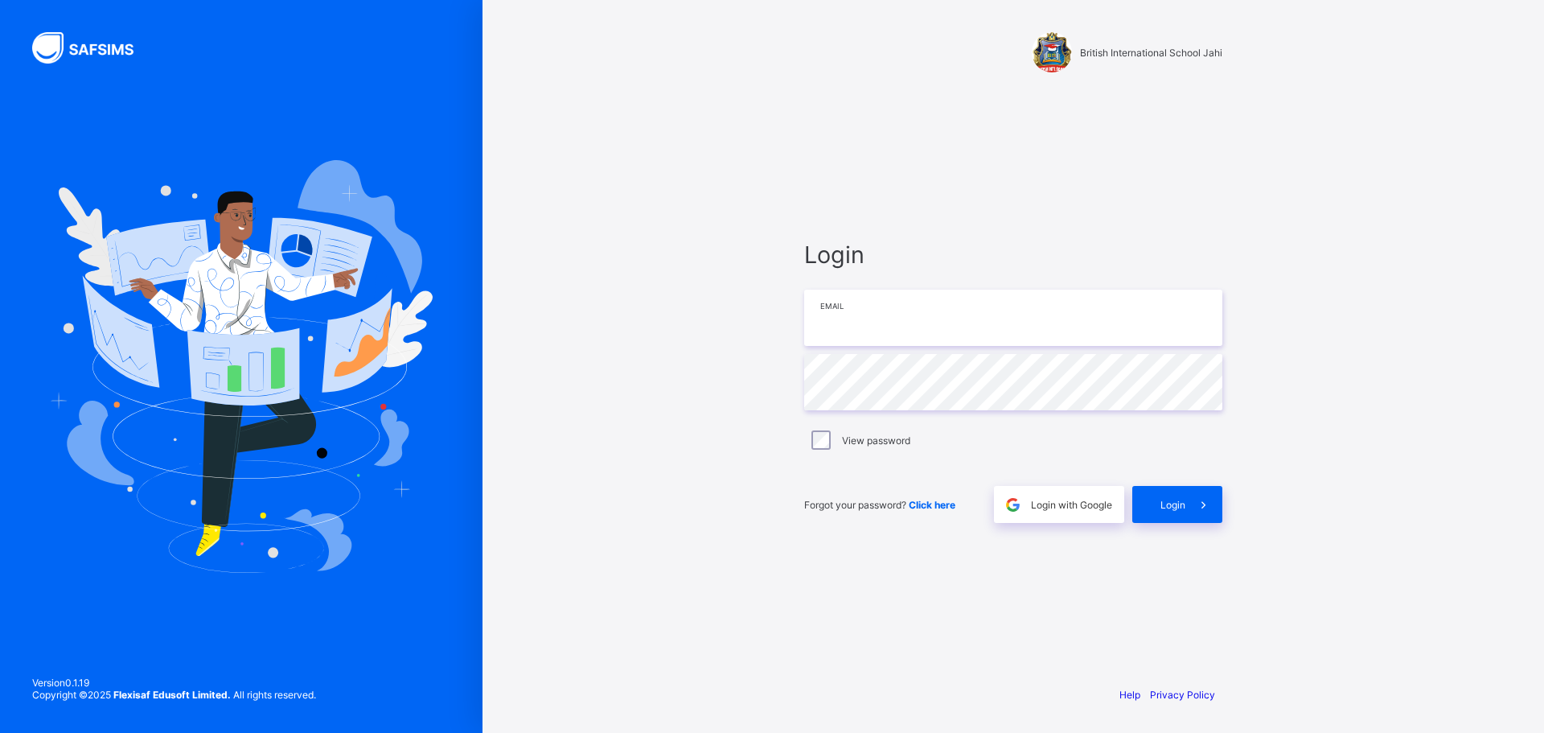
click at [890, 312] on input "email" at bounding box center [1013, 317] width 418 height 56
type input "**********"
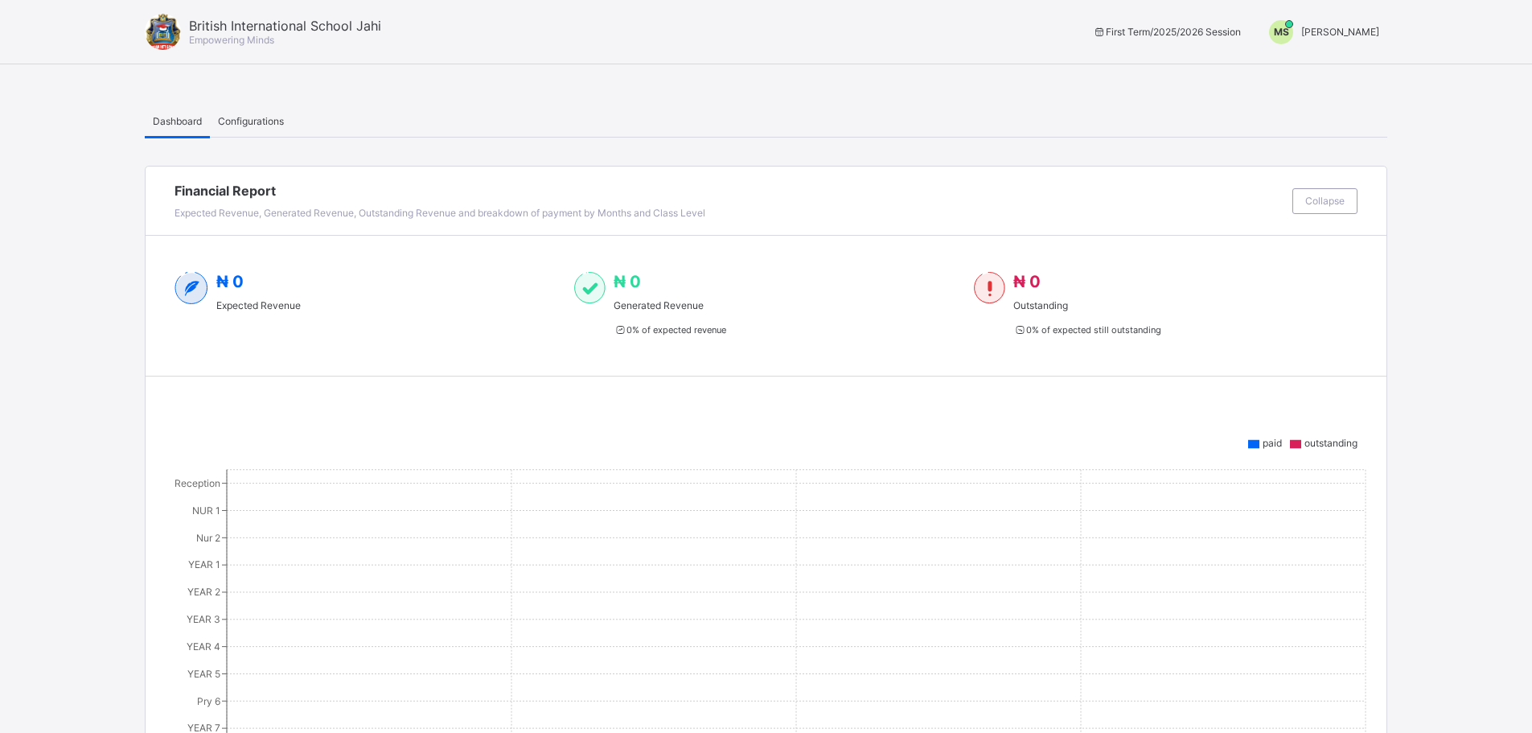
click at [1357, 34] on span "[PERSON_NAME]" at bounding box center [1340, 32] width 78 height 12
click at [1328, 67] on span "Switch to Admin View" at bounding box center [1319, 69] width 122 height 18
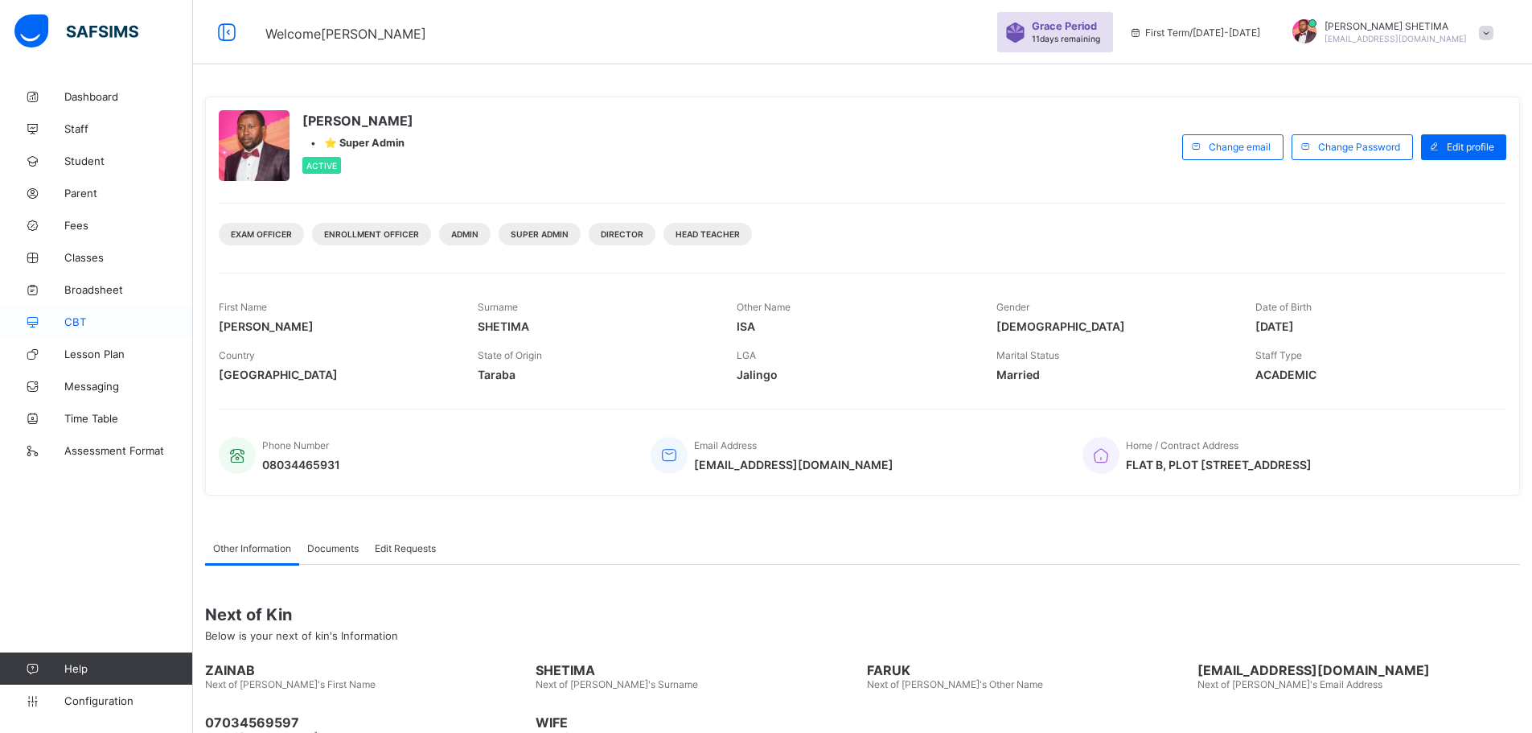
click at [77, 318] on span "CBT" at bounding box center [128, 321] width 129 height 13
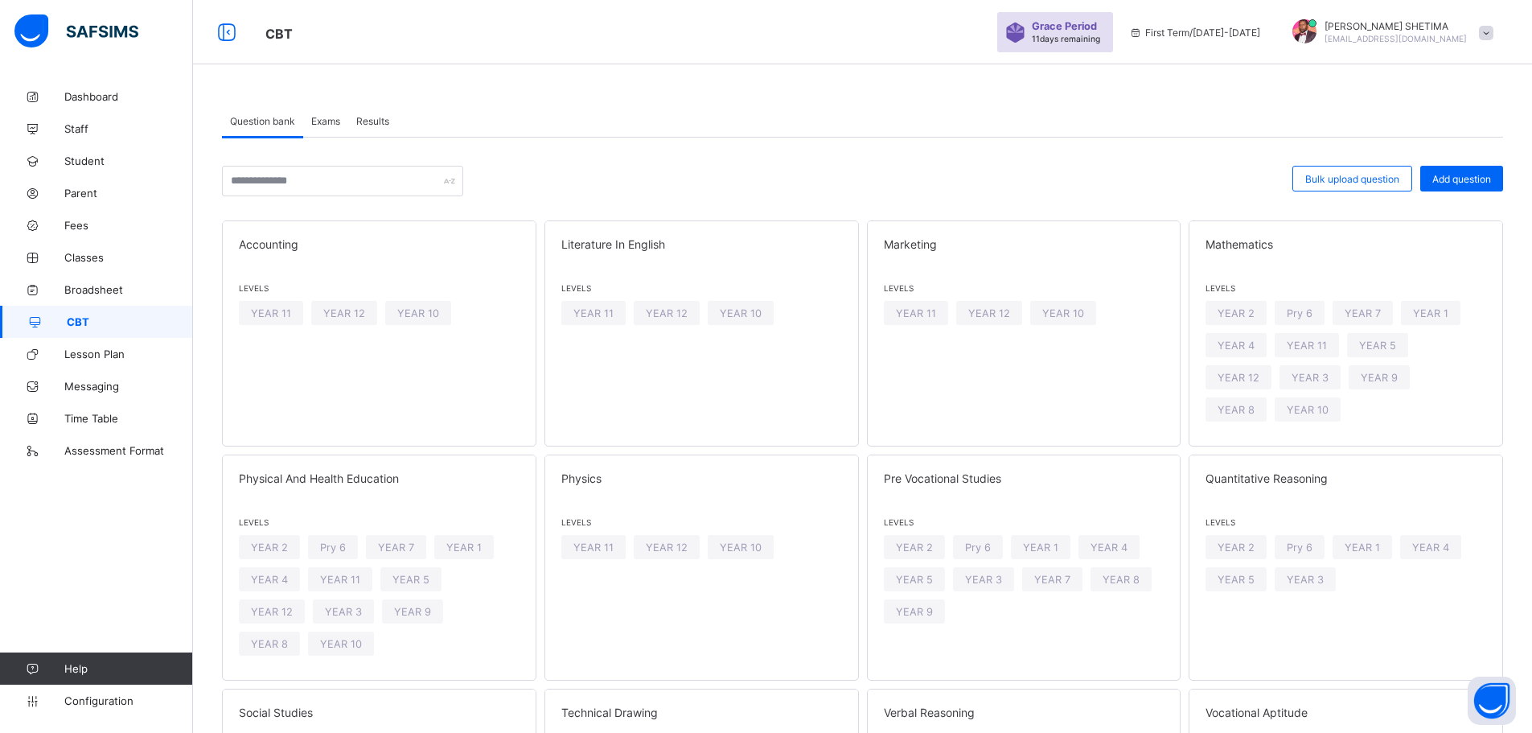
click at [376, 125] on span "Results" at bounding box center [372, 121] width 33 height 12
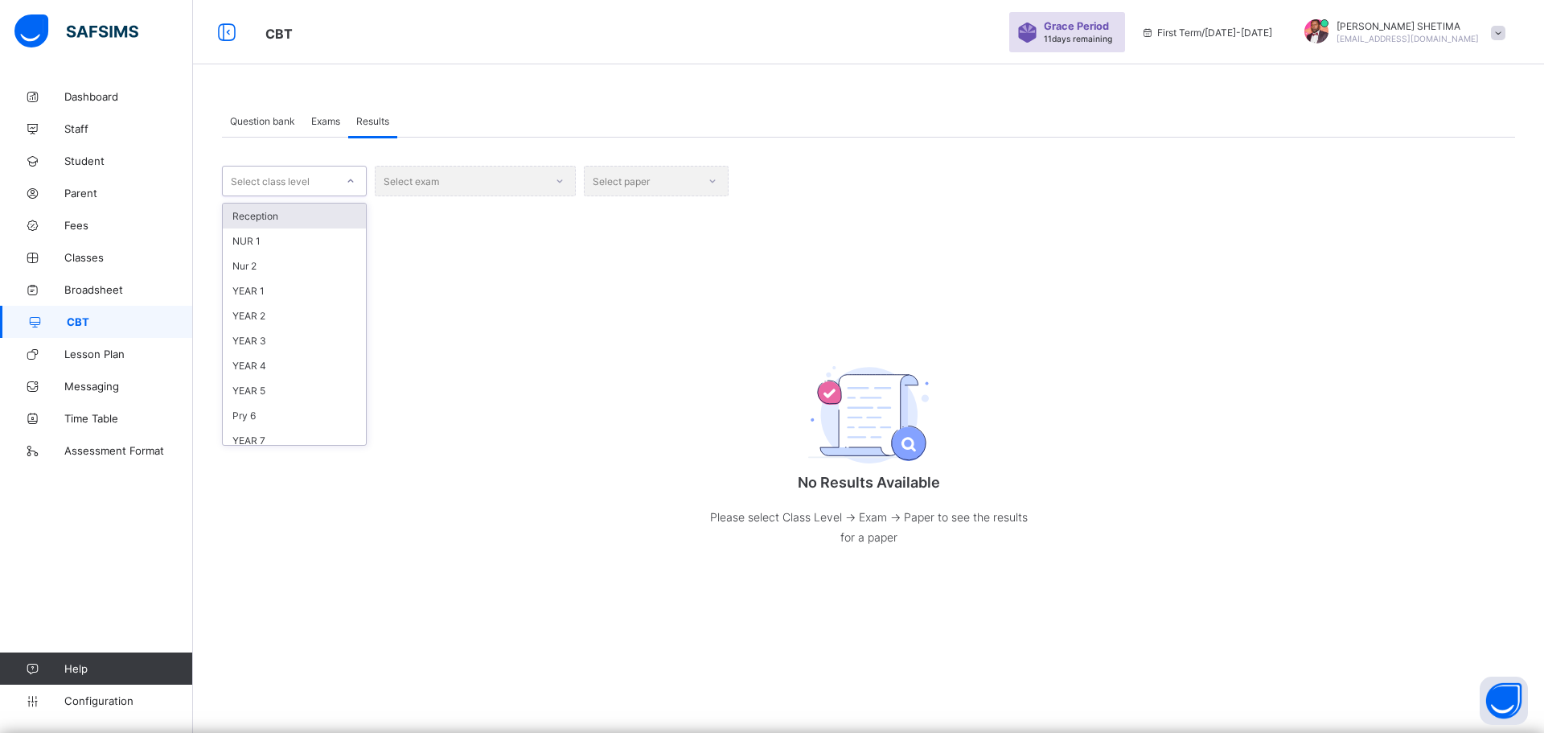
click at [345, 181] on div at bounding box center [350, 181] width 27 height 26
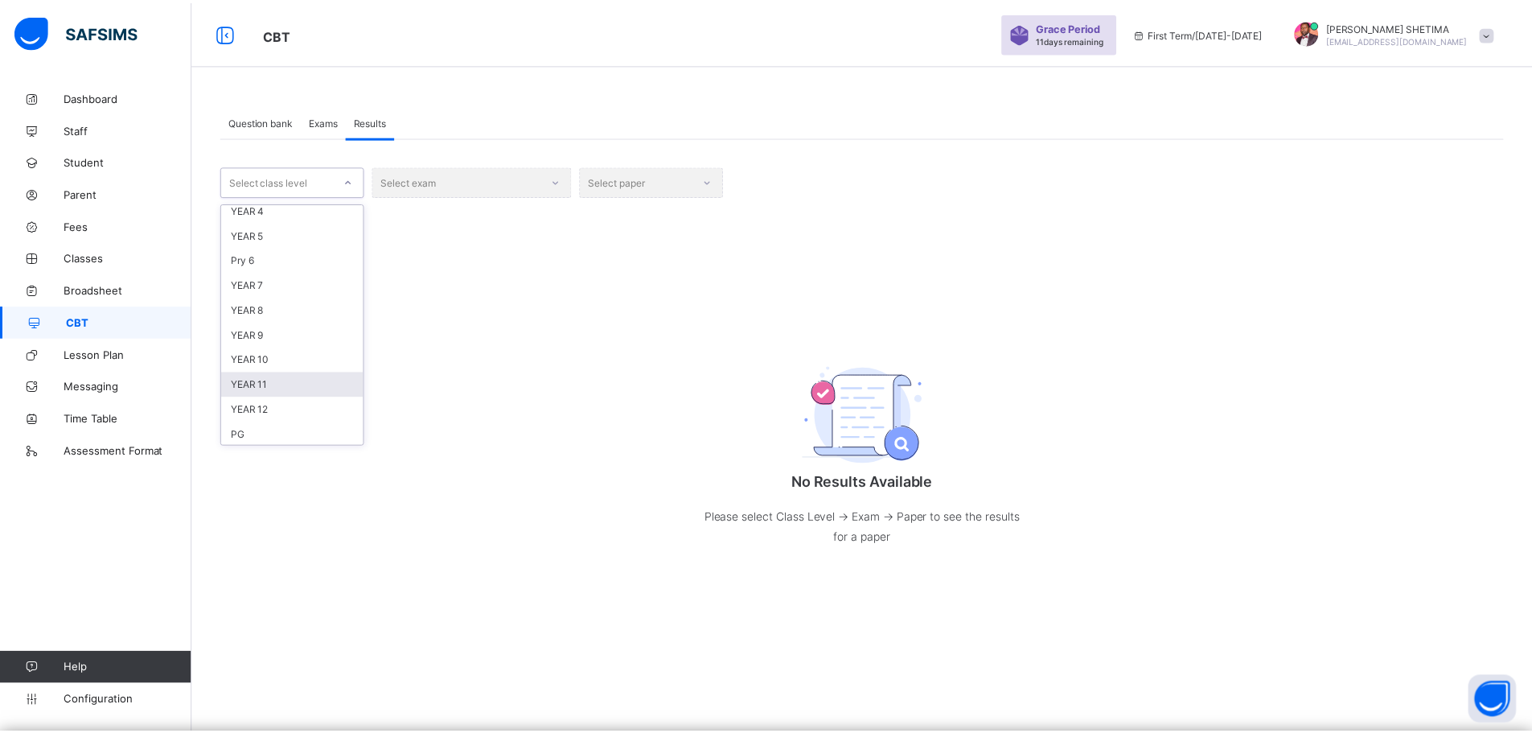
scroll to position [161, 0]
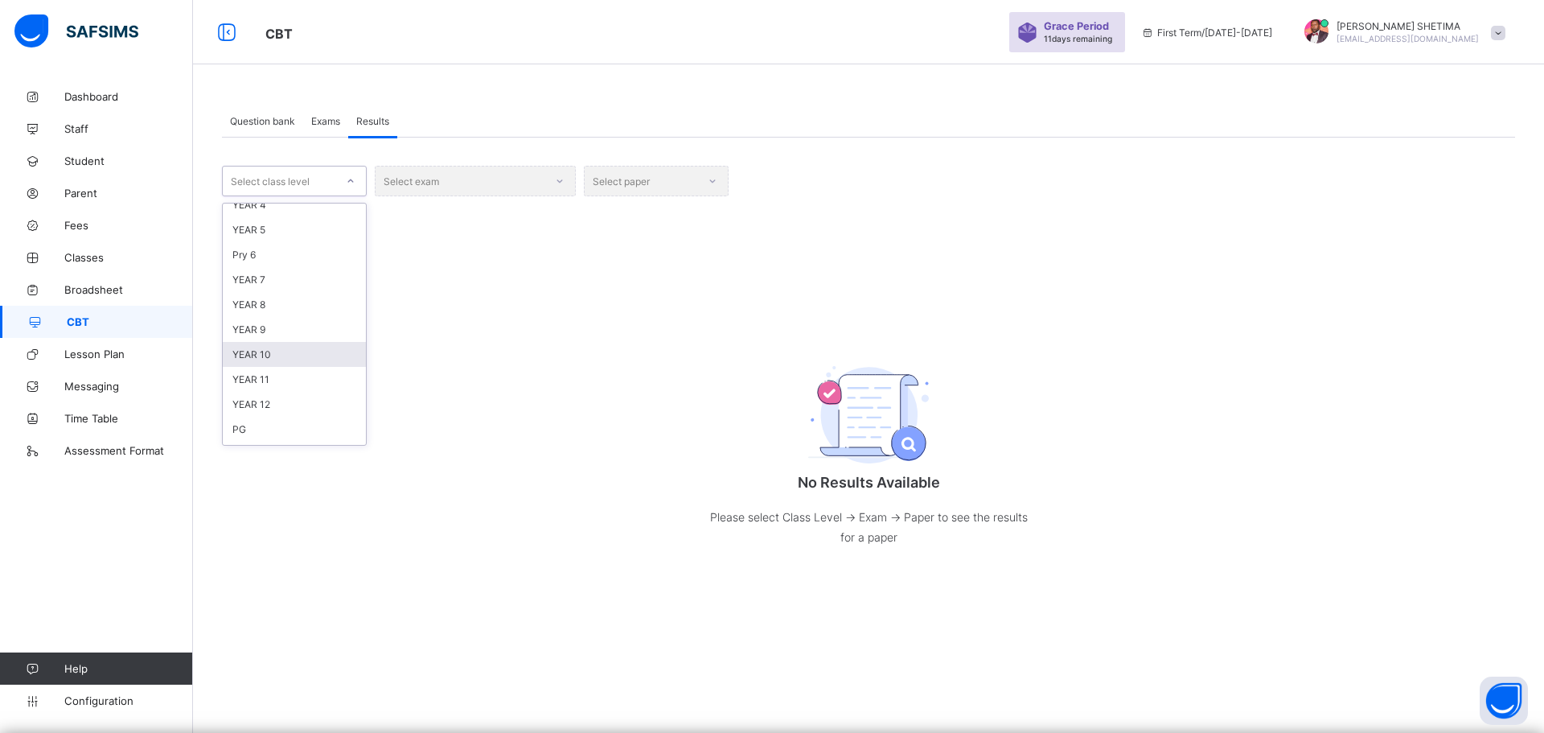
click at [292, 347] on div "YEAR 10" at bounding box center [294, 354] width 143 height 25
click at [561, 183] on div "Select exam" at bounding box center [475, 181] width 201 height 31
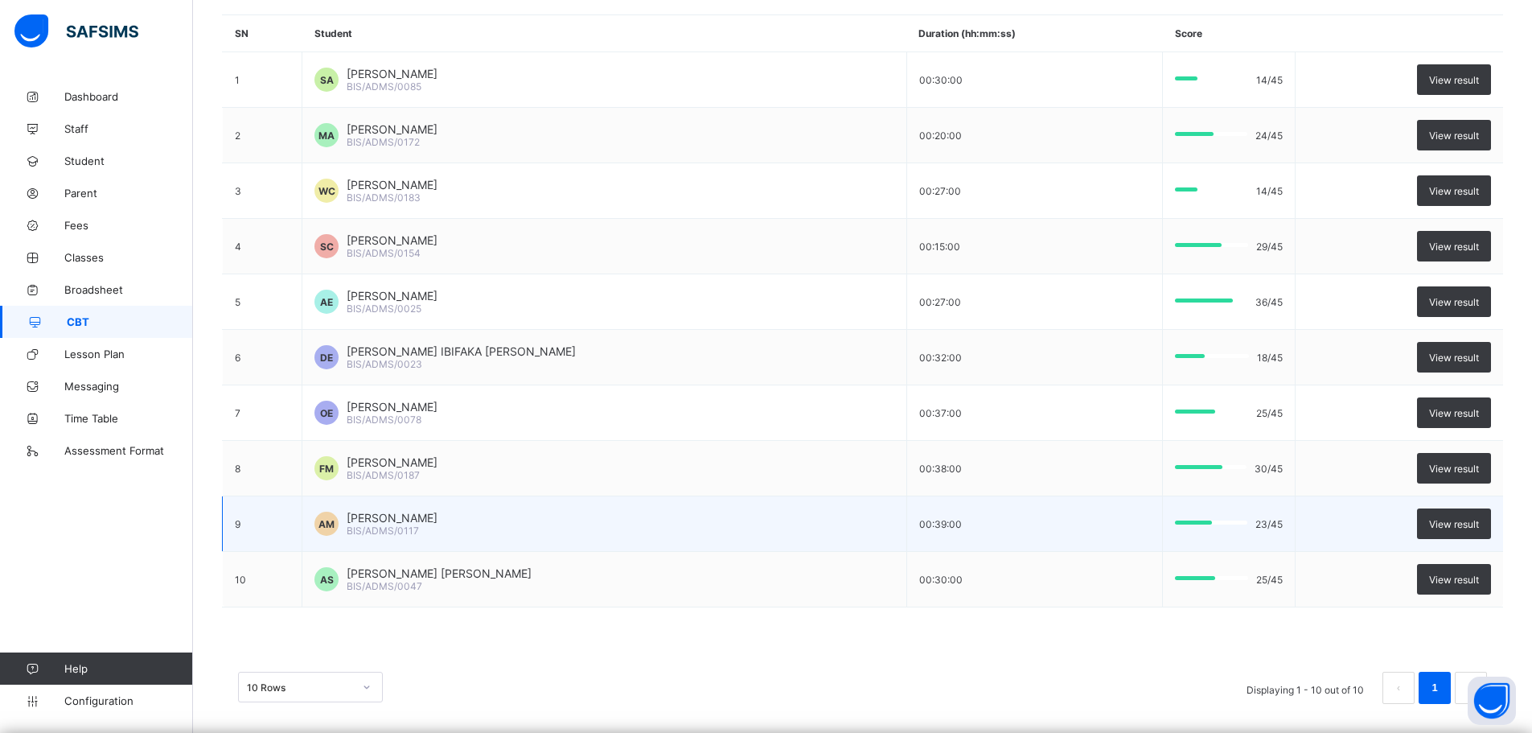
scroll to position [225, 0]
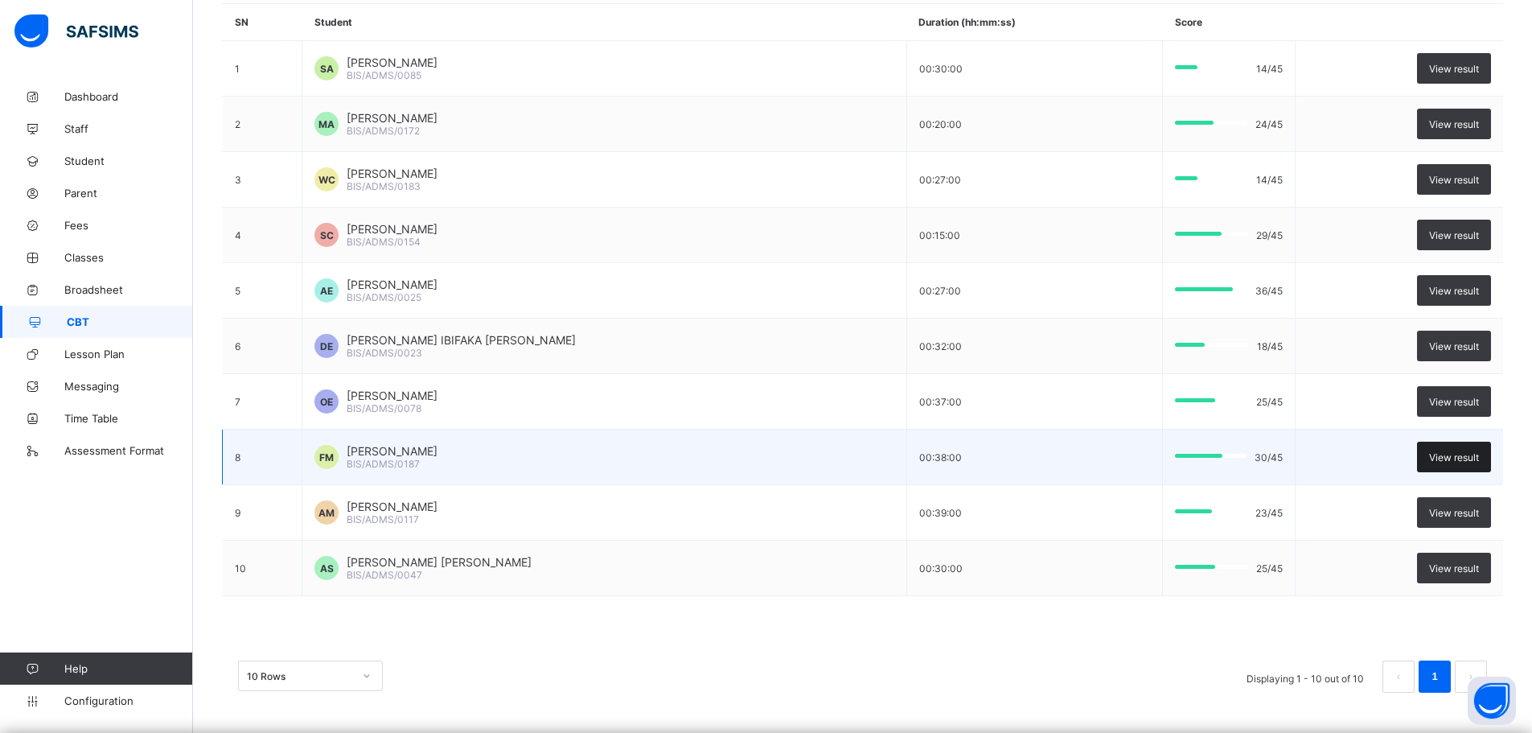
click at [1470, 464] on div "View result" at bounding box center [1454, 456] width 74 height 31
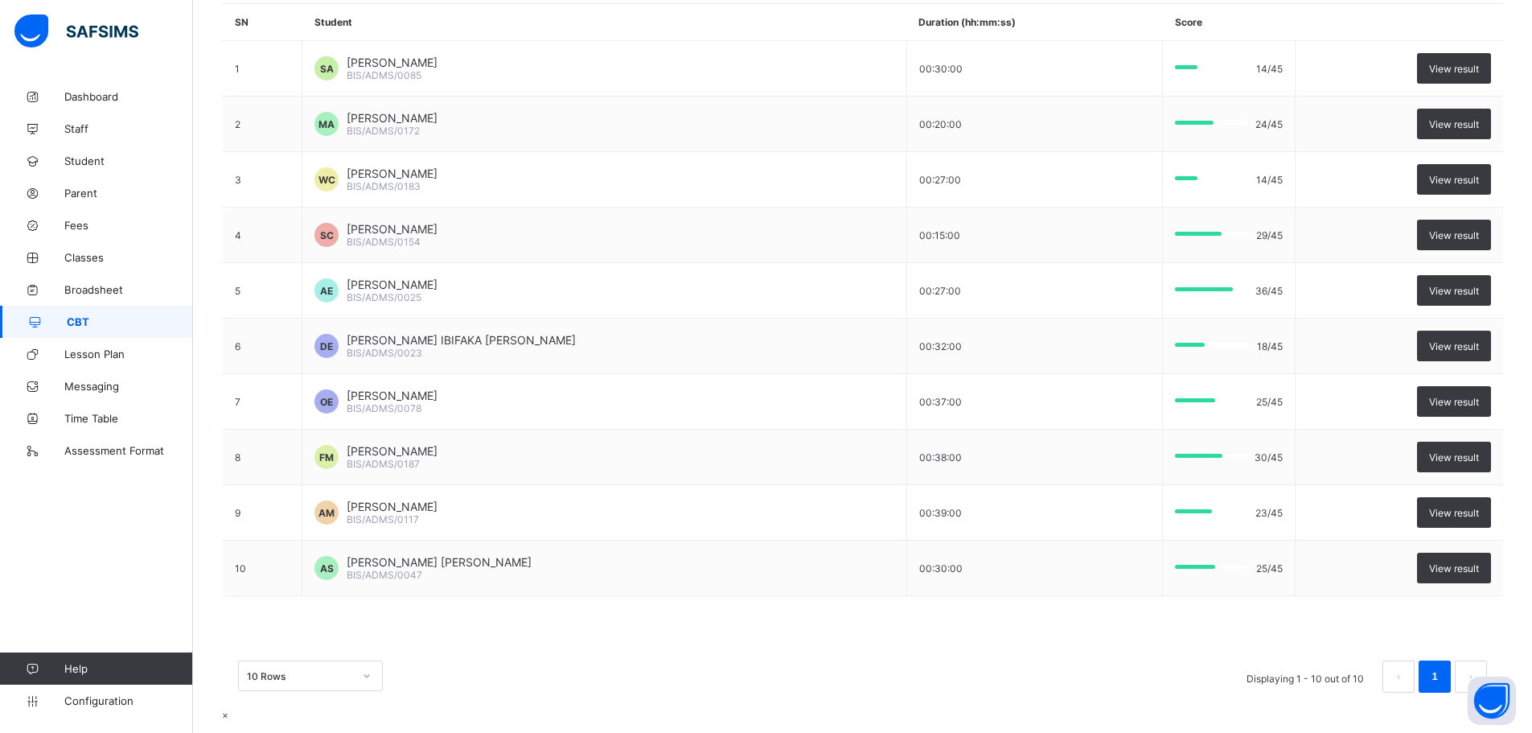
scroll to position [1045, 0]
click at [228, 708] on span "×" at bounding box center [225, 714] width 6 height 12
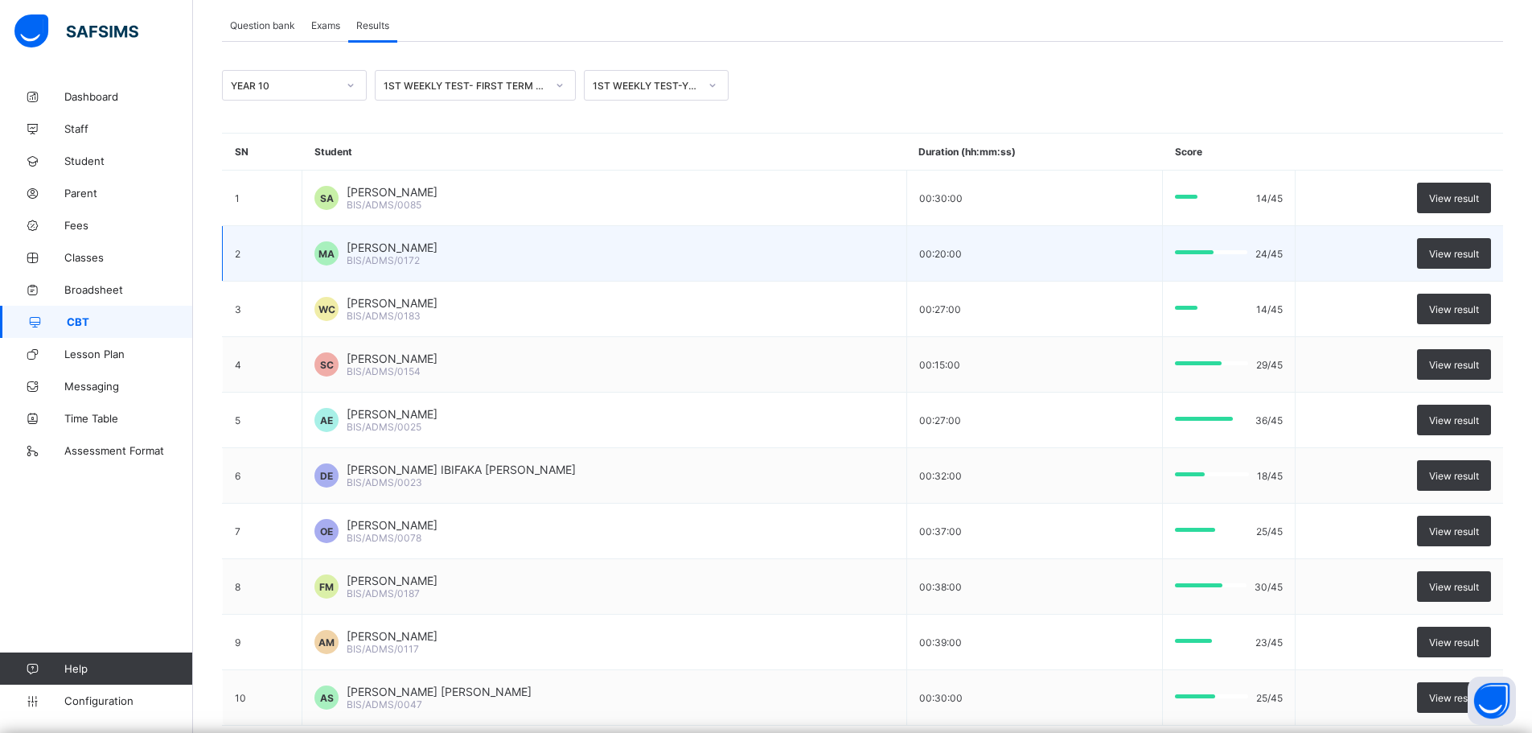
scroll to position [0, 0]
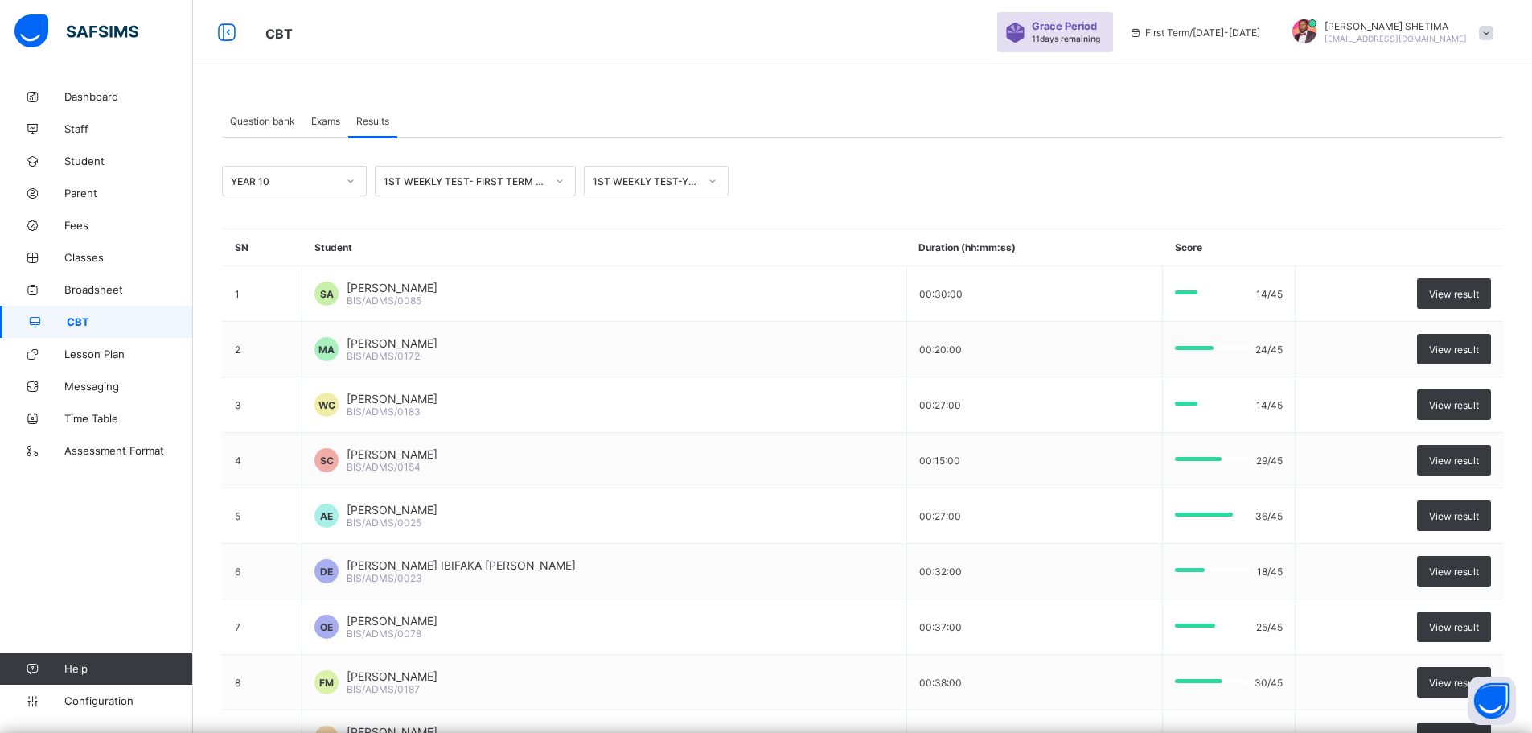
click at [659, 180] on div "1ST WEEKLY TEST-YEAR10" at bounding box center [646, 181] width 106 height 12
click at [644, 252] on div "IRS YEAR10" at bounding box center [656, 240] width 143 height 25
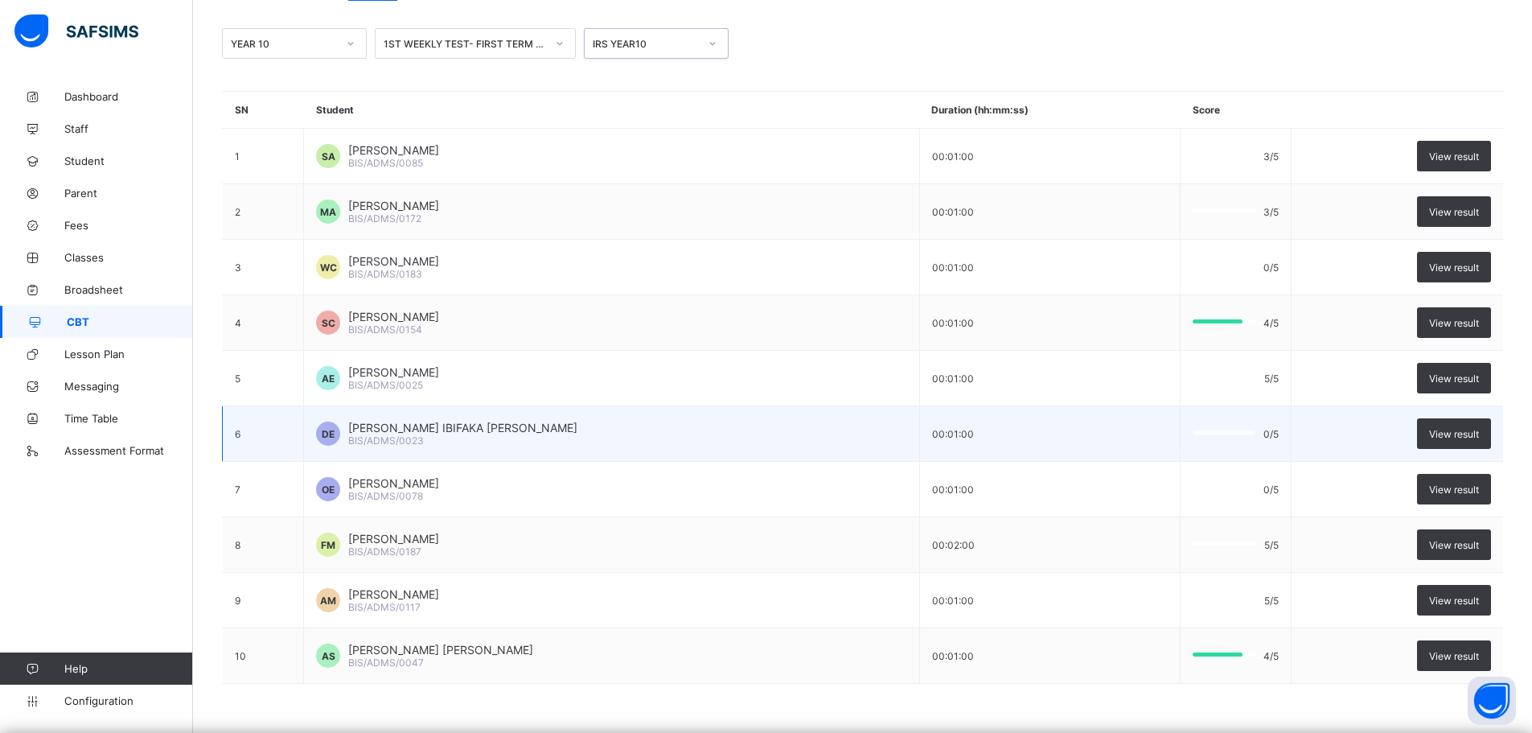
scroll to position [225, 0]
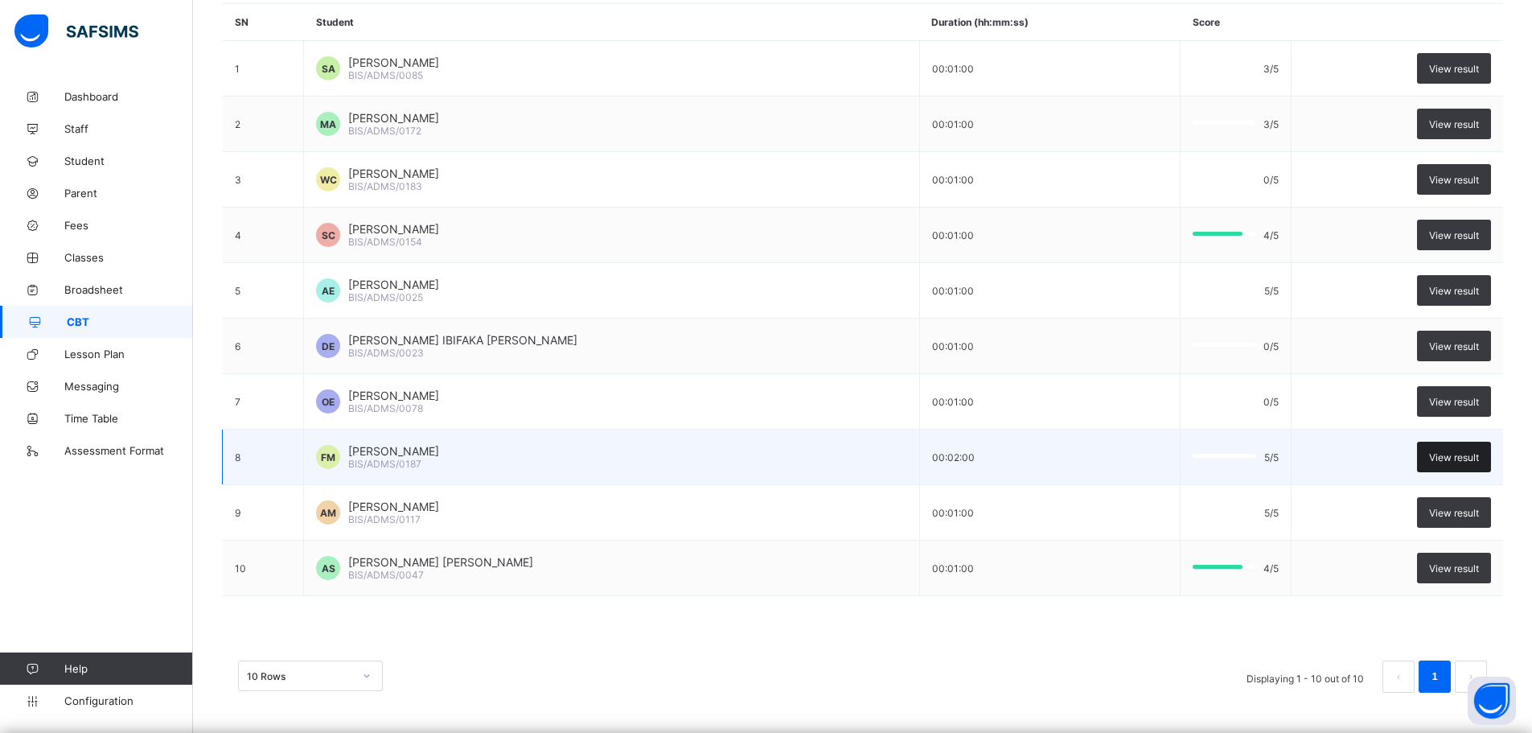
click at [1470, 451] on span "View result" at bounding box center [1454, 457] width 50 height 12
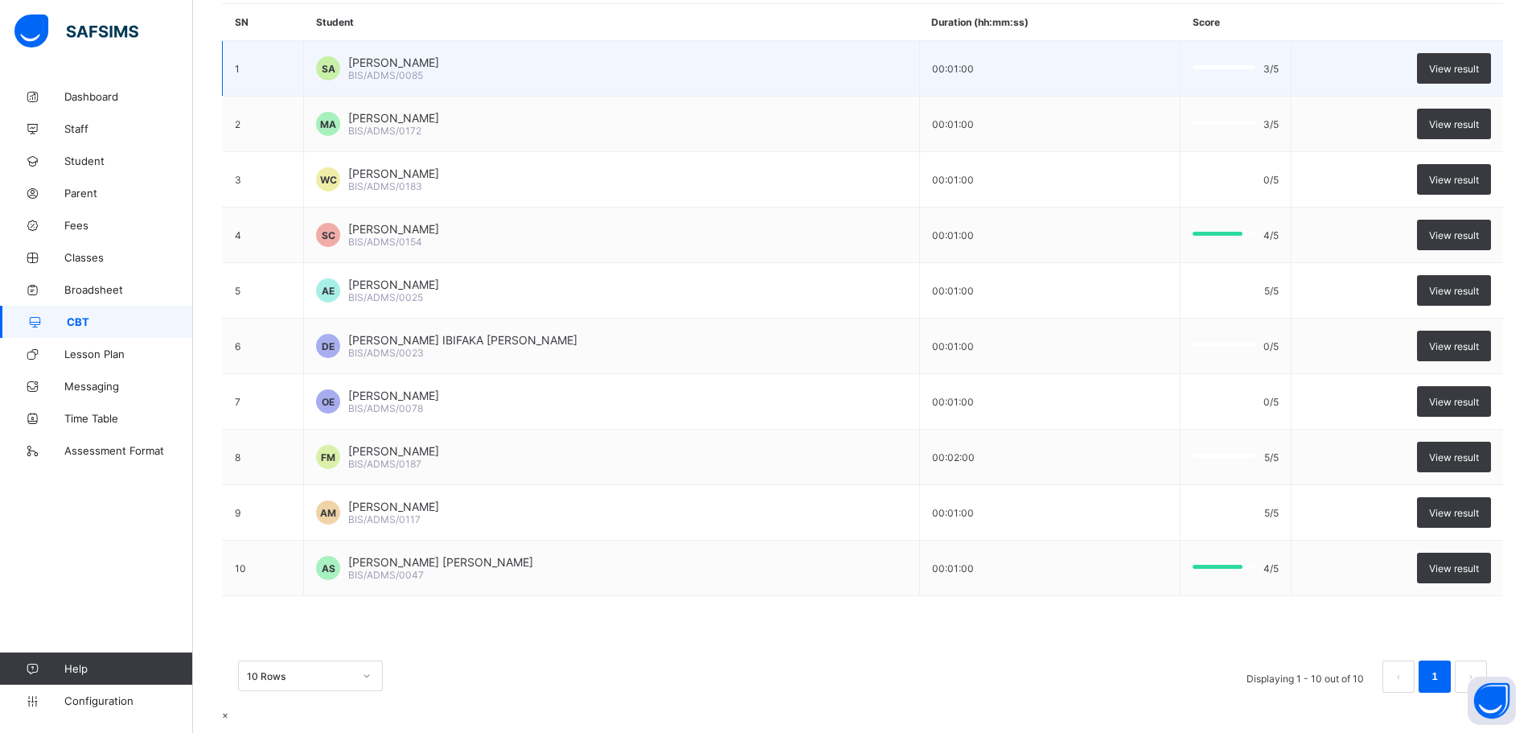
click at [228, 708] on span "×" at bounding box center [225, 714] width 6 height 12
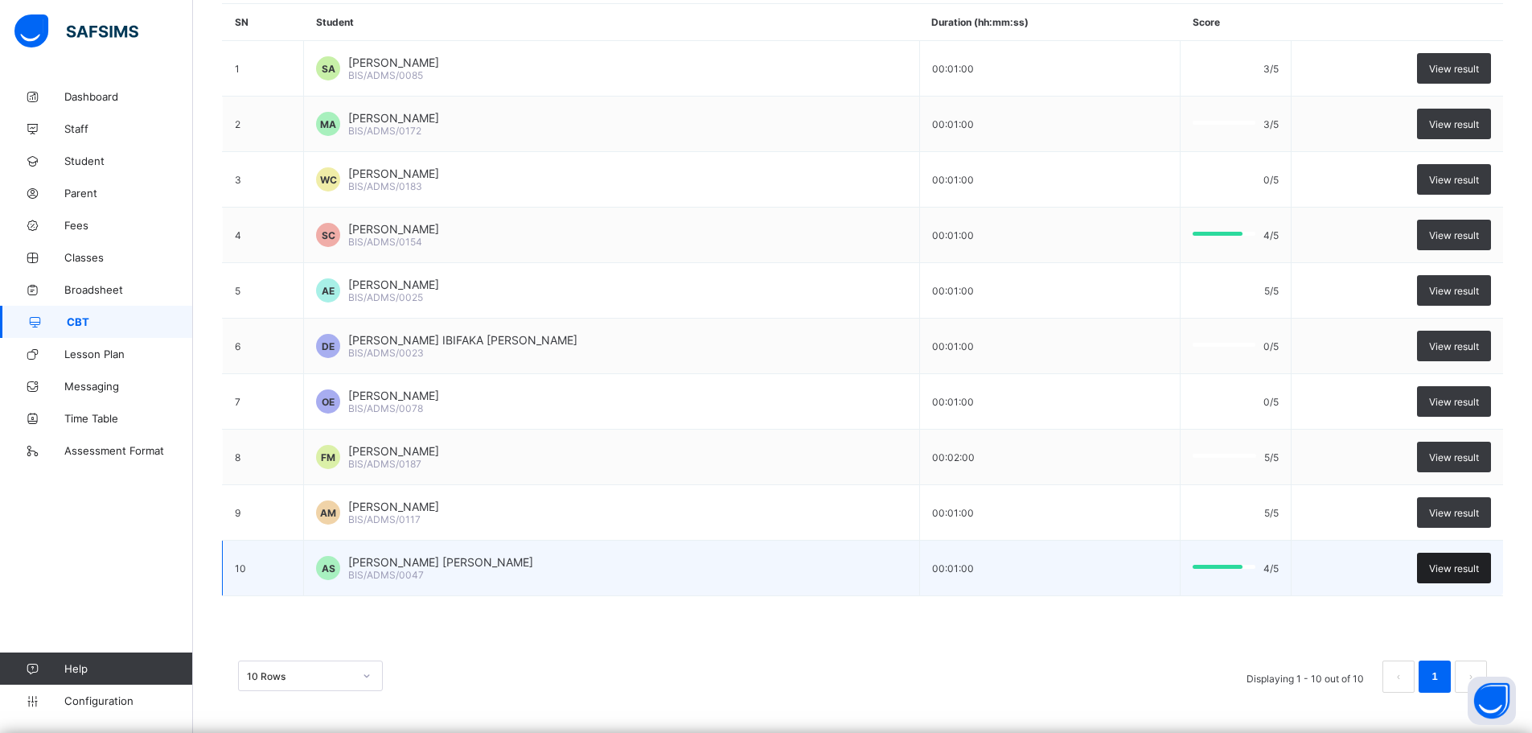
click at [1479, 563] on span "View result" at bounding box center [1454, 568] width 50 height 12
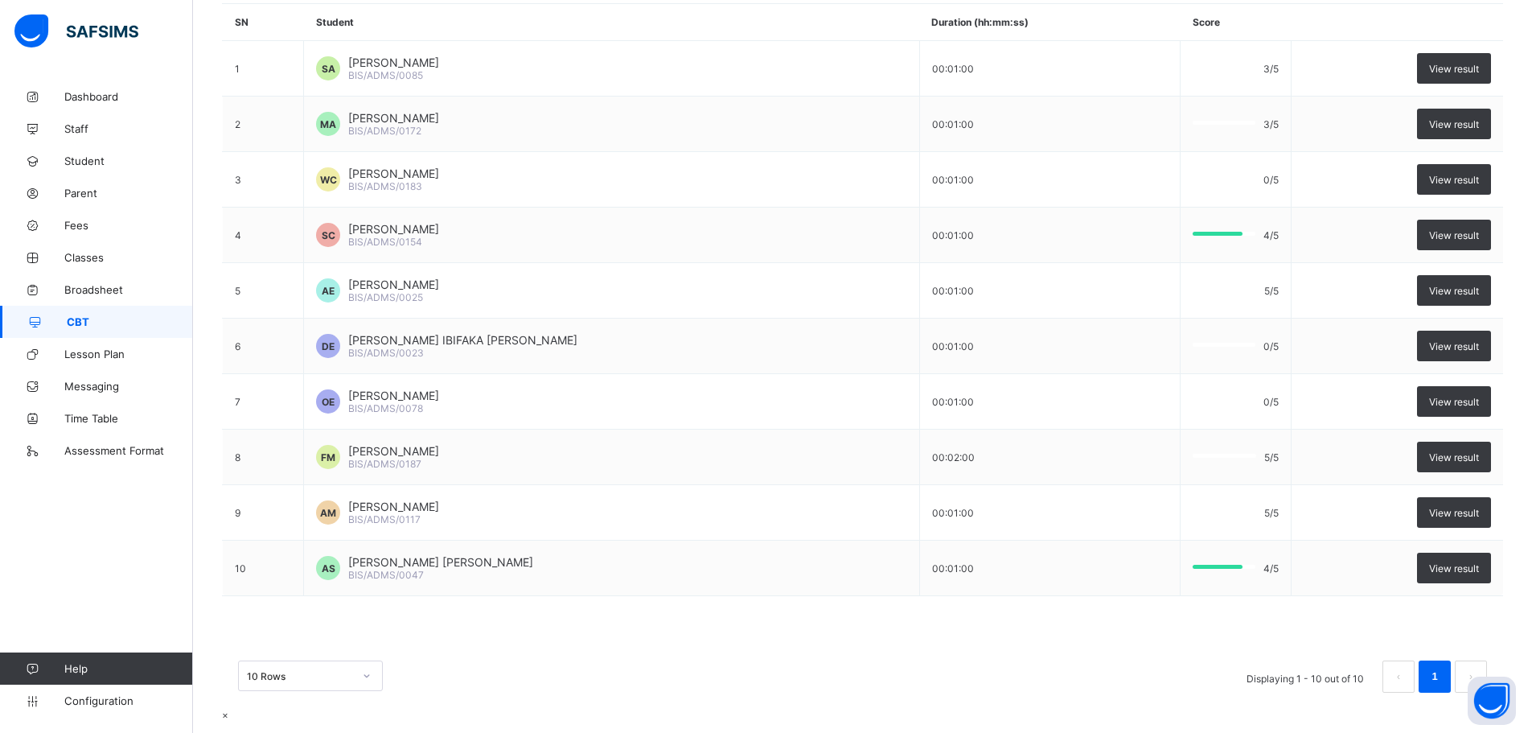
click at [228, 708] on span "×" at bounding box center [225, 714] width 6 height 12
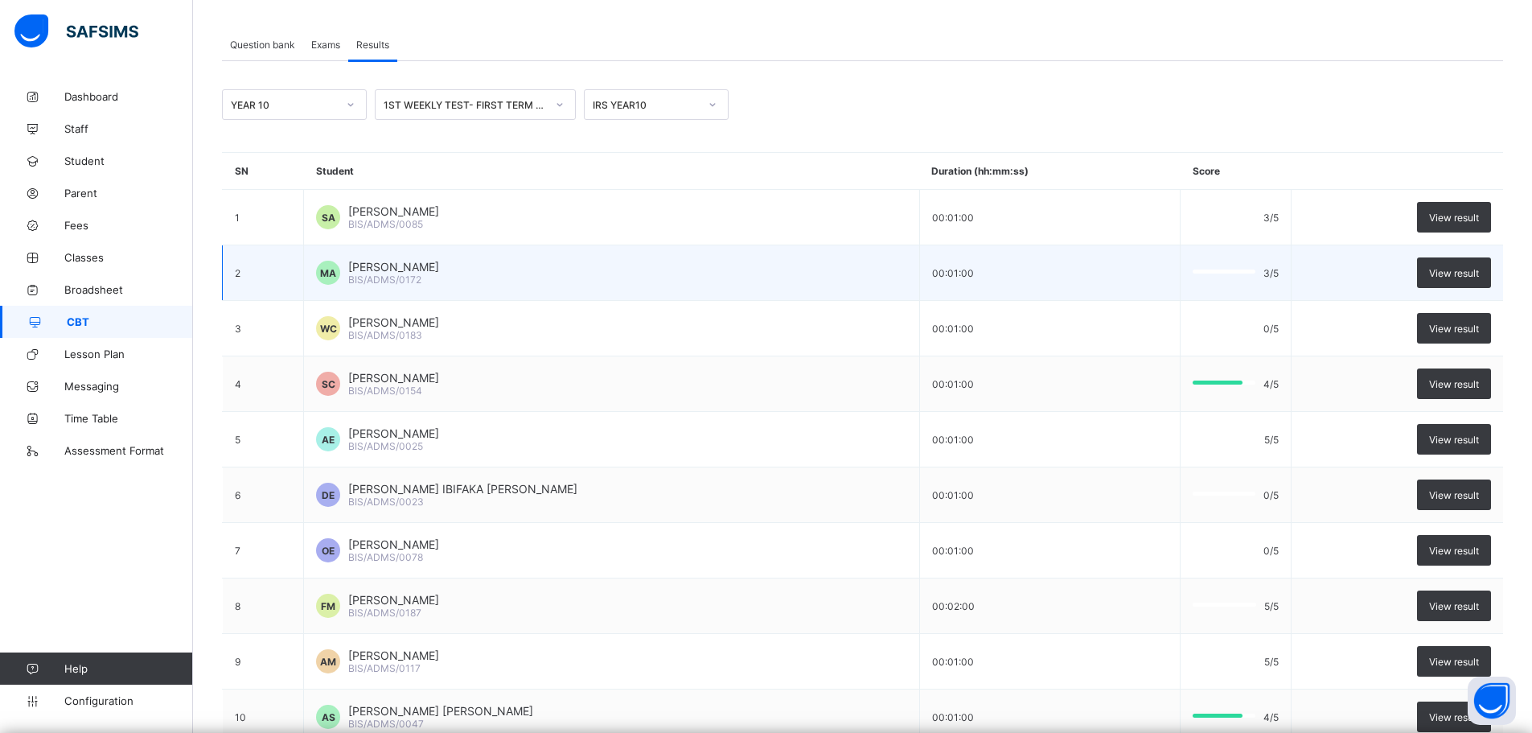
scroll to position [0, 0]
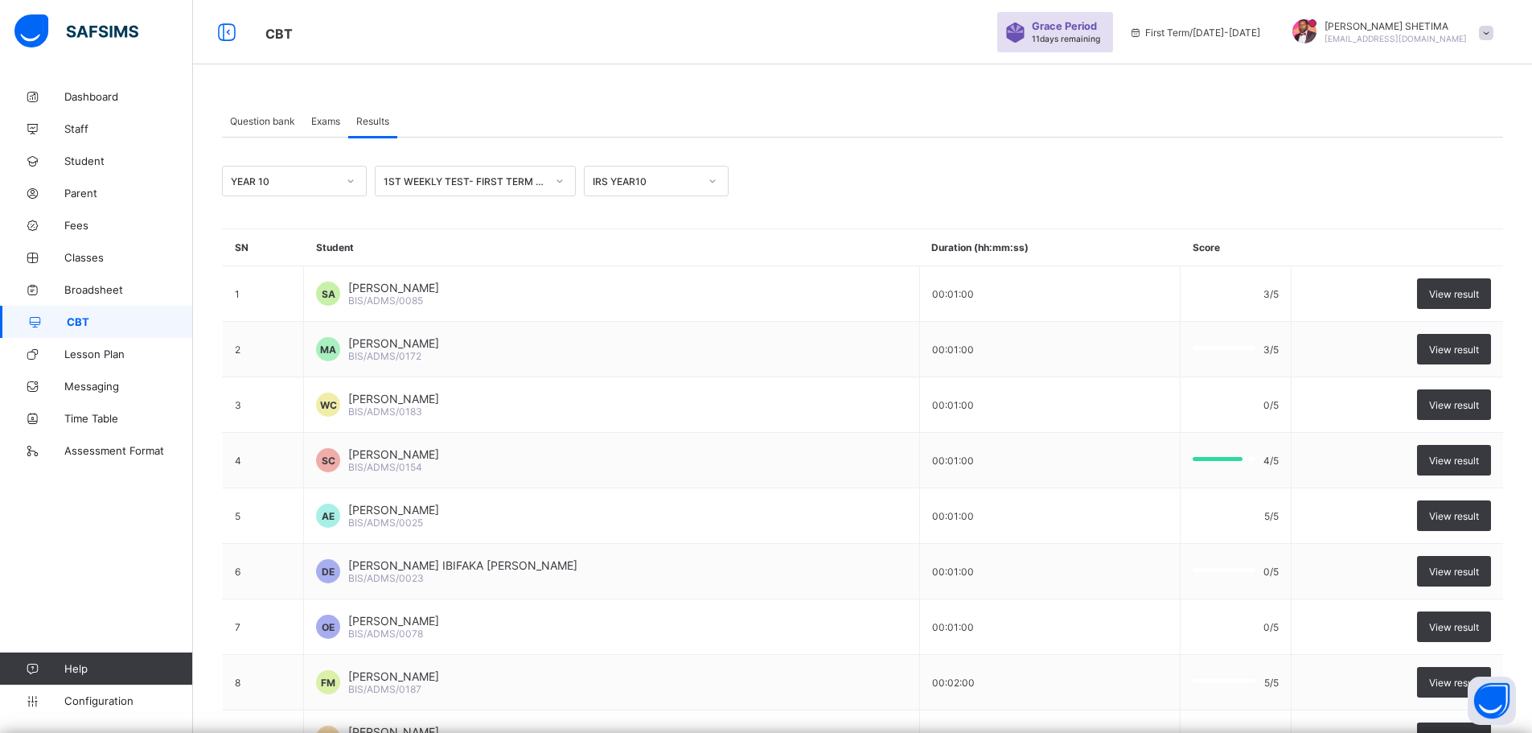
click at [646, 182] on div "IRS YEAR10" at bounding box center [646, 181] width 106 height 12
click at [646, 215] on div "1ST WEEKLY TEST-YEAR10" at bounding box center [656, 221] width 143 height 37
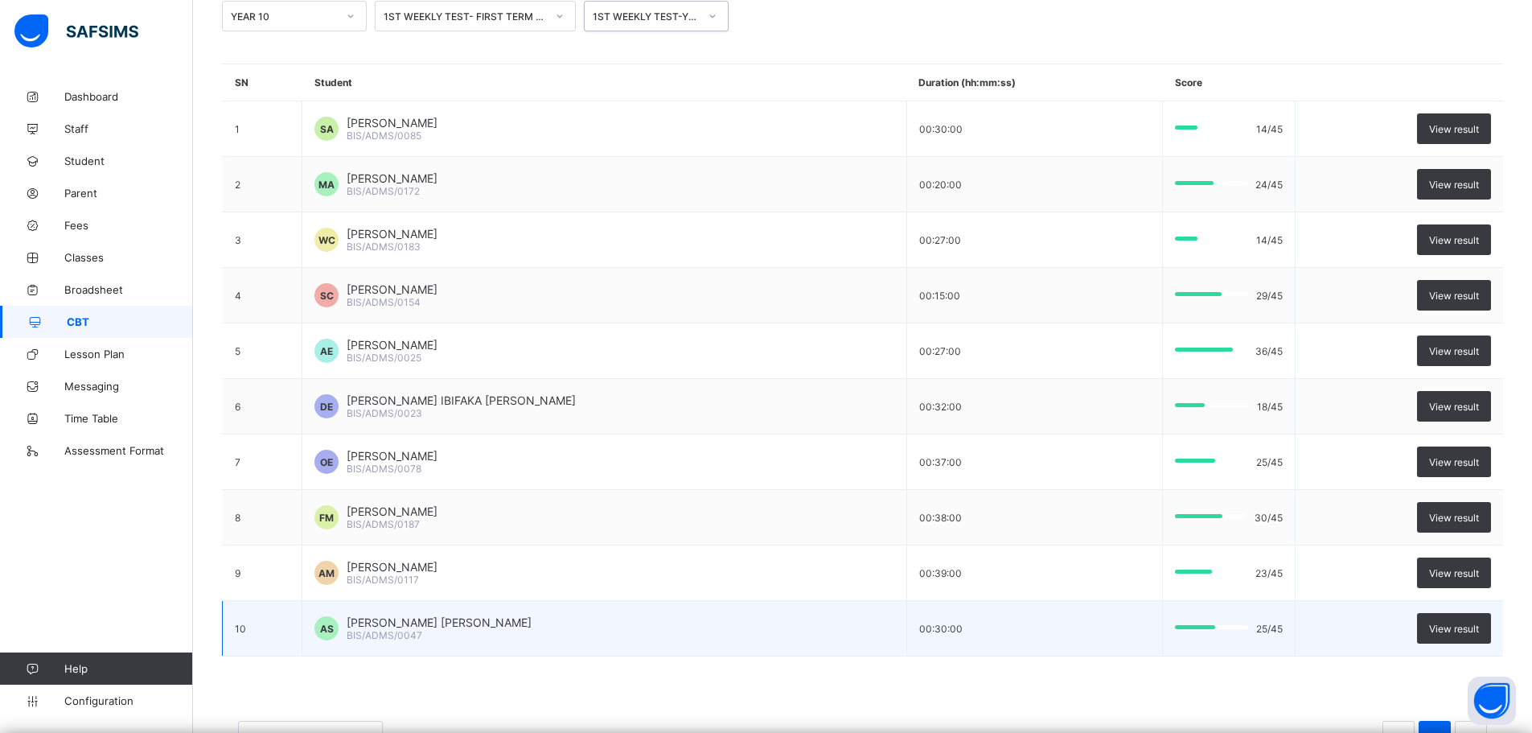
scroll to position [225, 0]
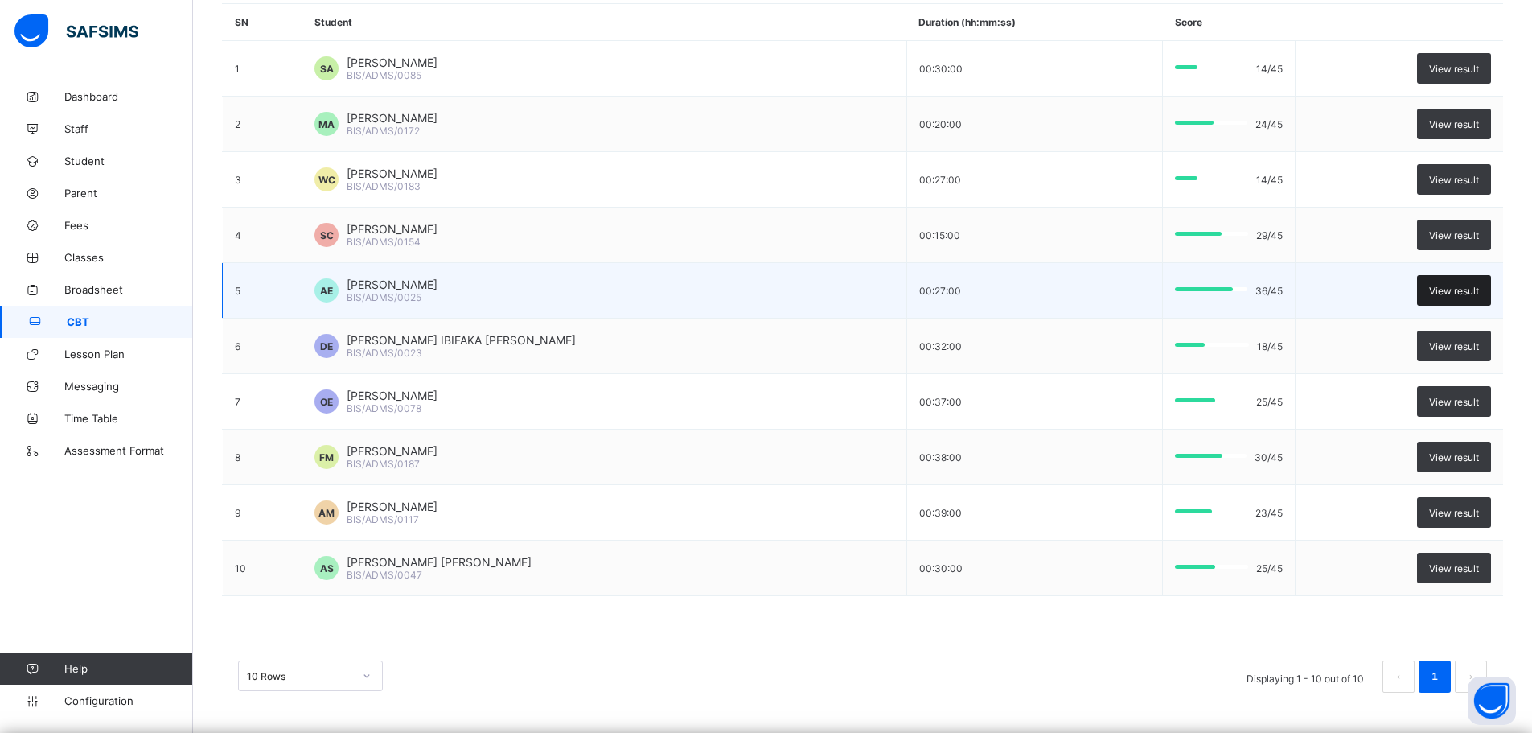
click at [1455, 292] on span "View result" at bounding box center [1454, 291] width 50 height 12
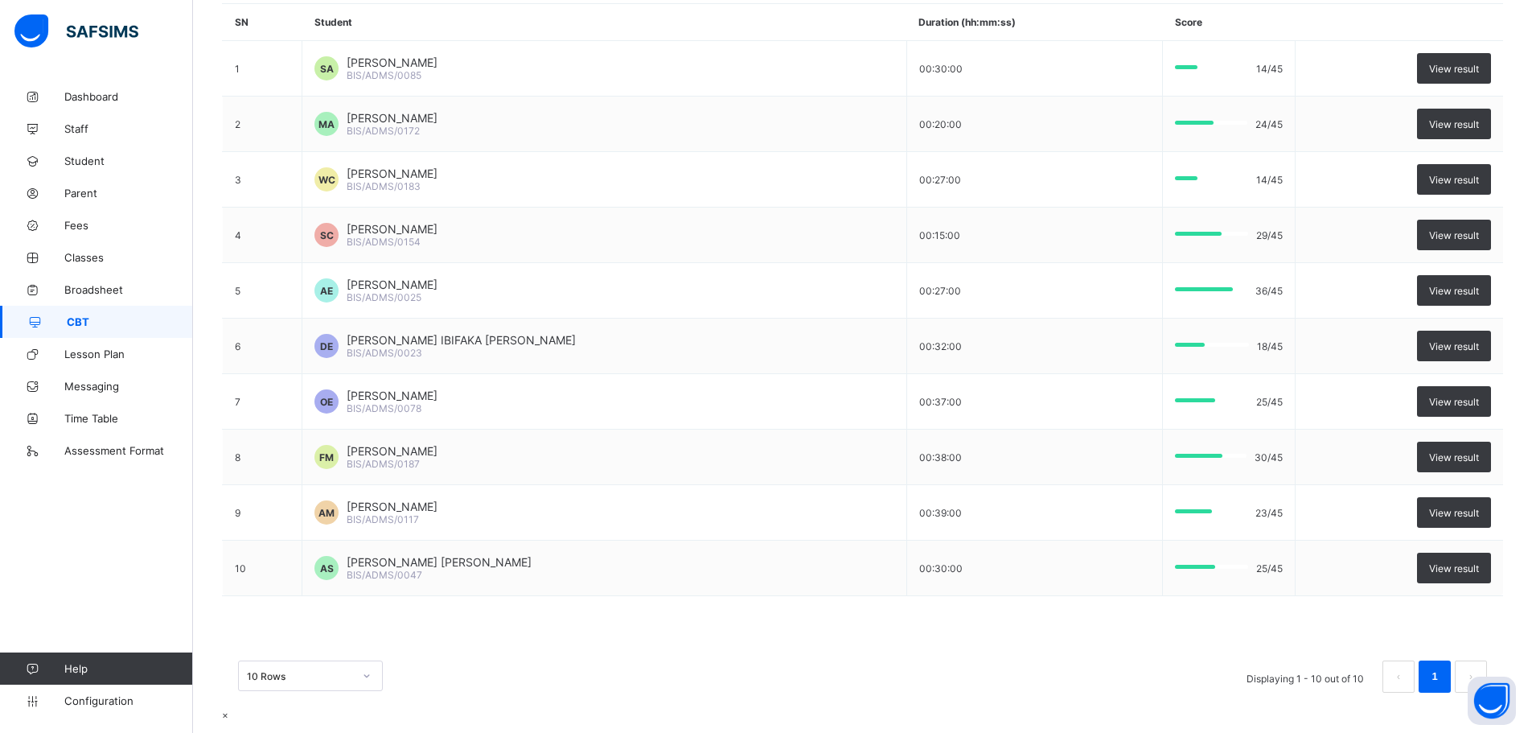
click at [228, 708] on span "×" at bounding box center [225, 714] width 6 height 12
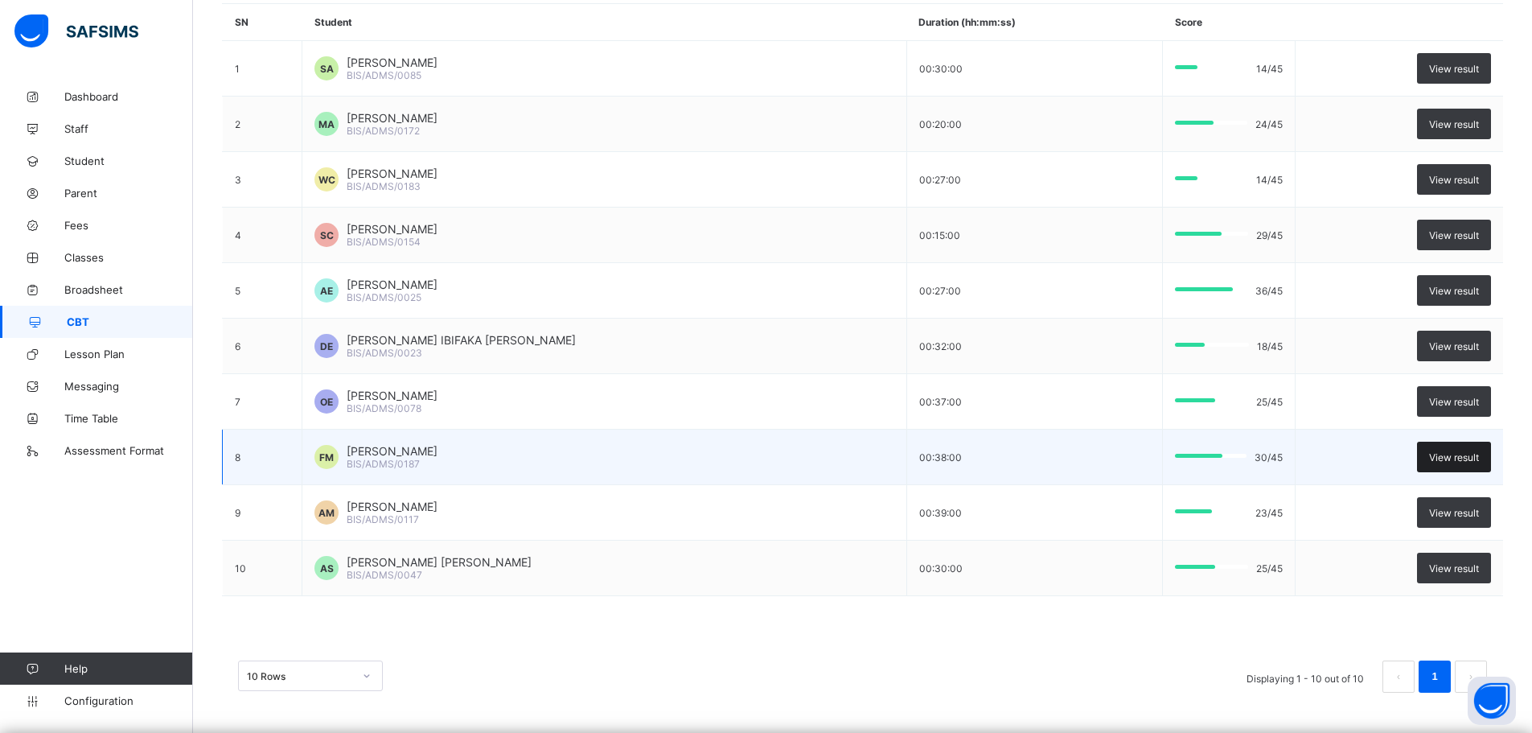
click at [1473, 455] on span "View result" at bounding box center [1454, 457] width 50 height 12
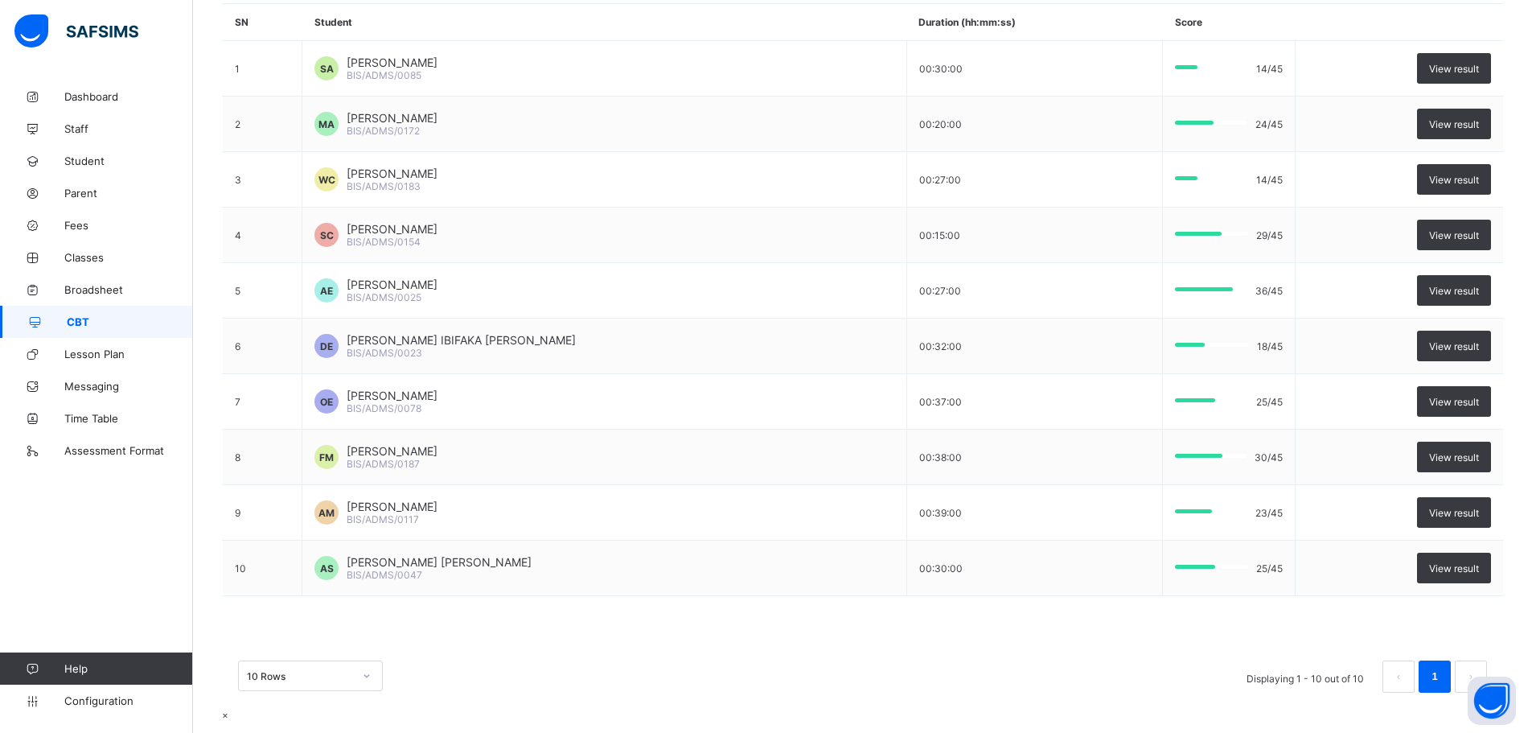
click at [228, 708] on span "×" at bounding box center [225, 714] width 6 height 12
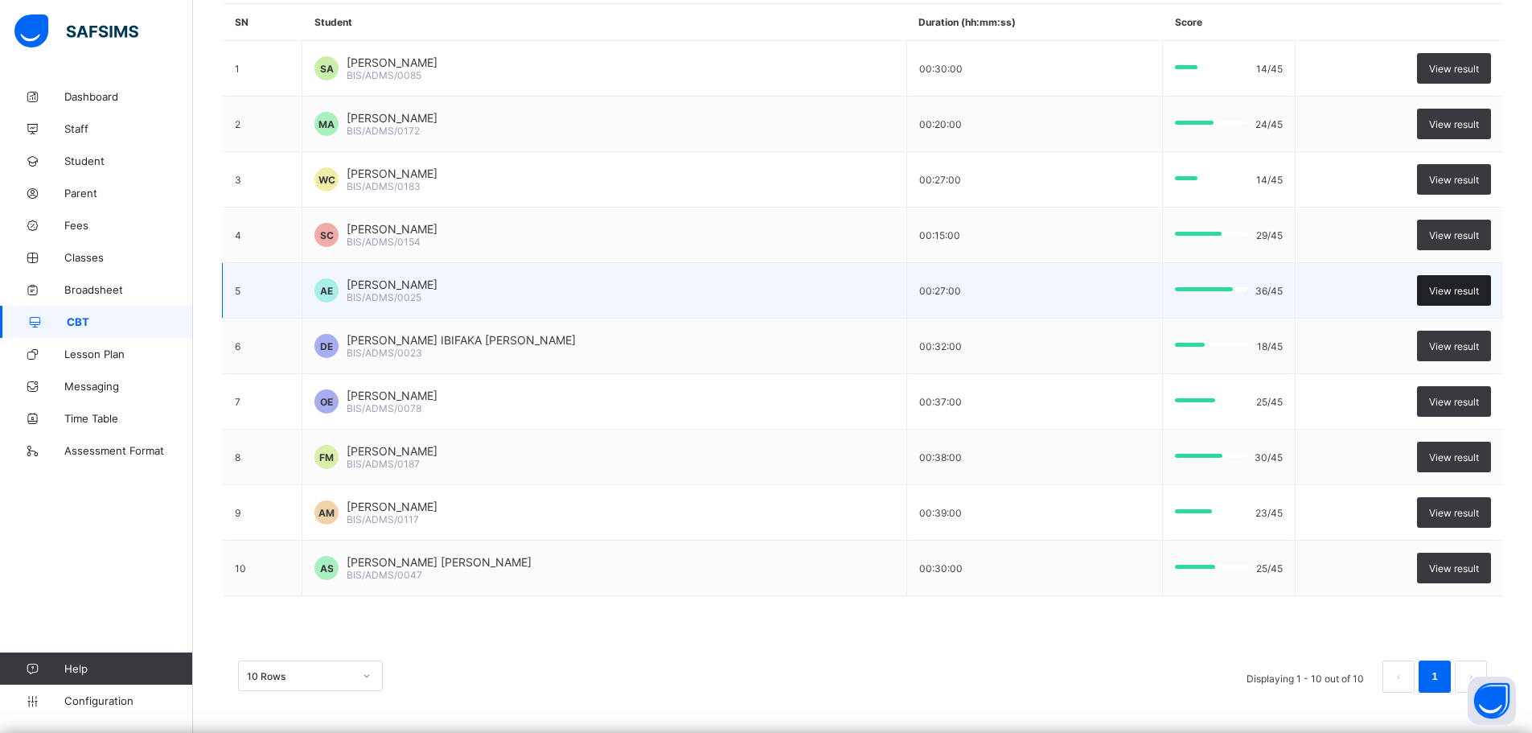
click at [1441, 293] on span "View result" at bounding box center [1454, 291] width 50 height 12
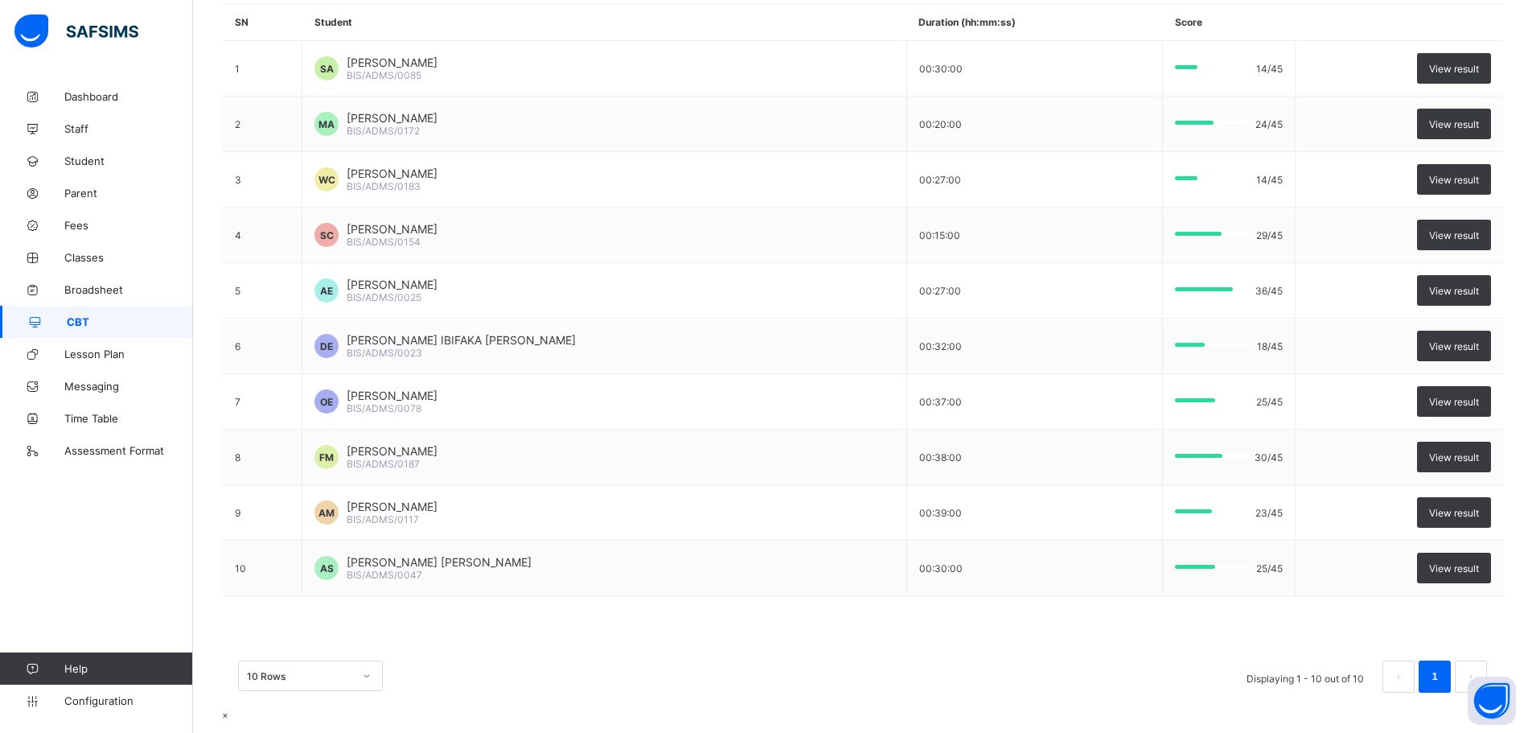
scroll to position [1319, 0]
click at [228, 708] on span "×" at bounding box center [225, 714] width 6 height 12
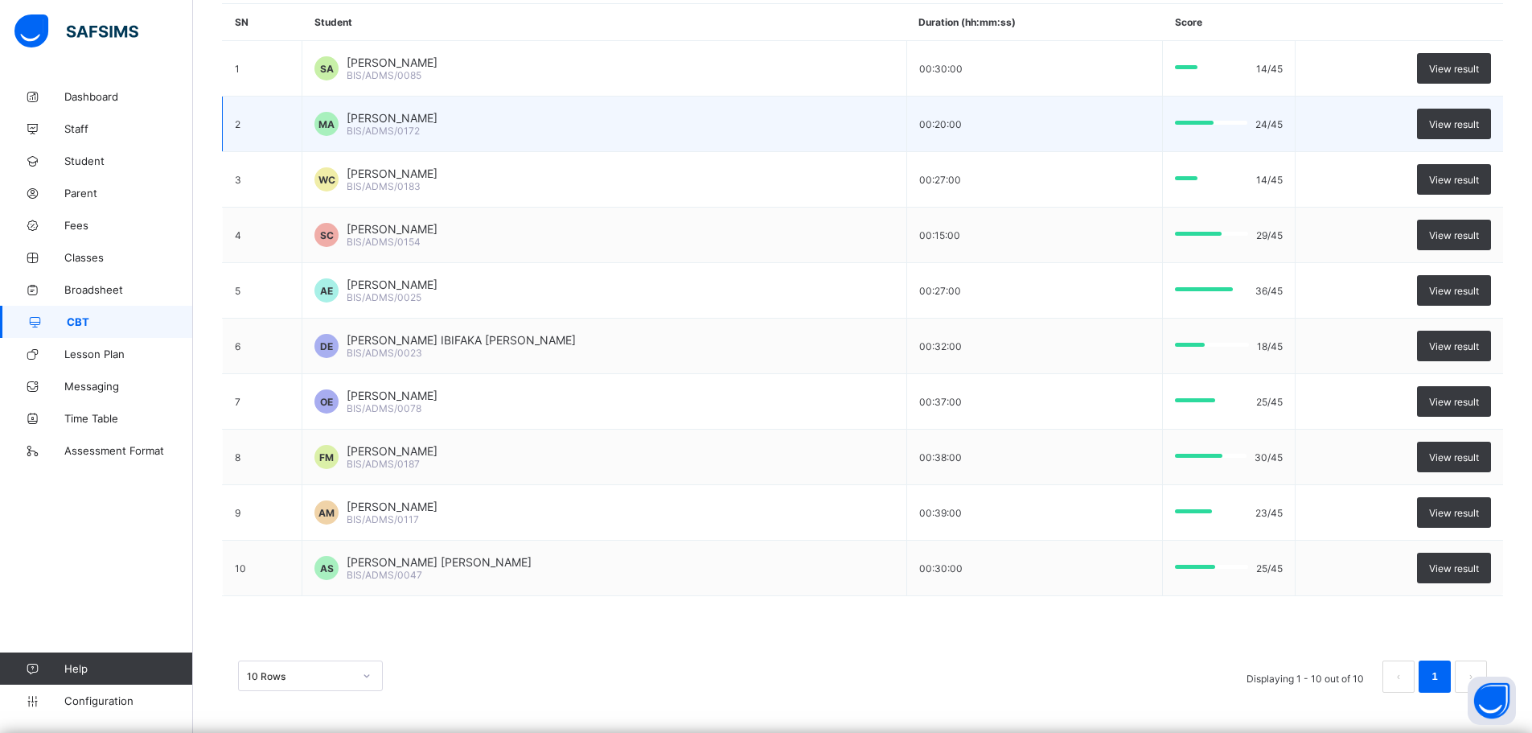
scroll to position [0, 0]
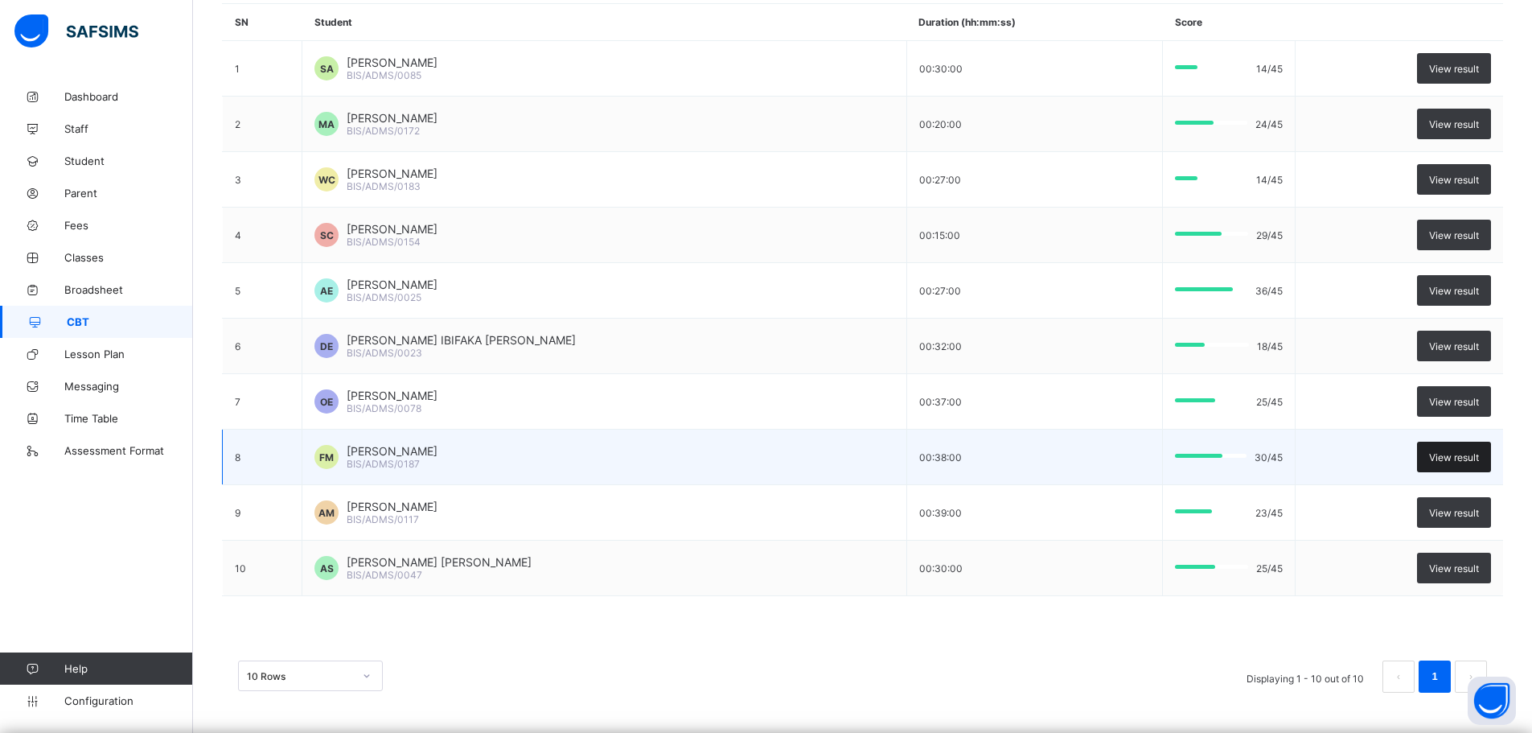
click at [1468, 449] on div "View result" at bounding box center [1454, 456] width 74 height 31
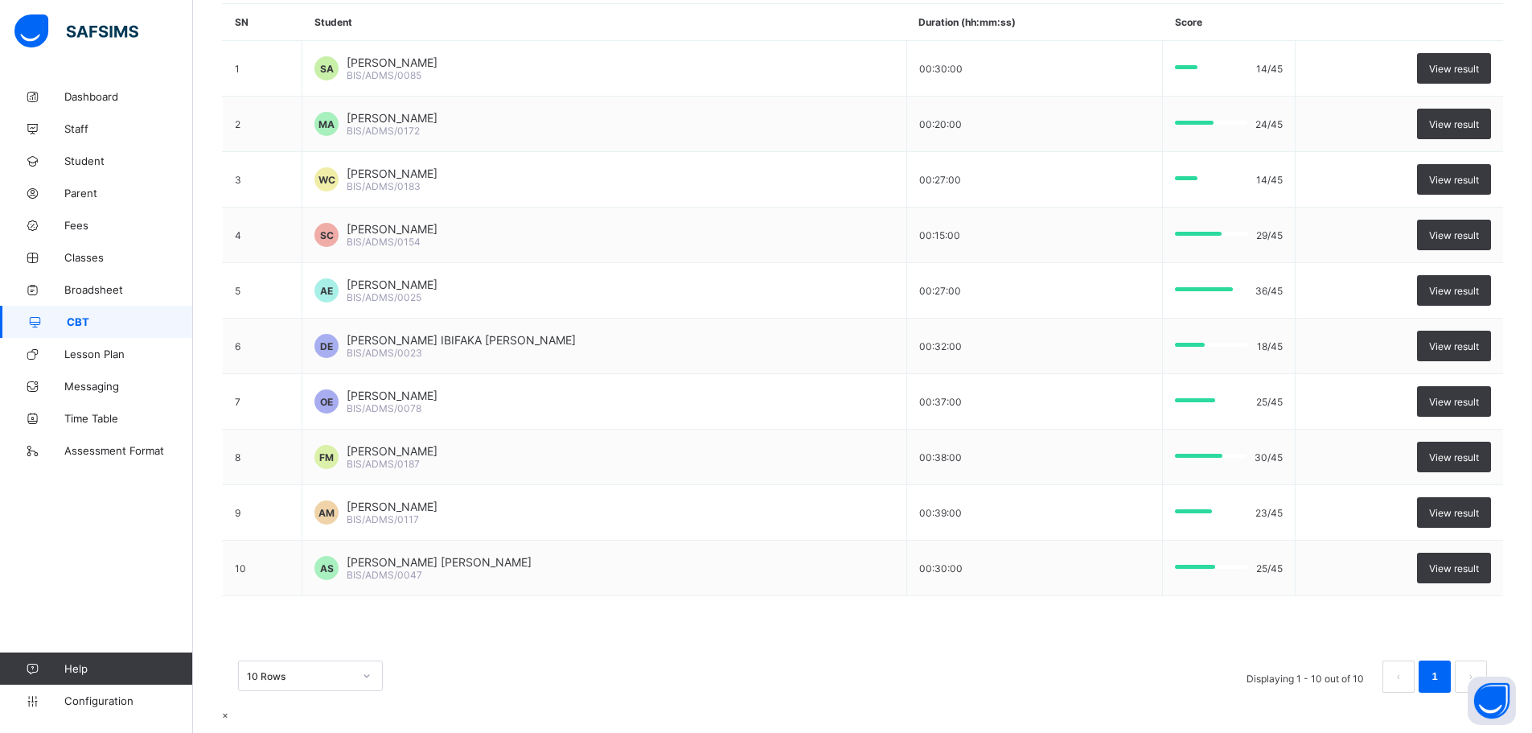
click at [228, 708] on span "×" at bounding box center [225, 714] width 6 height 12
